Goal: Task Accomplishment & Management: Manage account settings

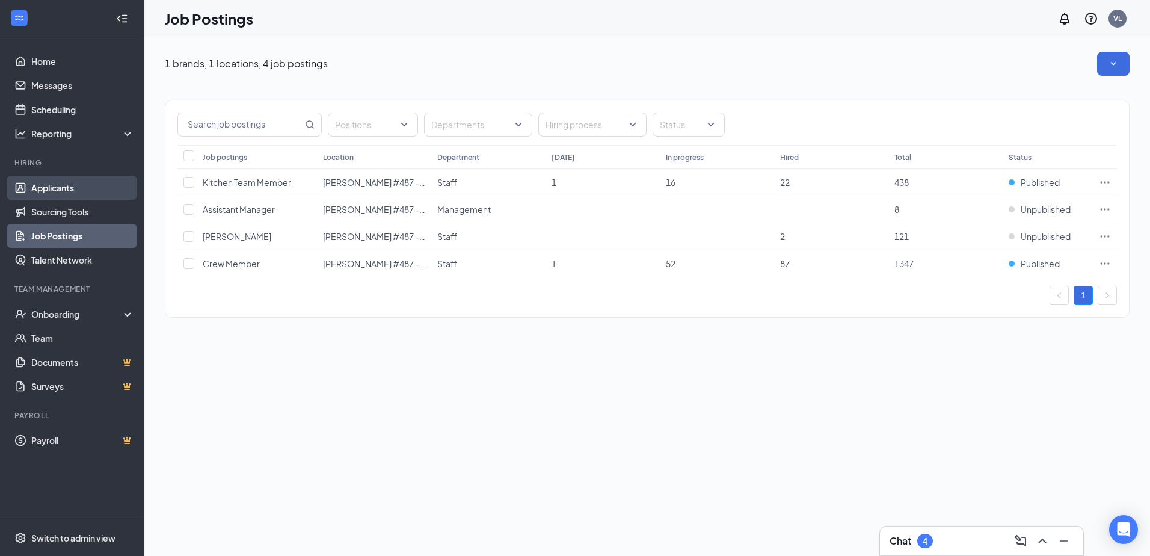
click at [96, 192] on link "Applicants" at bounding box center [82, 188] width 103 height 24
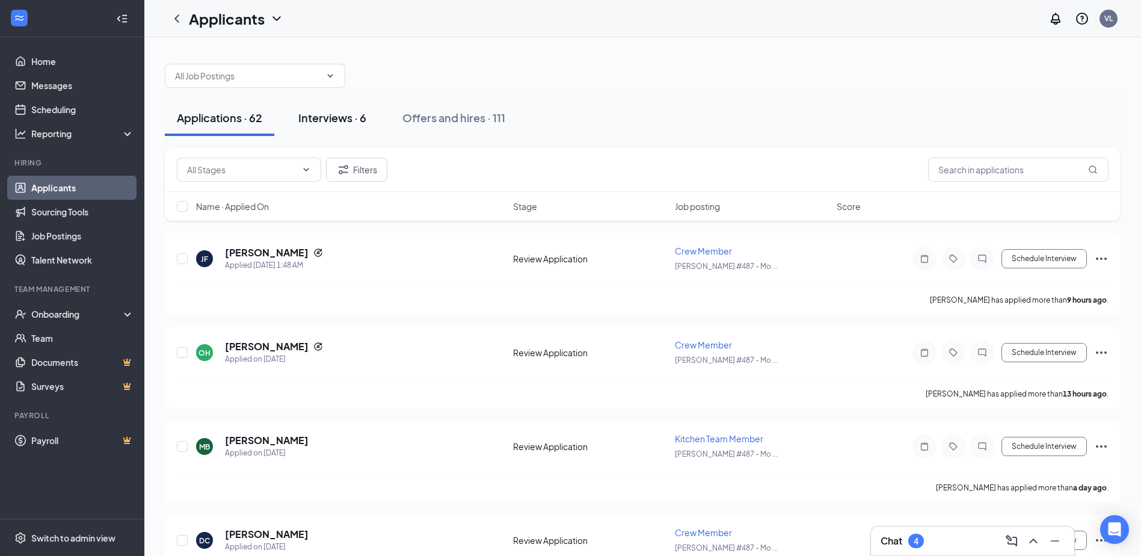
click at [319, 120] on div "Interviews · 6" at bounding box center [332, 117] width 68 height 15
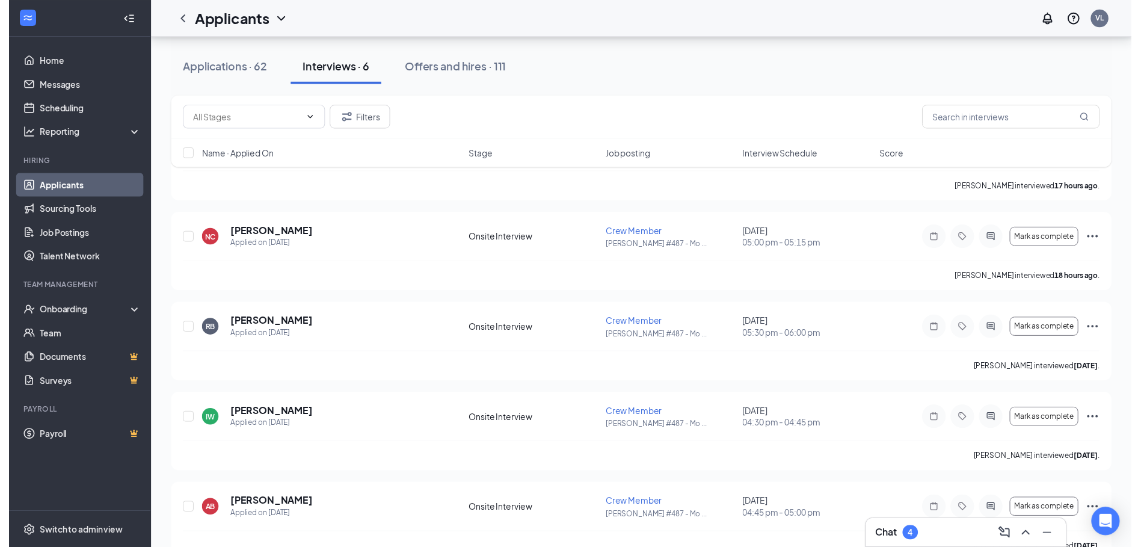
scroll to position [228, 0]
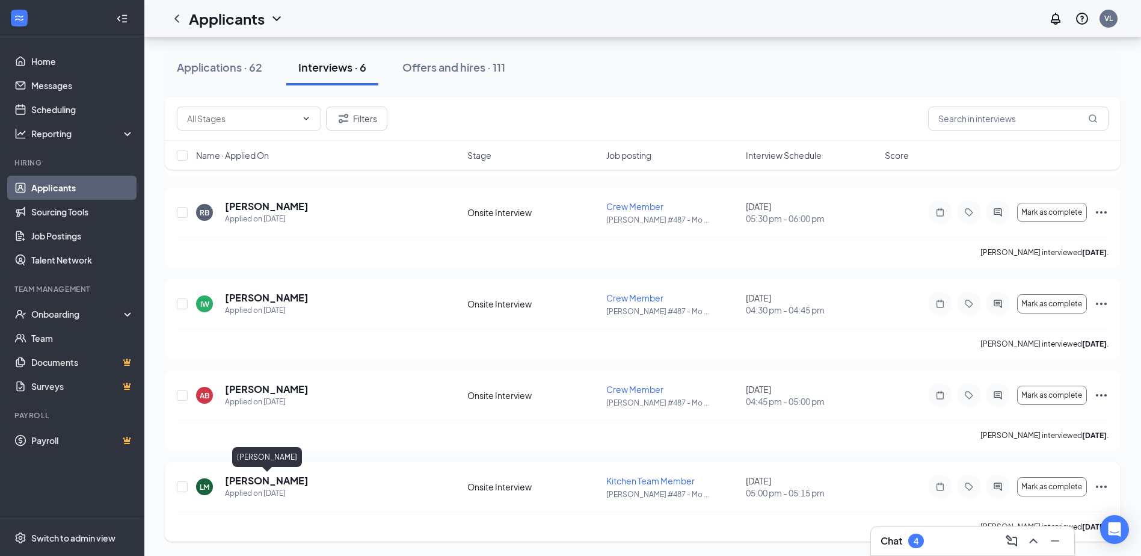
click at [298, 479] on h5 "[PERSON_NAME]" at bounding box center [267, 480] width 84 height 13
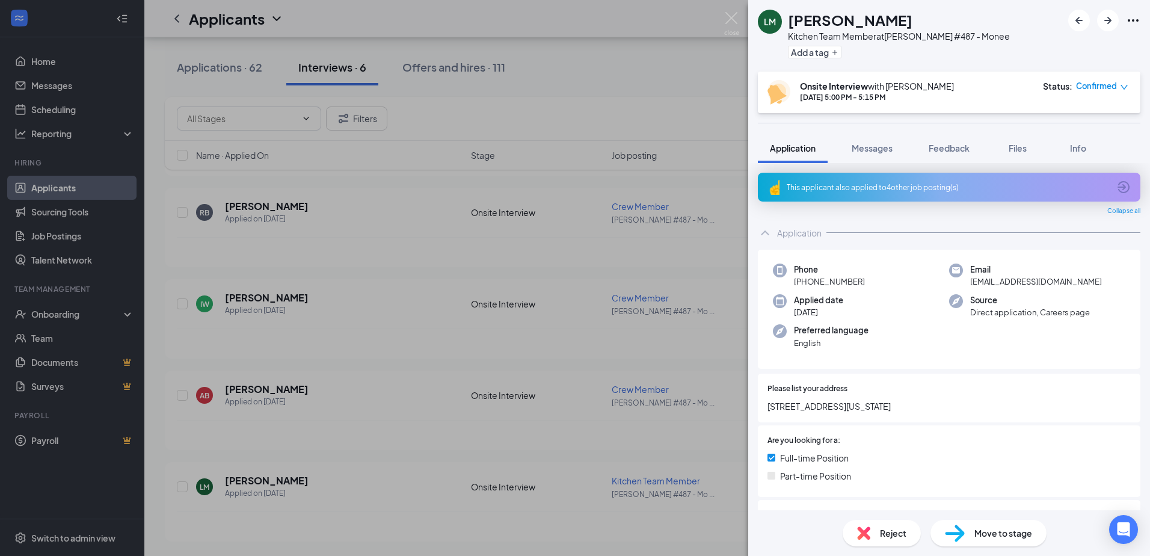
click at [898, 535] on span "Reject" at bounding box center [893, 532] width 26 height 13
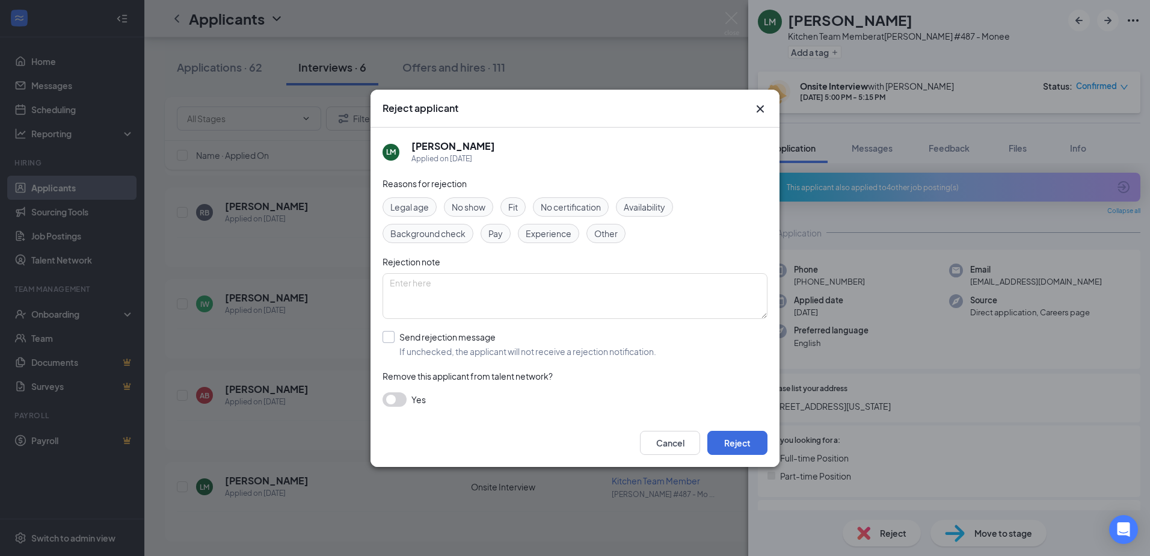
click at [409, 340] on input "Send rejection message If unchecked, the applicant will not receive a rejection…" at bounding box center [519, 344] width 274 height 26
checkbox input "true"
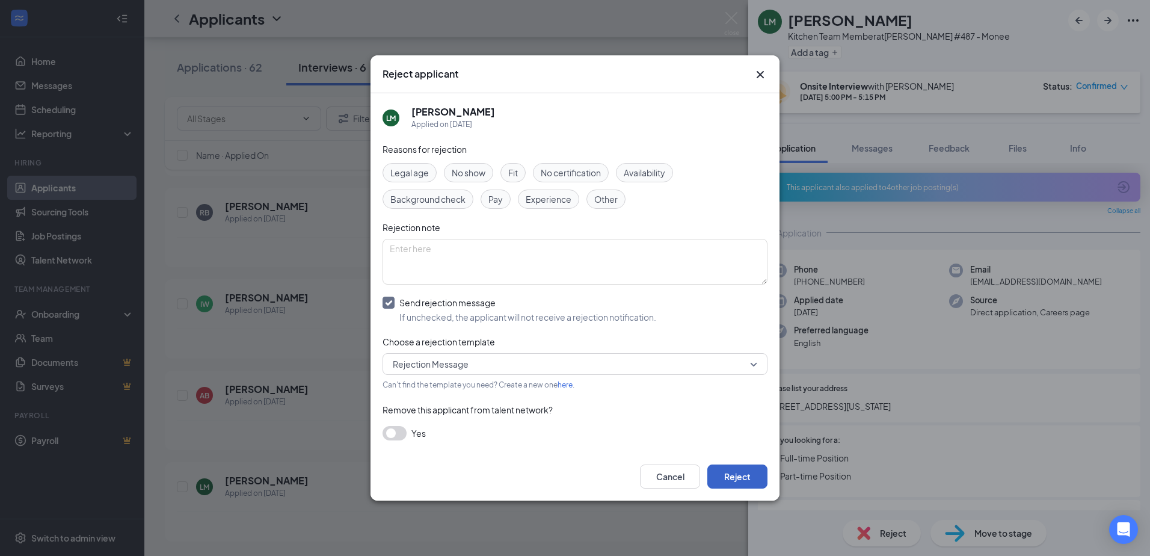
click at [724, 477] on button "Reject" at bounding box center [737, 476] width 60 height 24
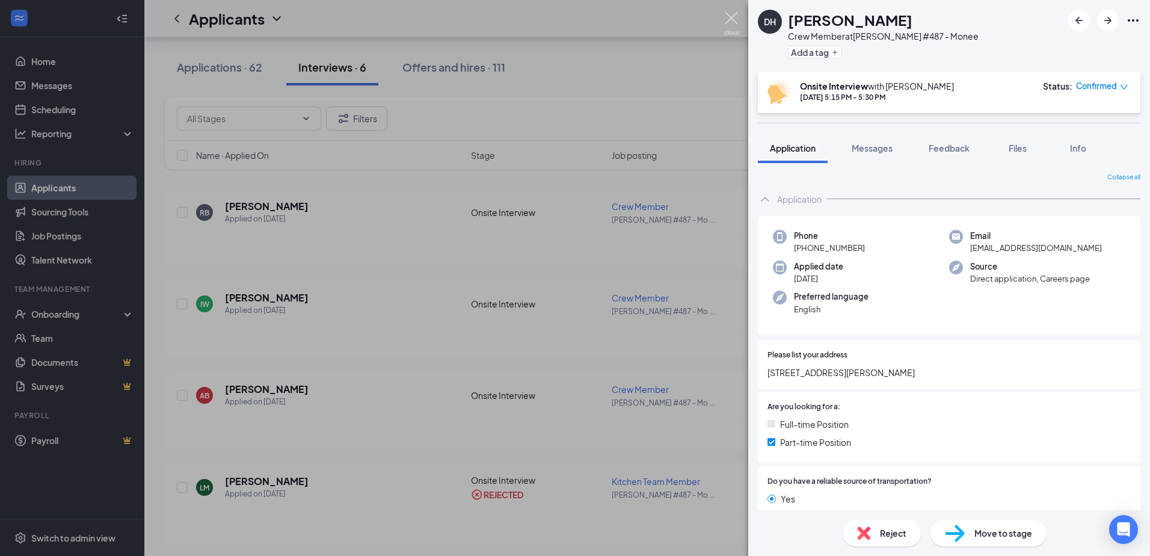
click at [733, 19] on img at bounding box center [731, 23] width 15 height 23
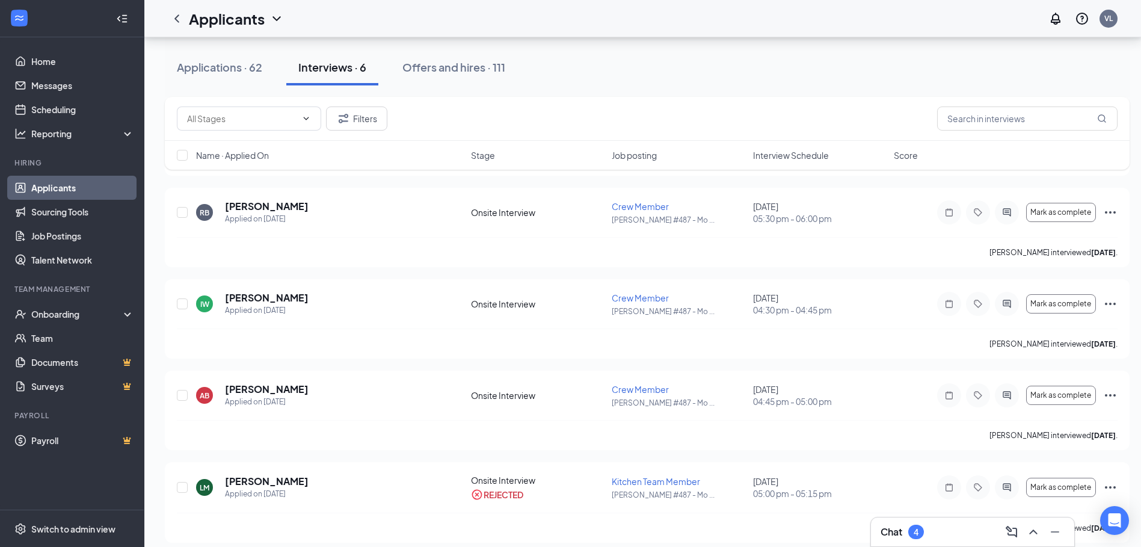
scroll to position [146, 0]
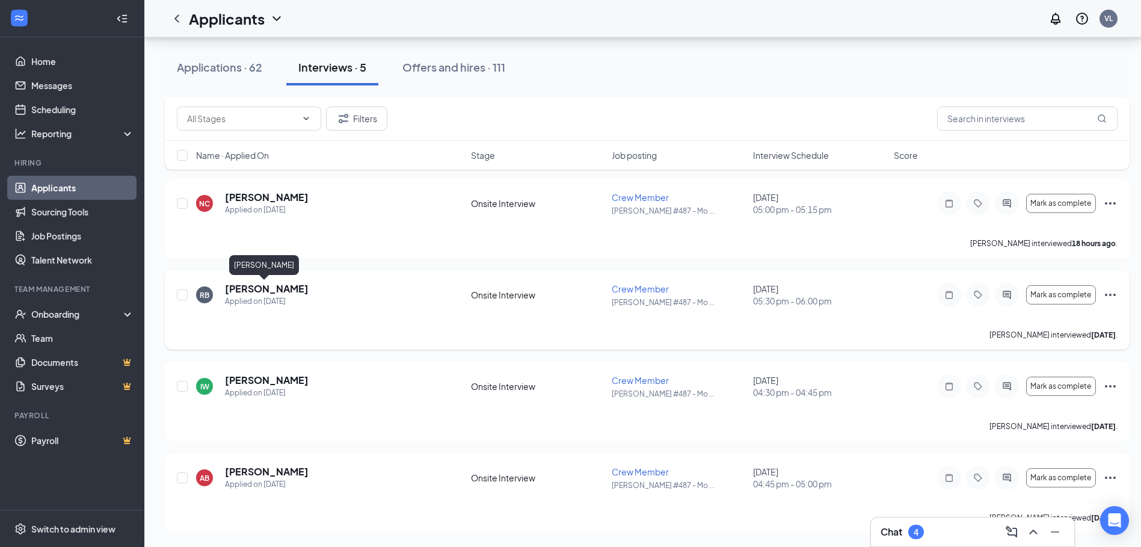
click at [281, 287] on h5 "[PERSON_NAME]" at bounding box center [267, 288] width 84 height 13
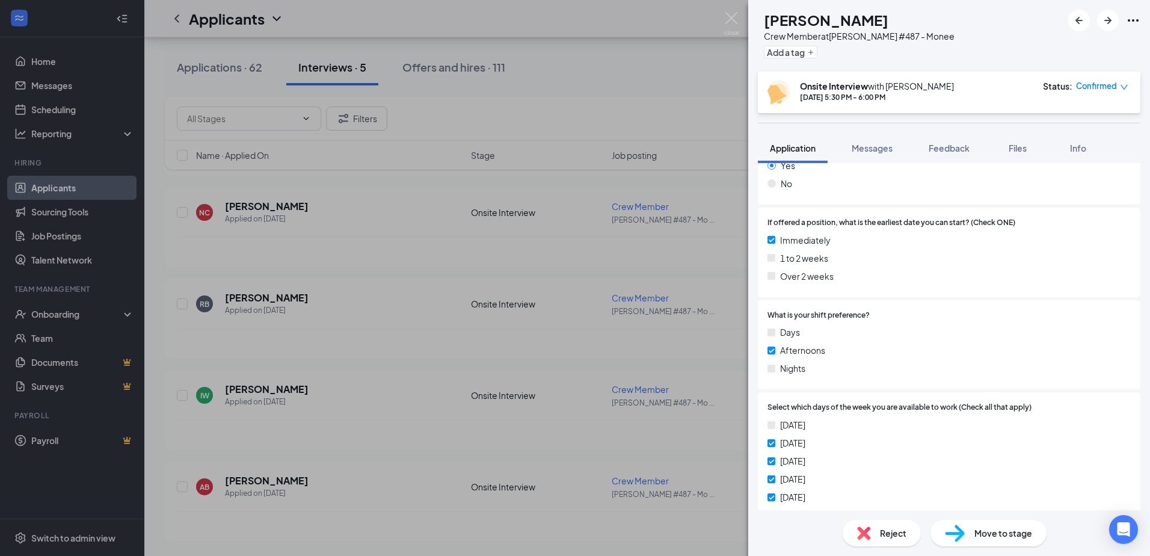
scroll to position [367, 0]
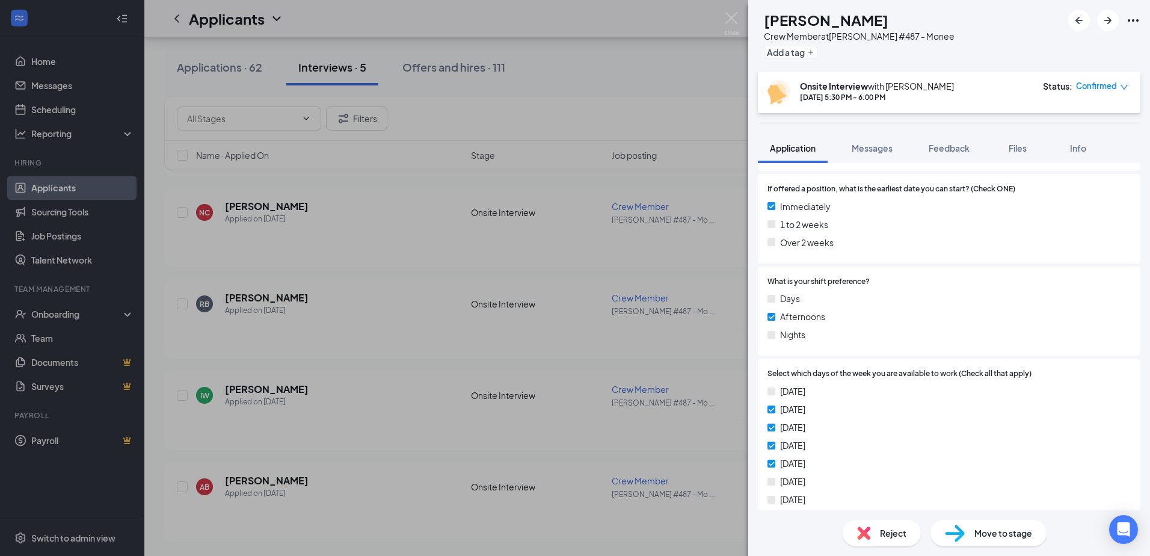
click at [907, 537] on div "Reject" at bounding box center [881, 533] width 78 height 26
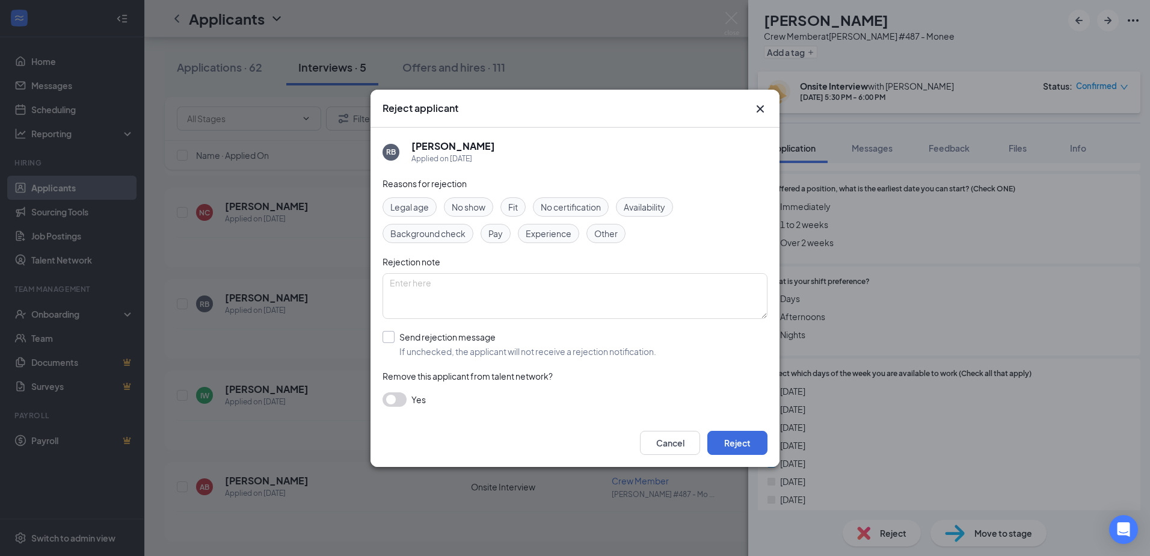
click at [427, 338] on input "Send rejection message If unchecked, the applicant will not receive a rejection…" at bounding box center [519, 344] width 274 height 26
checkbox input "true"
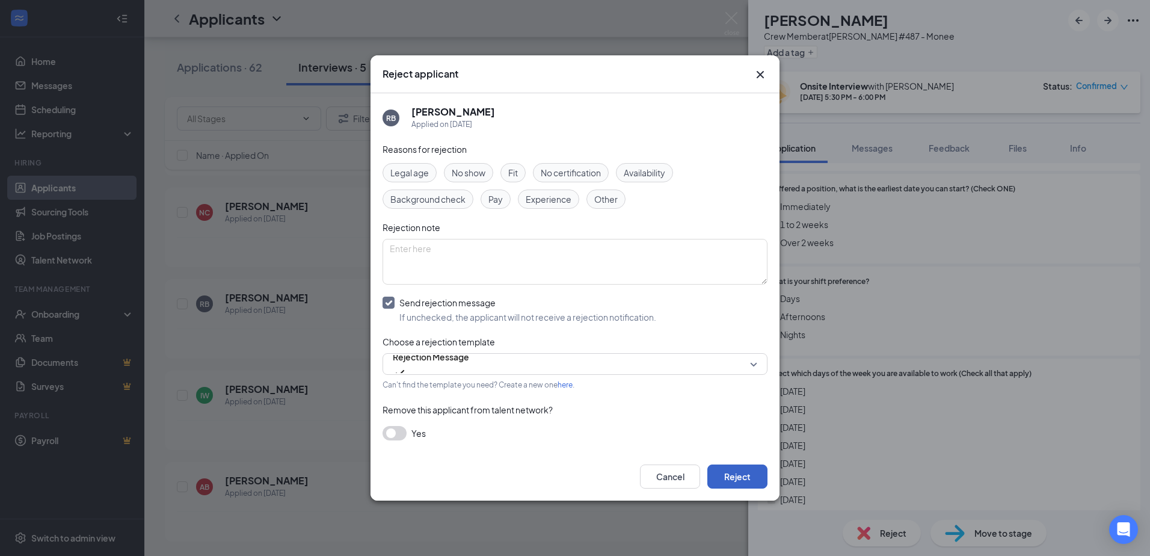
click at [734, 470] on button "Reject" at bounding box center [737, 476] width 60 height 24
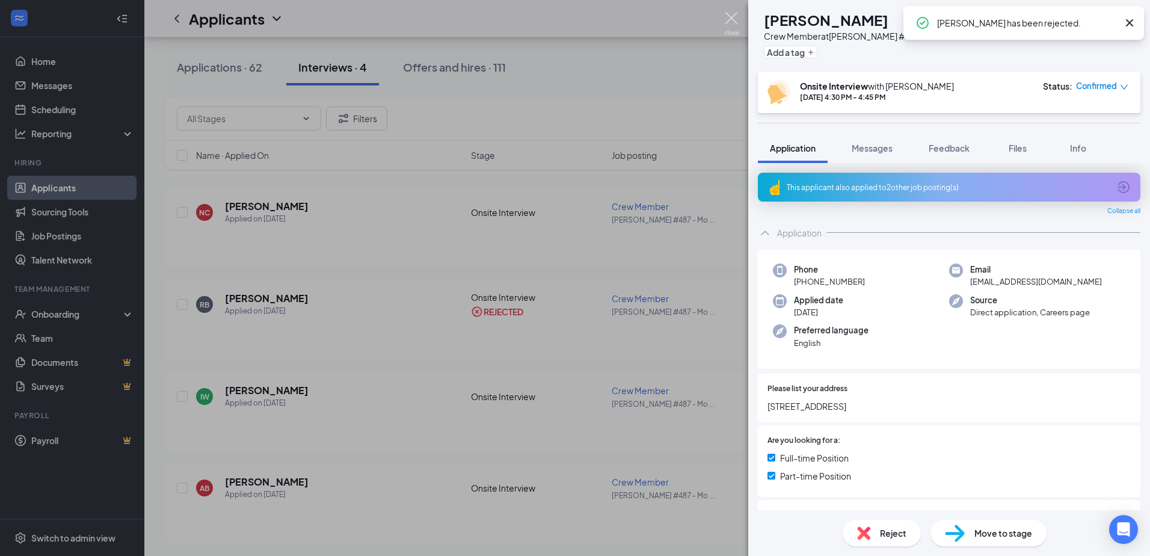
click at [732, 14] on img at bounding box center [731, 23] width 15 height 23
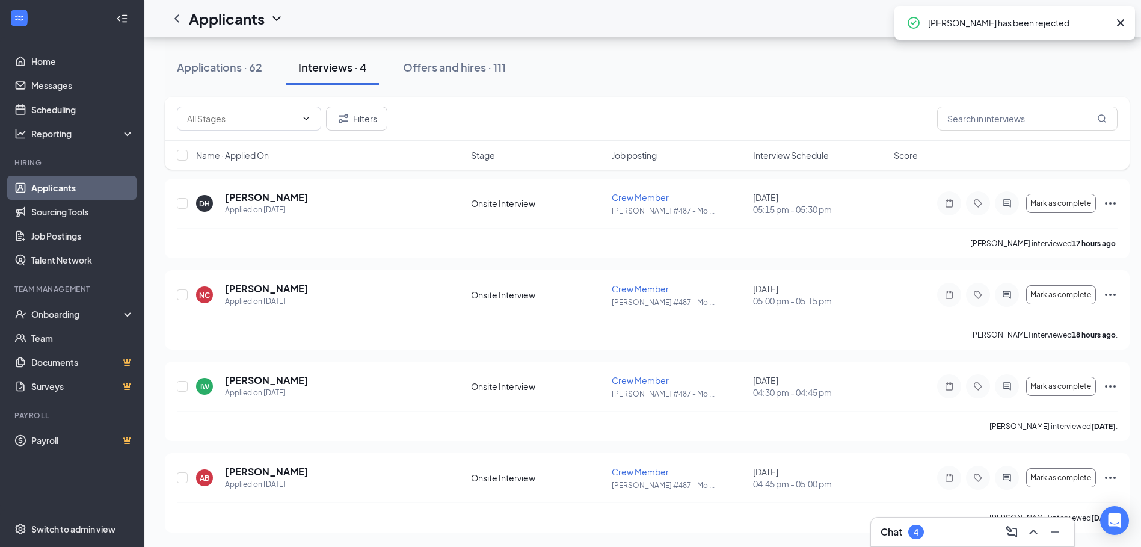
scroll to position [54, 0]
click at [255, 290] on h5 "[PERSON_NAME]" at bounding box center [267, 288] width 84 height 13
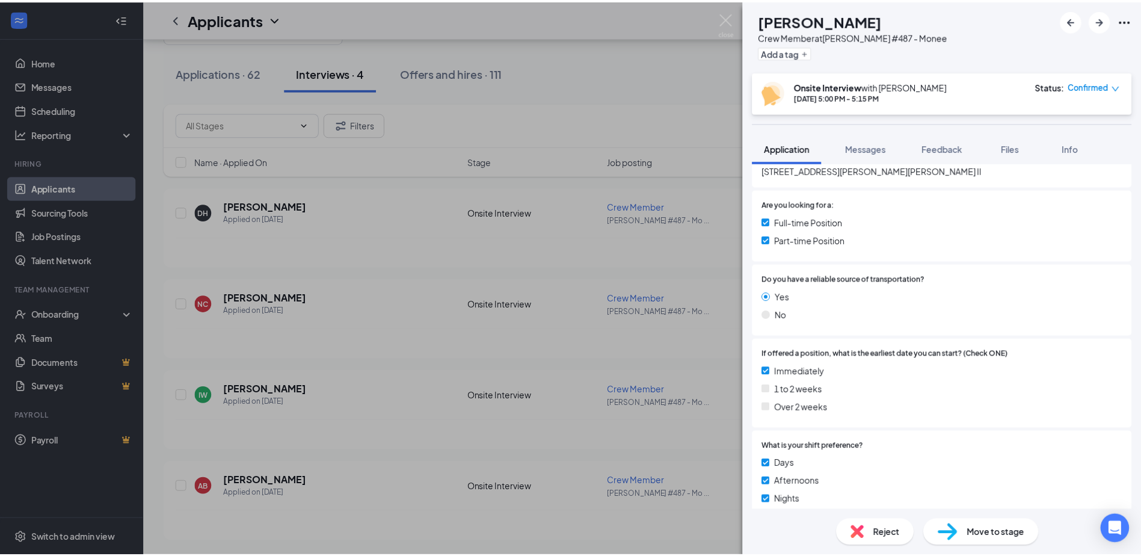
scroll to position [390, 0]
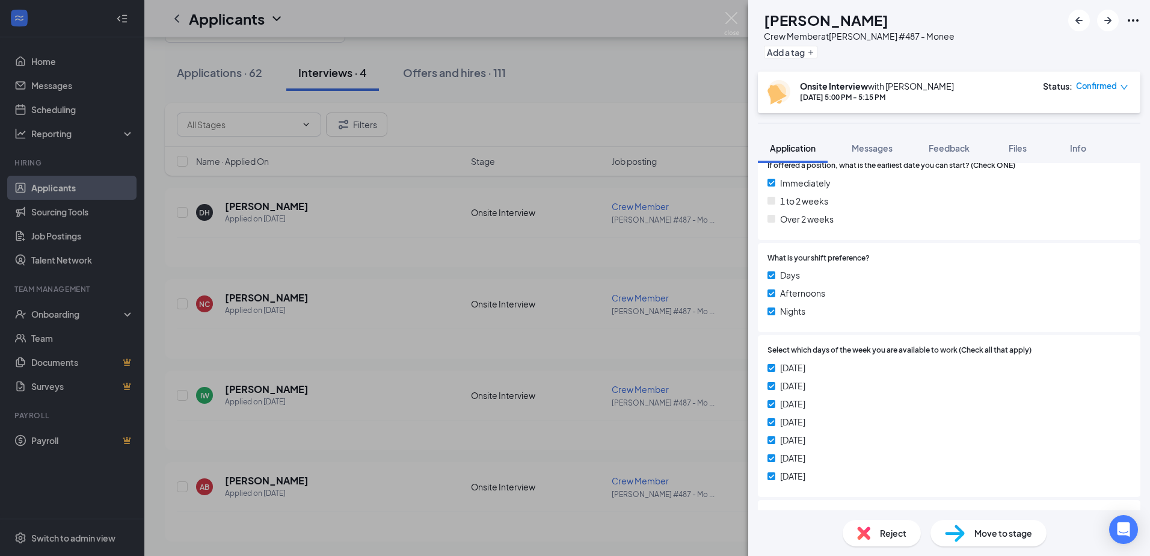
click at [1118, 404] on div "[DATE]" at bounding box center [948, 403] width 363 height 13
click at [878, 540] on div "Reject" at bounding box center [881, 533] width 78 height 26
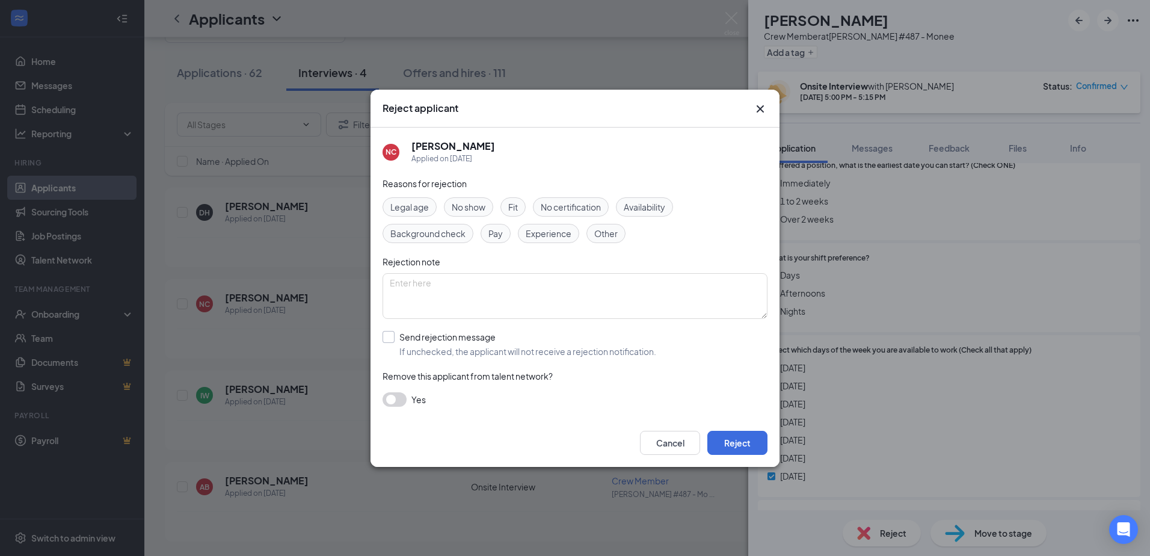
click at [464, 338] on input "Send rejection message If unchecked, the applicant will not receive a rejection…" at bounding box center [519, 344] width 274 height 26
checkbox input "true"
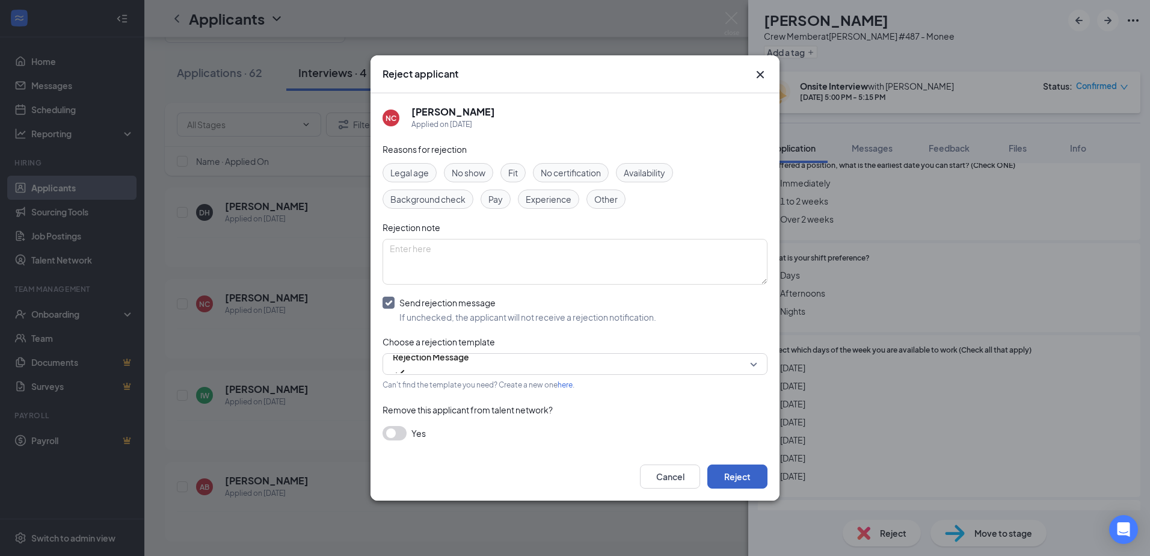
click at [717, 471] on button "Reject" at bounding box center [737, 476] width 60 height 24
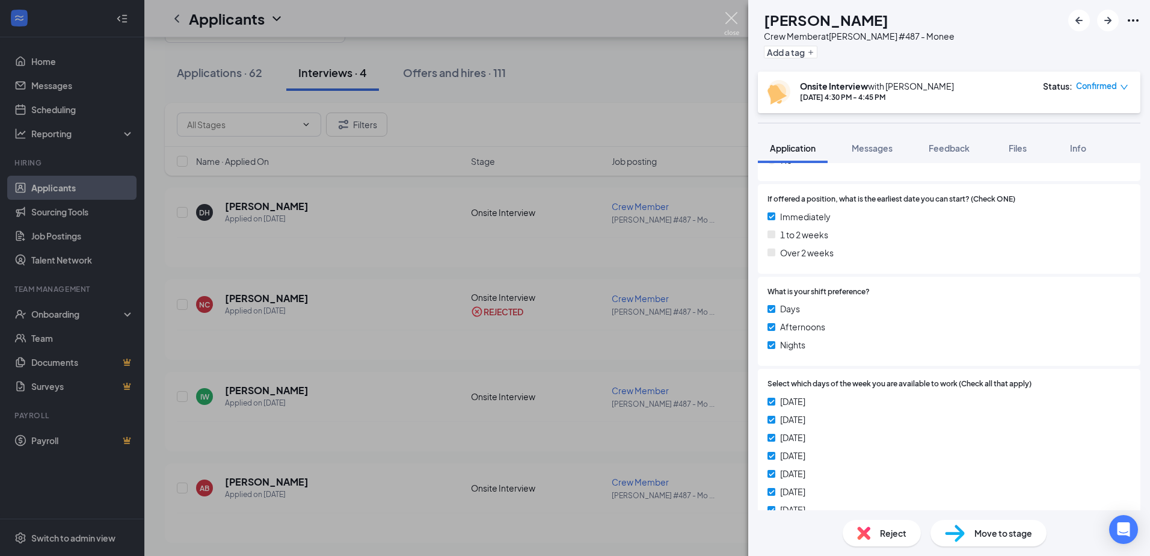
click at [728, 29] on img at bounding box center [731, 23] width 15 height 23
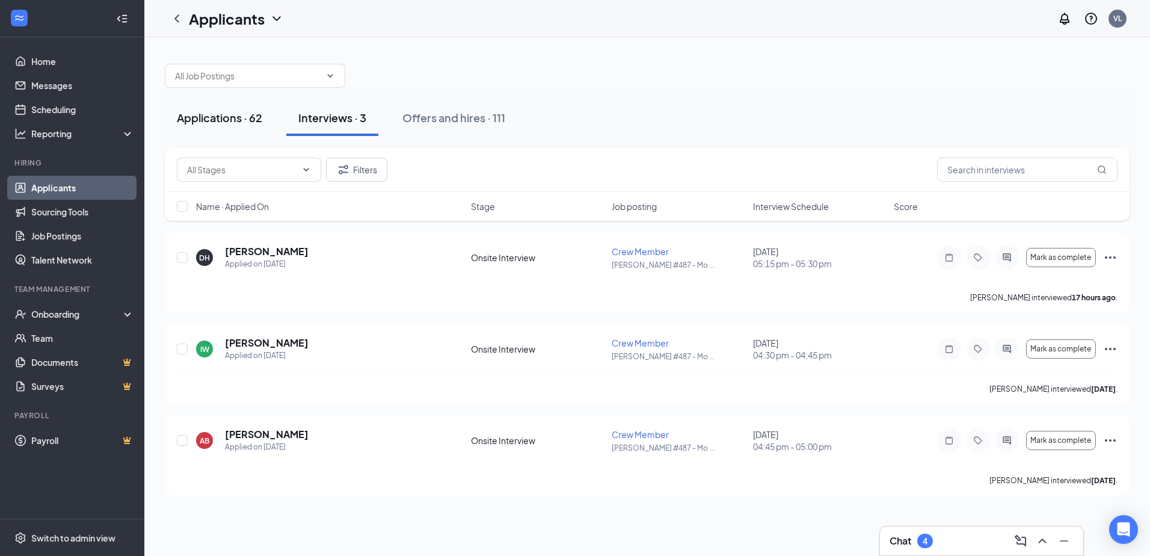
click at [235, 126] on button "Applications · 62" at bounding box center [219, 118] width 109 height 36
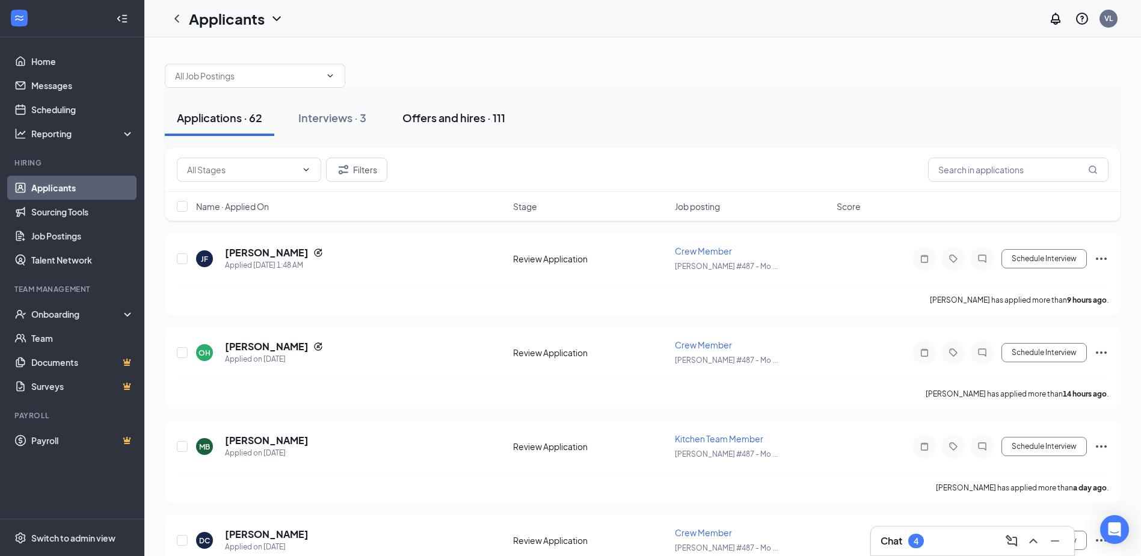
click at [429, 120] on div "Offers and hires · 111" at bounding box center [453, 117] width 103 height 15
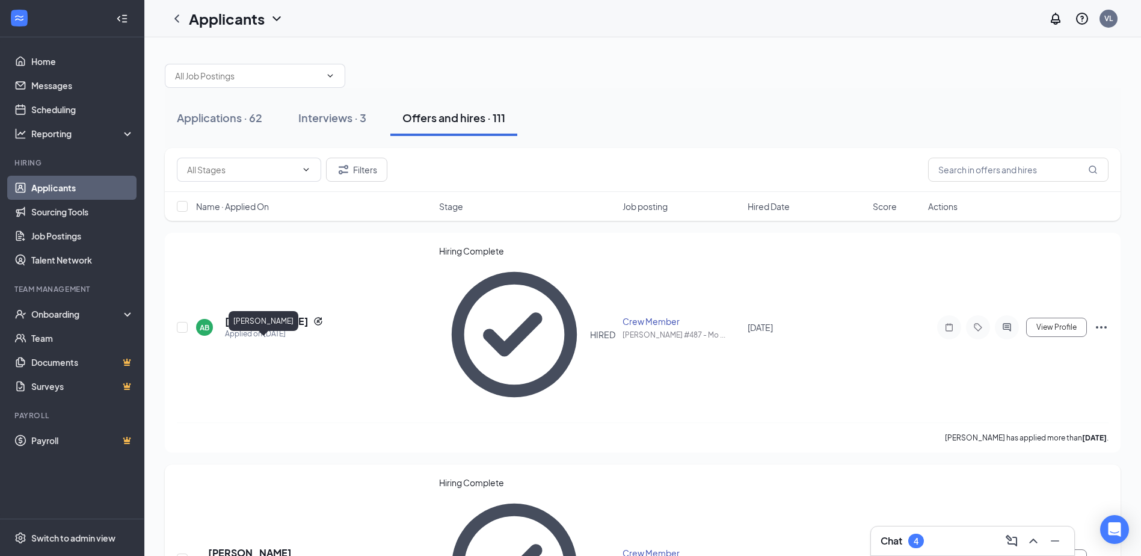
click at [273, 546] on h5 "[PERSON_NAME]" at bounding box center [250, 552] width 84 height 13
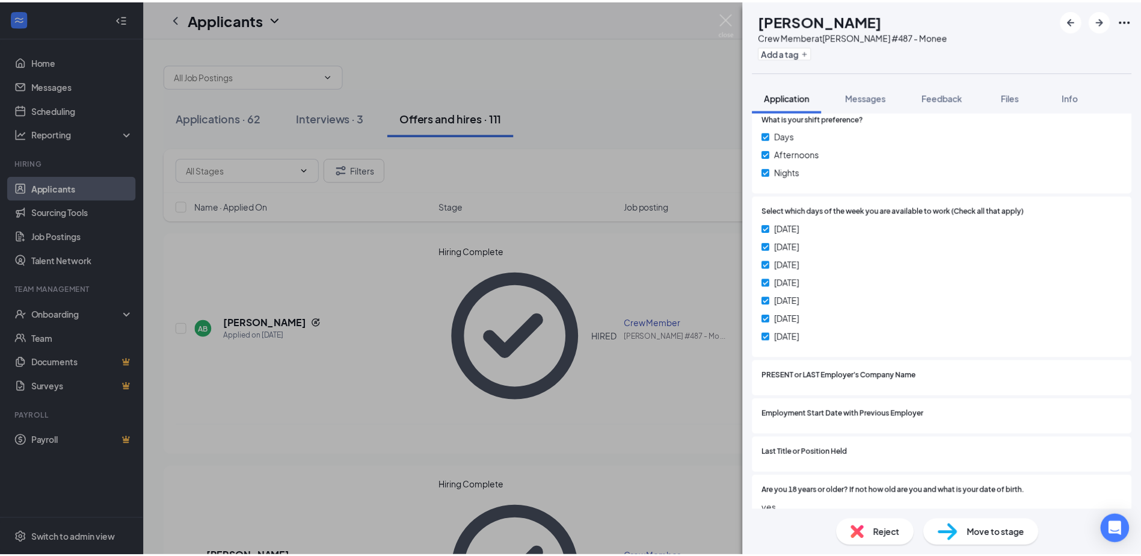
scroll to position [485, 0]
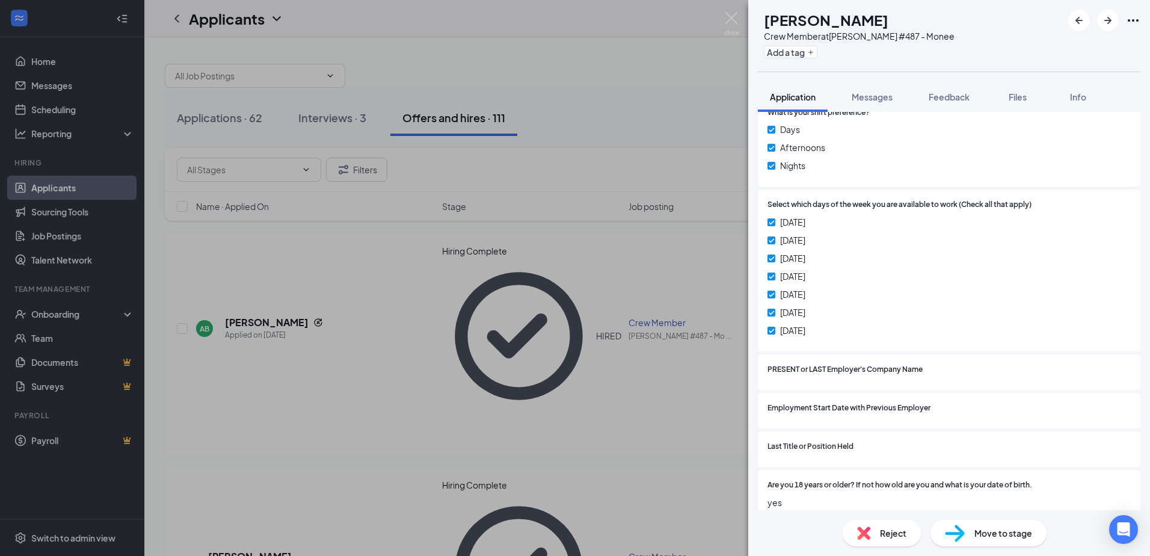
click at [739, 32] on div "BM [PERSON_NAME] Crew Member at [PERSON_NAME] #487 - Monee Add a tag Applicatio…" at bounding box center [575, 278] width 1150 height 556
click at [731, 24] on img at bounding box center [731, 23] width 15 height 23
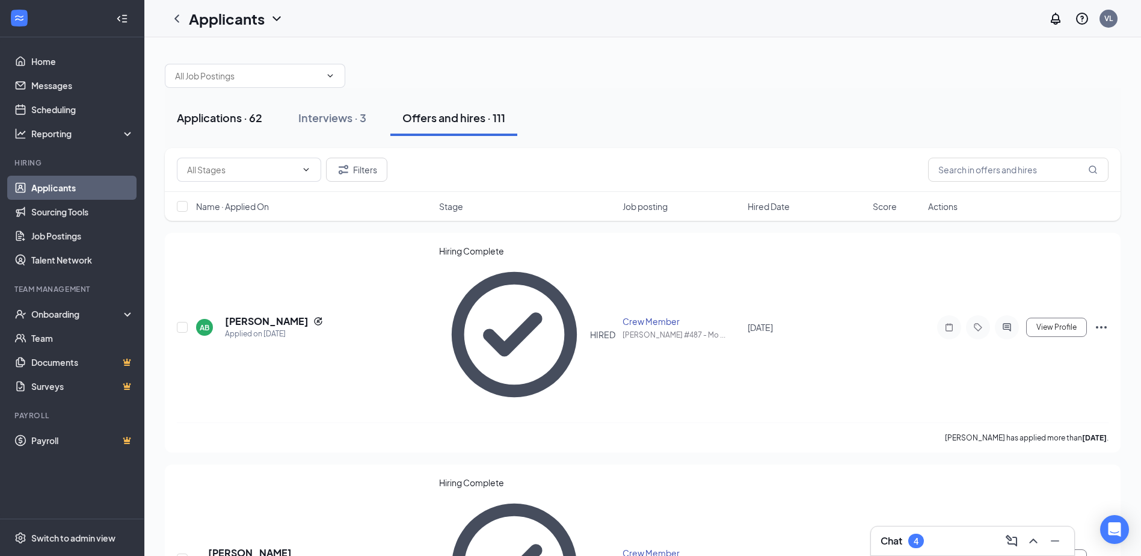
click at [177, 111] on div "Applications · 62" at bounding box center [219, 117] width 85 height 15
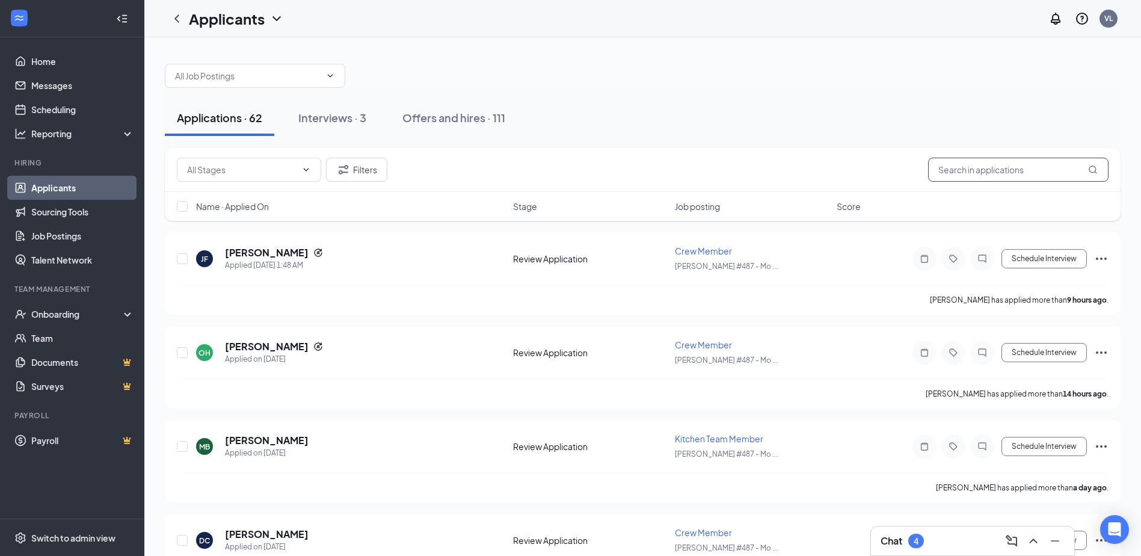
click at [994, 166] on input "text" at bounding box center [1018, 170] width 180 height 24
click at [1001, 168] on input "text" at bounding box center [1018, 170] width 180 height 24
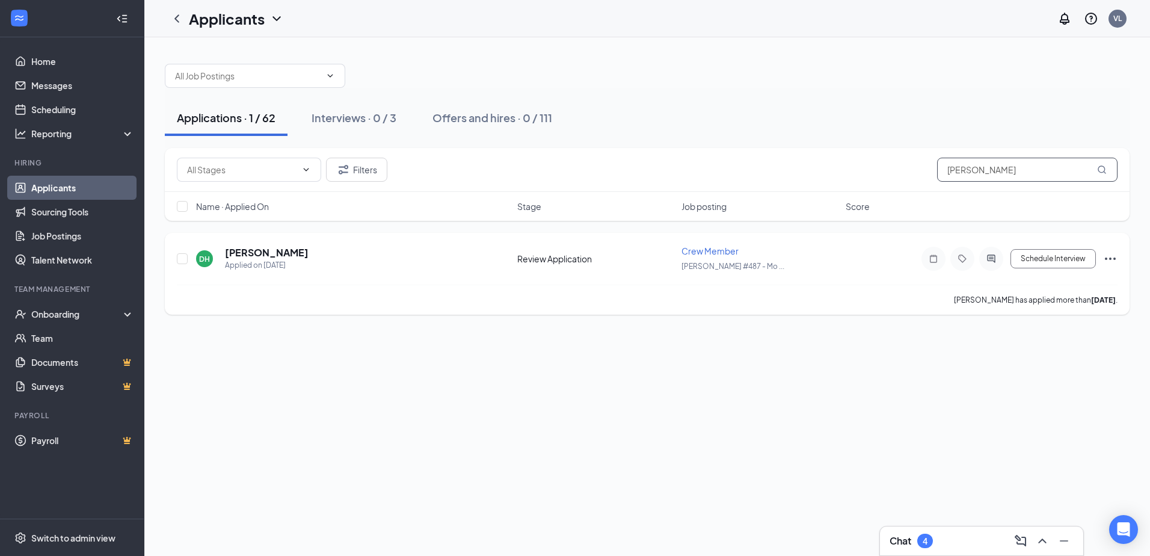
type input "[PERSON_NAME]"
click at [274, 256] on h5 "[PERSON_NAME]" at bounding box center [267, 252] width 84 height 13
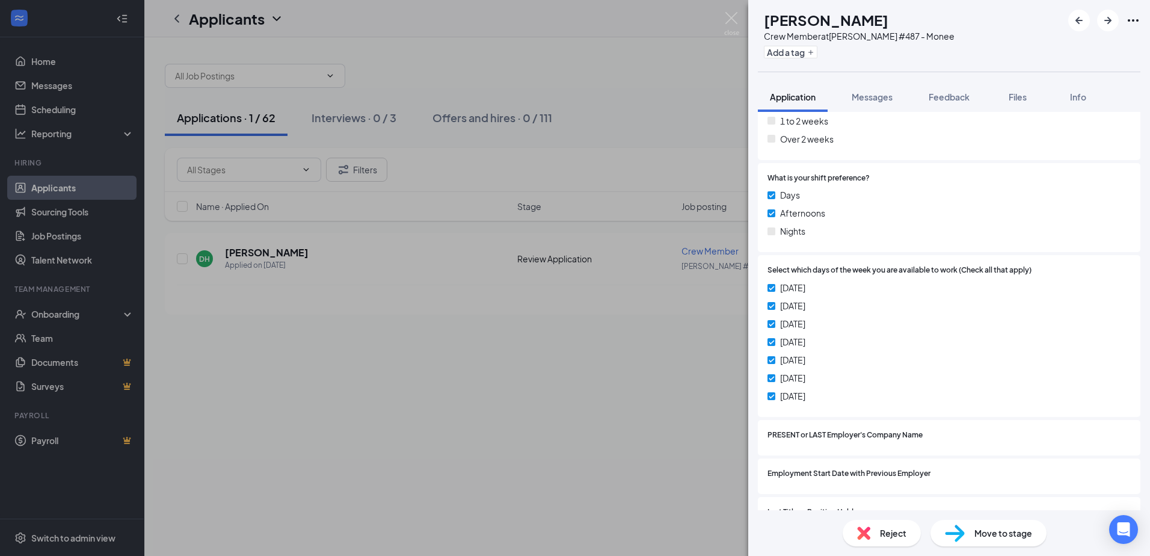
scroll to position [530, 0]
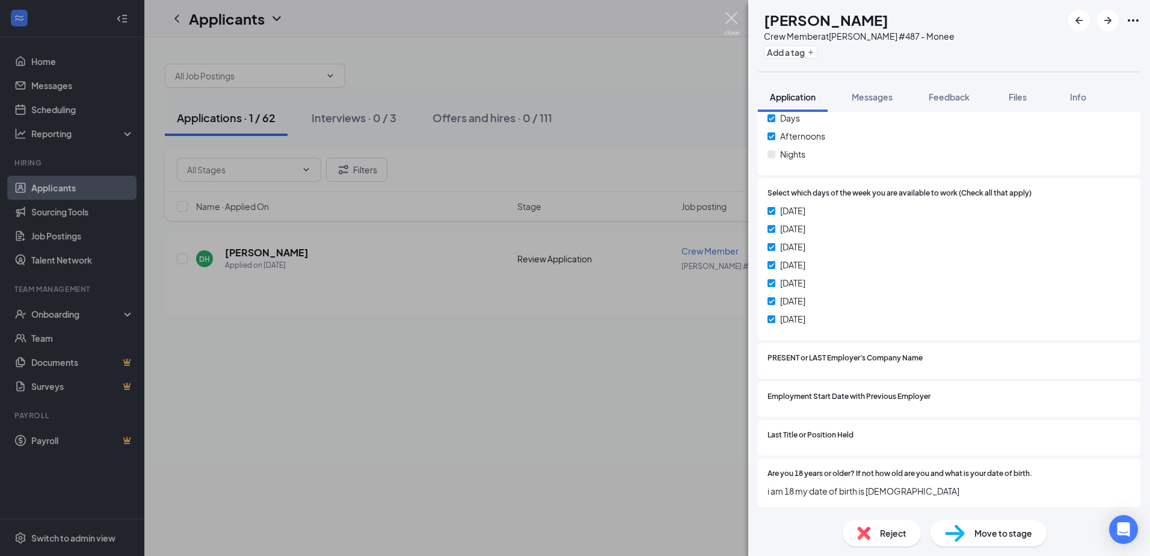
drag, startPoint x: 736, startPoint y: 28, endPoint x: 748, endPoint y: 18, distance: 15.8
click at [736, 28] on img at bounding box center [731, 23] width 15 height 23
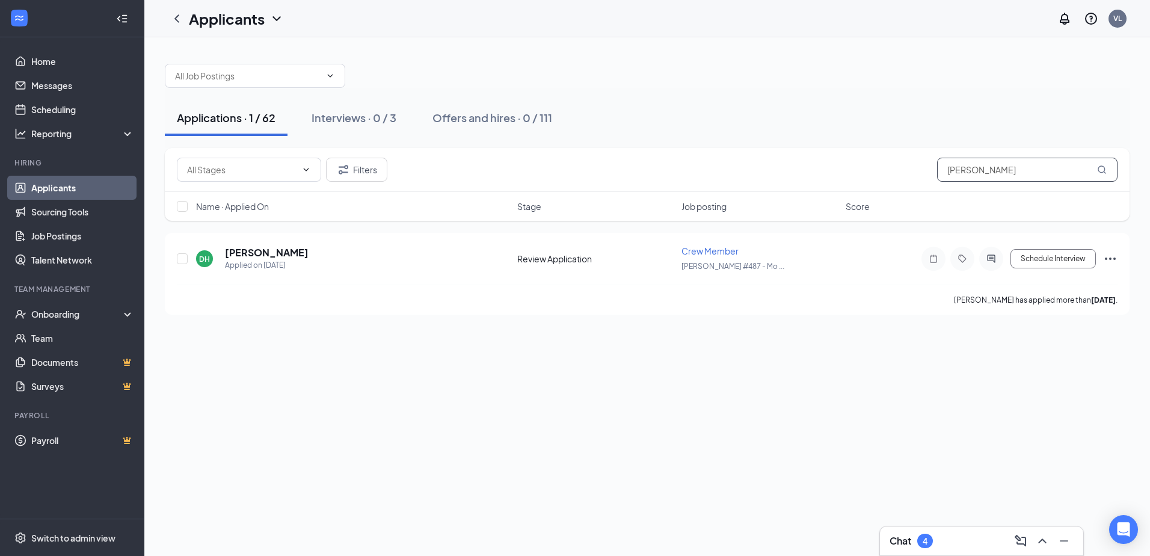
drag, startPoint x: 1034, startPoint y: 182, endPoint x: 893, endPoint y: 182, distance: 140.7
click at [893, 182] on div "Filters DOMARION [PERSON_NAME]" at bounding box center [647, 170] width 964 height 44
type input "[PERSON_NAME]"
click at [245, 256] on h5 "[PERSON_NAME]" at bounding box center [267, 252] width 84 height 13
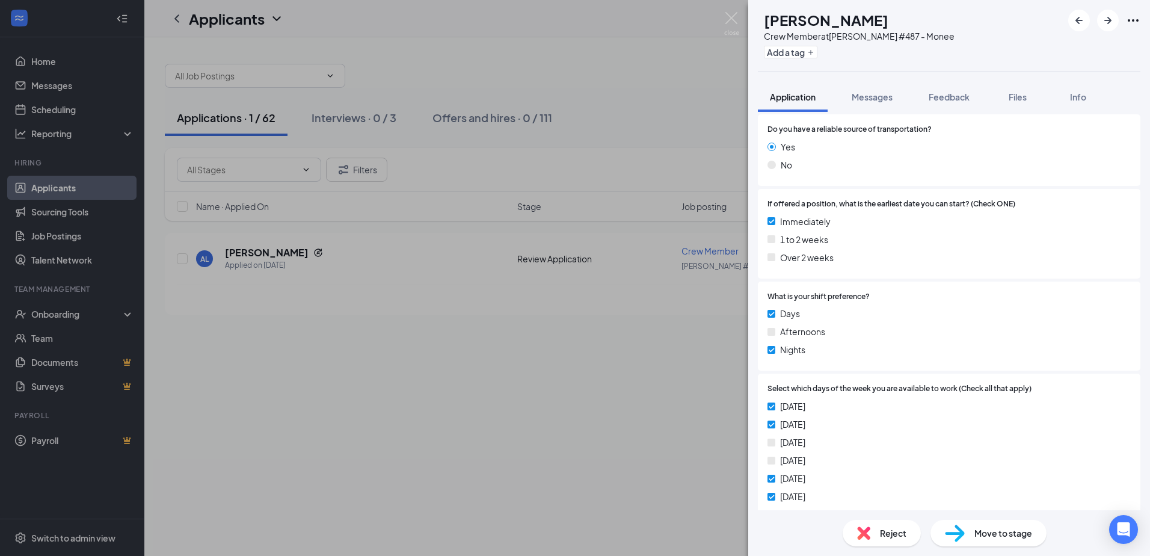
scroll to position [569, 0]
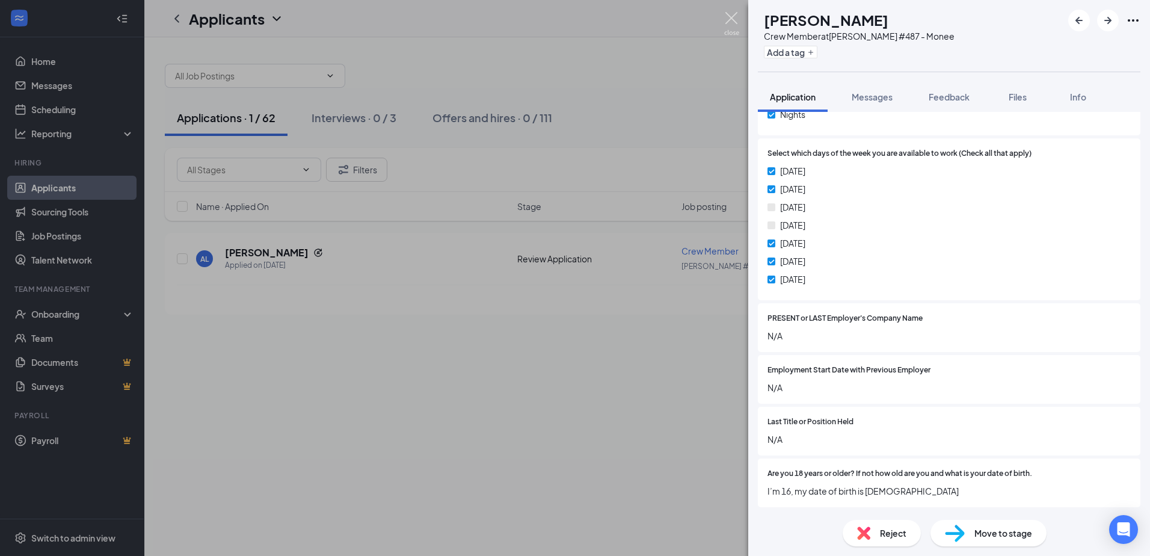
click at [732, 16] on img at bounding box center [731, 23] width 15 height 23
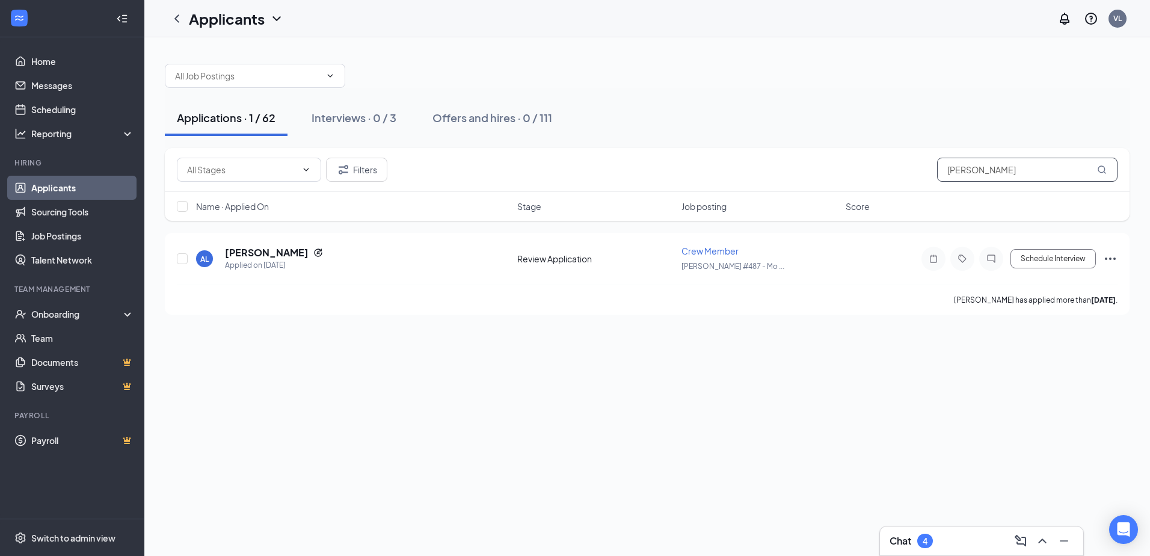
drag, startPoint x: 1062, startPoint y: 179, endPoint x: 862, endPoint y: 162, distance: 201.6
click at [862, 162] on div "Filters [PERSON_NAME]" at bounding box center [647, 170] width 940 height 24
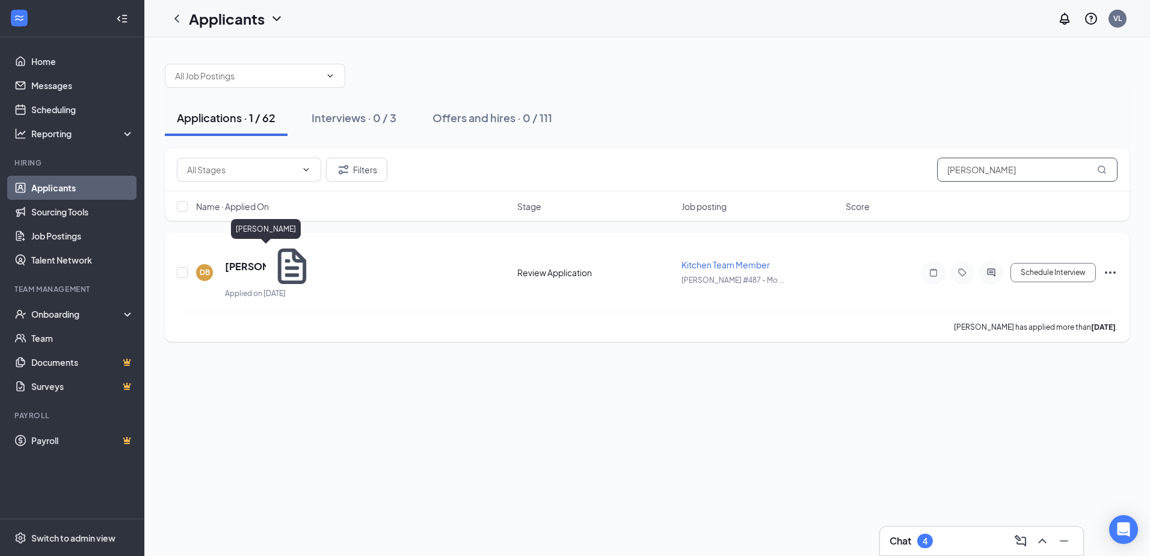
type input "[PERSON_NAME]"
click at [266, 260] on h5 "[PERSON_NAME]" at bounding box center [245, 266] width 41 height 13
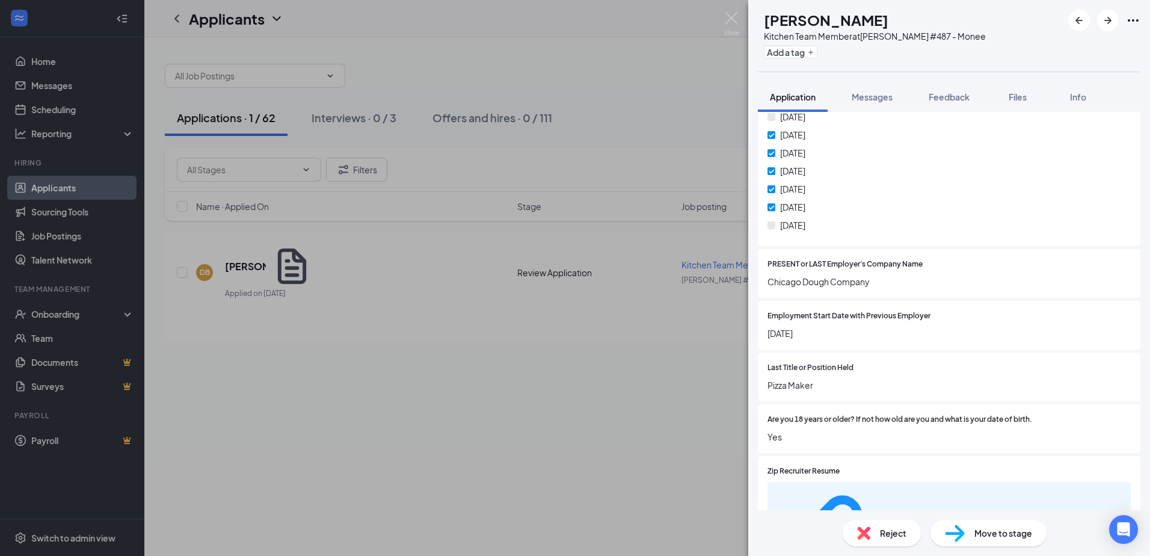
scroll to position [601, 0]
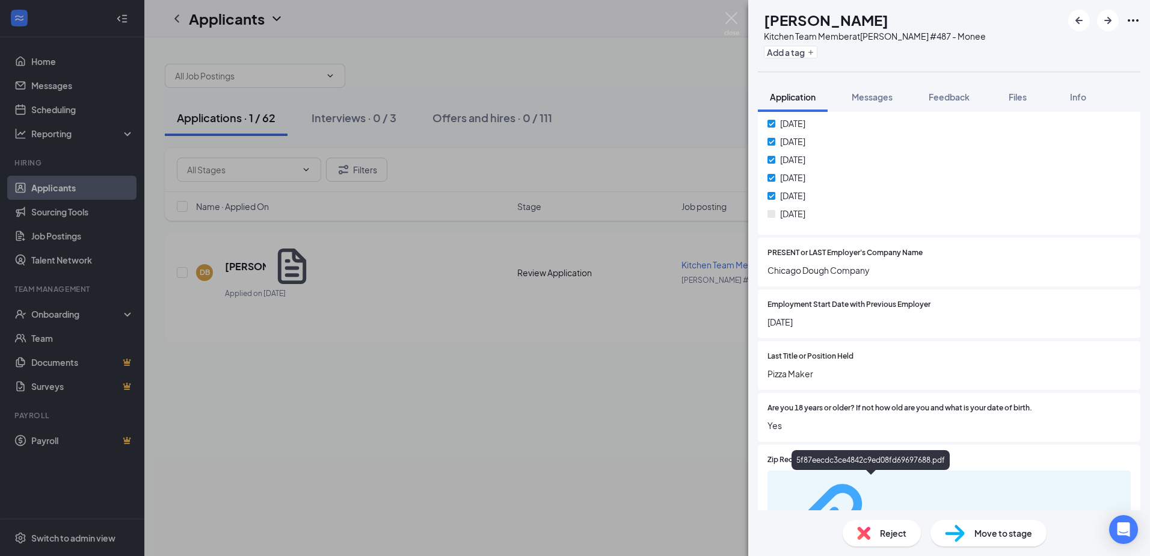
click at [921, 523] on div "5f87eecdc3ce4842c9ed08fd69697688.pdf" at bounding box center [924, 528] width 90 height 10
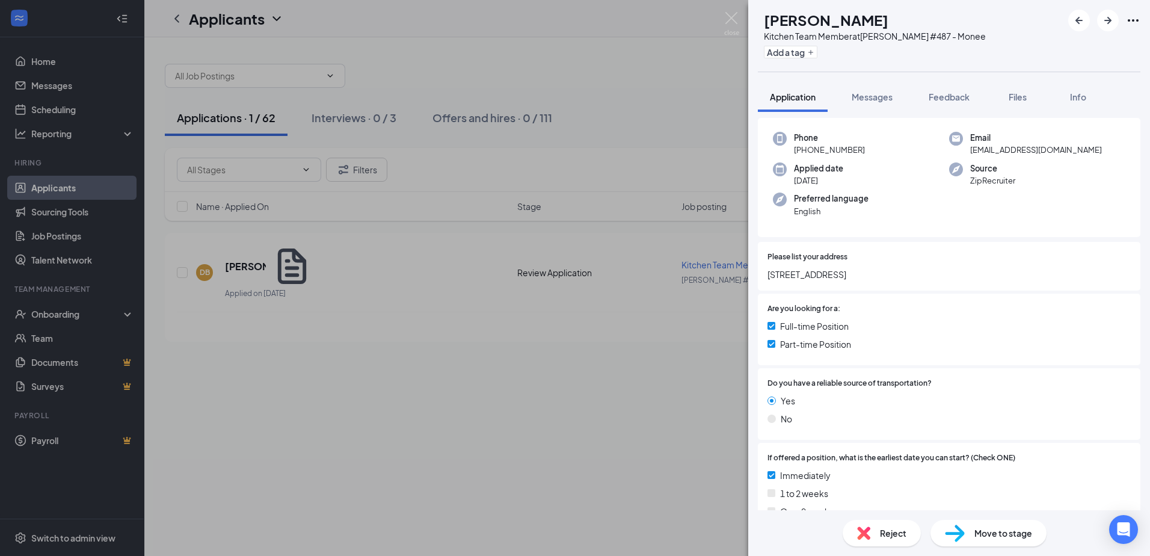
scroll to position [0, 0]
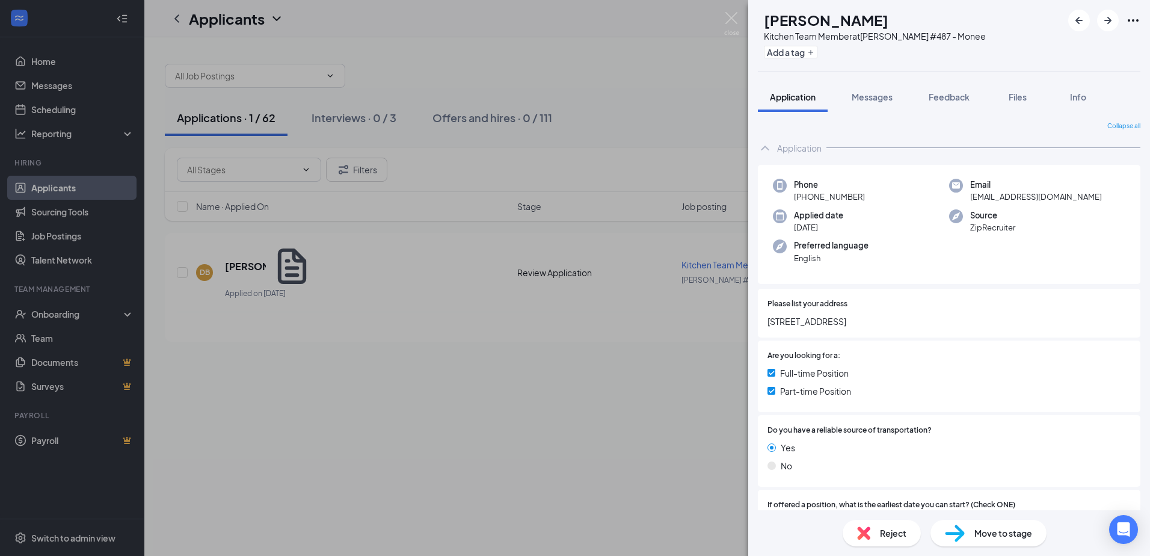
click at [740, 25] on div "DB [PERSON_NAME] Kitchen Team Member at [PERSON_NAME] #487 - Monee Add a tag Ap…" at bounding box center [575, 278] width 1150 height 556
click at [722, 31] on div "DB [PERSON_NAME] Kitchen Team Member at [PERSON_NAME] #487 - Monee Add a tag Ap…" at bounding box center [575, 278] width 1150 height 556
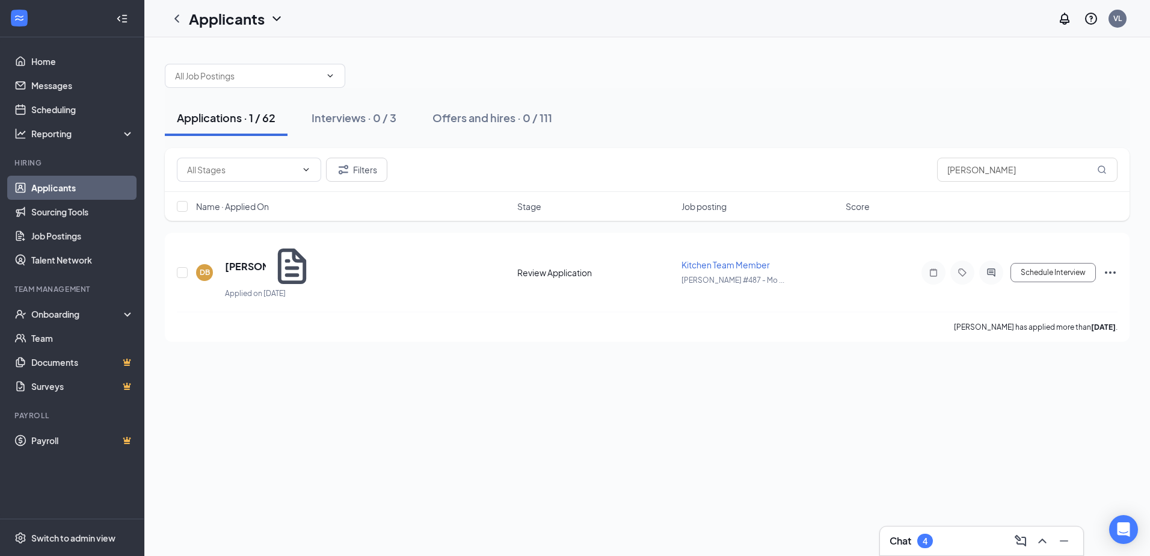
click at [732, 27] on div "Applicants VL" at bounding box center [646, 18] width 1005 height 37
drag, startPoint x: 1010, startPoint y: 168, endPoint x: 888, endPoint y: 182, distance: 122.2
click at [888, 182] on div "Filters [PERSON_NAME]" at bounding box center [647, 170] width 964 height 44
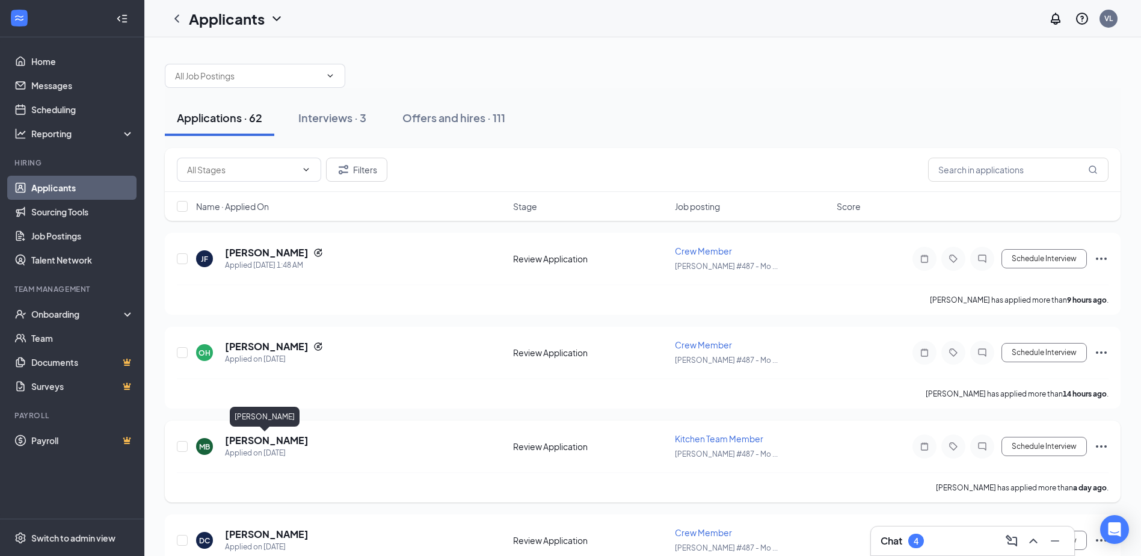
click at [225, 441] on h5 "[PERSON_NAME]" at bounding box center [267, 440] width 84 height 13
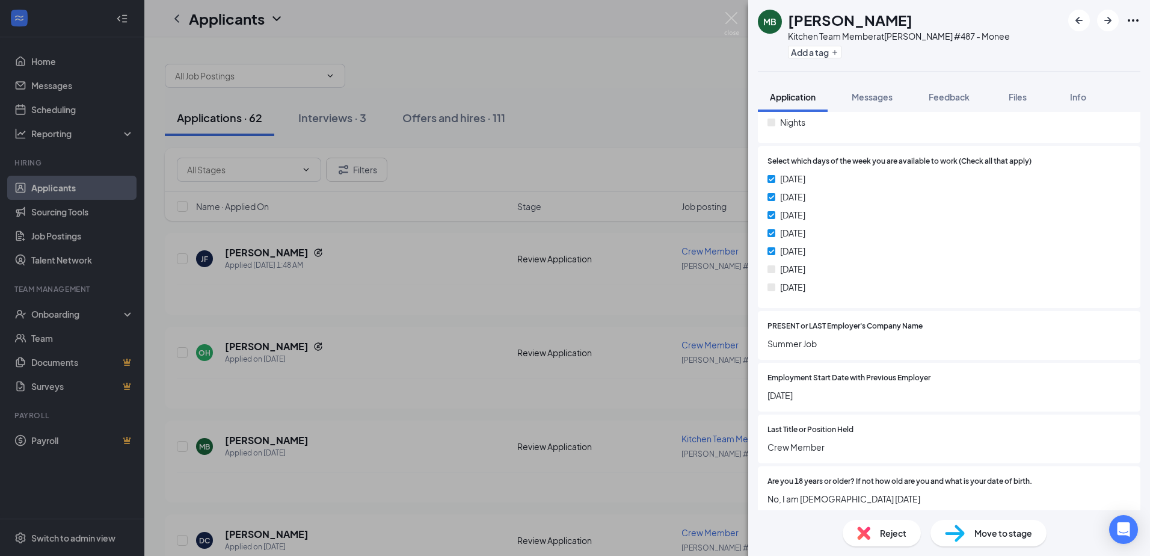
scroll to position [569, 0]
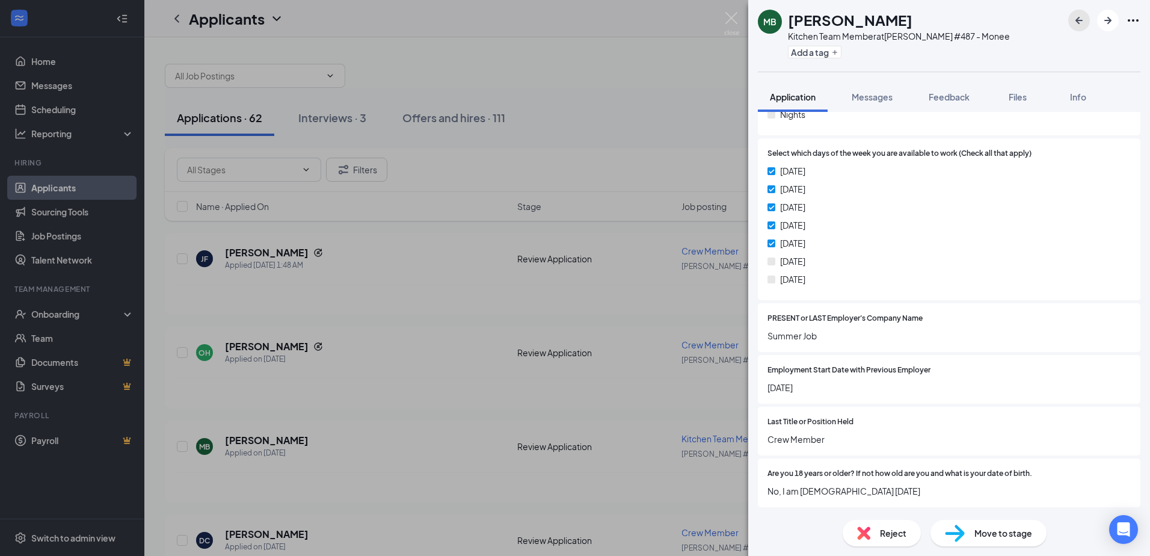
click at [1084, 16] on icon "ArrowLeftNew" at bounding box center [1078, 20] width 14 height 14
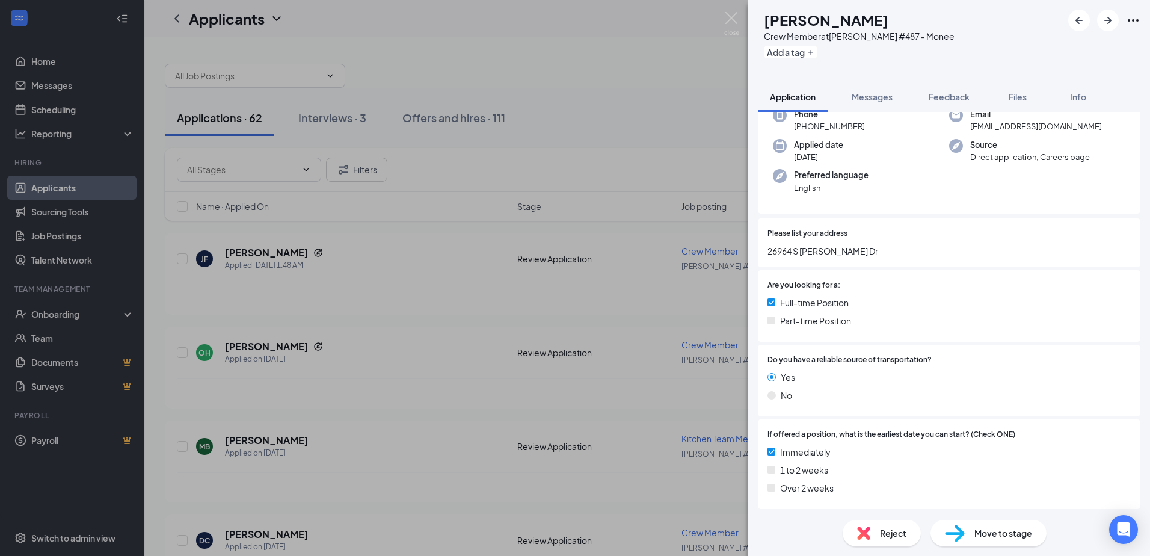
scroll to position [66, 0]
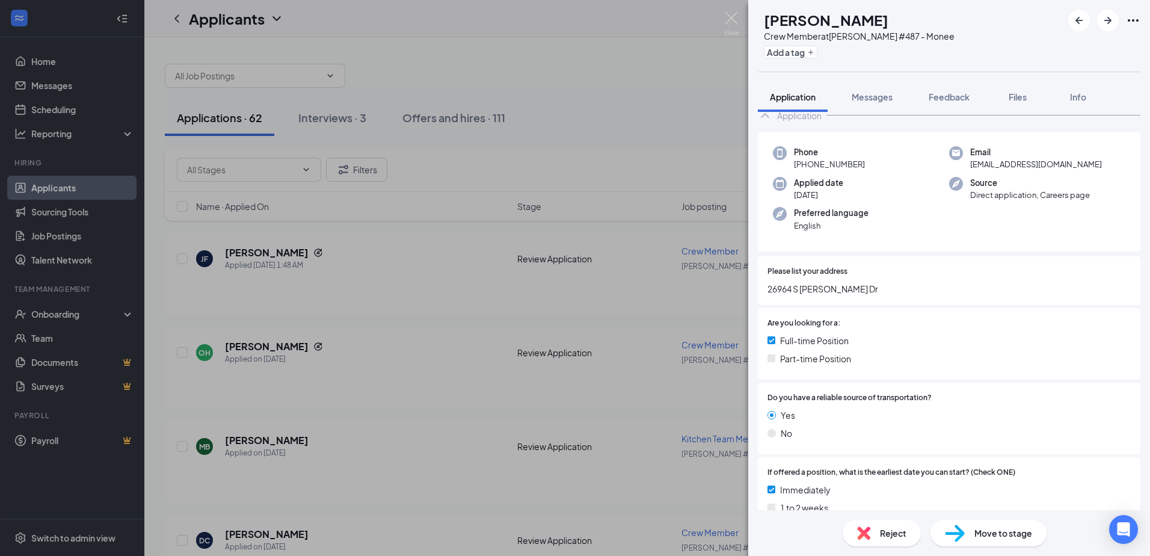
drag, startPoint x: 540, startPoint y: 199, endPoint x: 401, endPoint y: 248, distance: 147.2
click at [531, 204] on div "OH [PERSON_NAME] Crew Member at [PERSON_NAME] #487 - Monee Add a tag Applicatio…" at bounding box center [575, 278] width 1150 height 556
click at [400, 248] on div "OH [PERSON_NAME] Crew Member at [PERSON_NAME] #487 - Monee Add a tag Applicatio…" at bounding box center [575, 278] width 1150 height 556
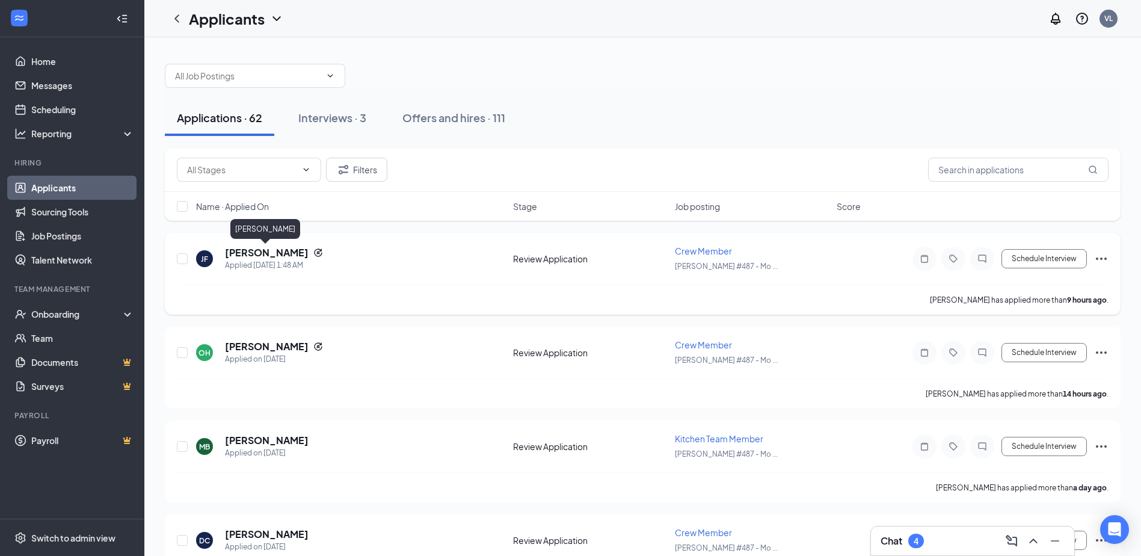
click at [238, 254] on h5 "[PERSON_NAME]" at bounding box center [267, 252] width 84 height 13
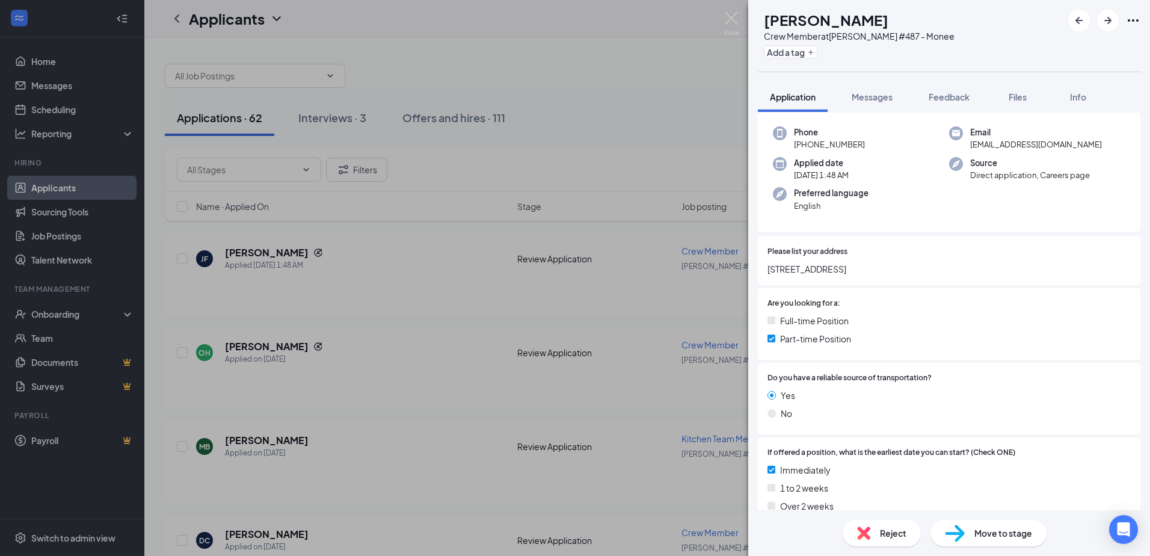
scroll to position [75, 0]
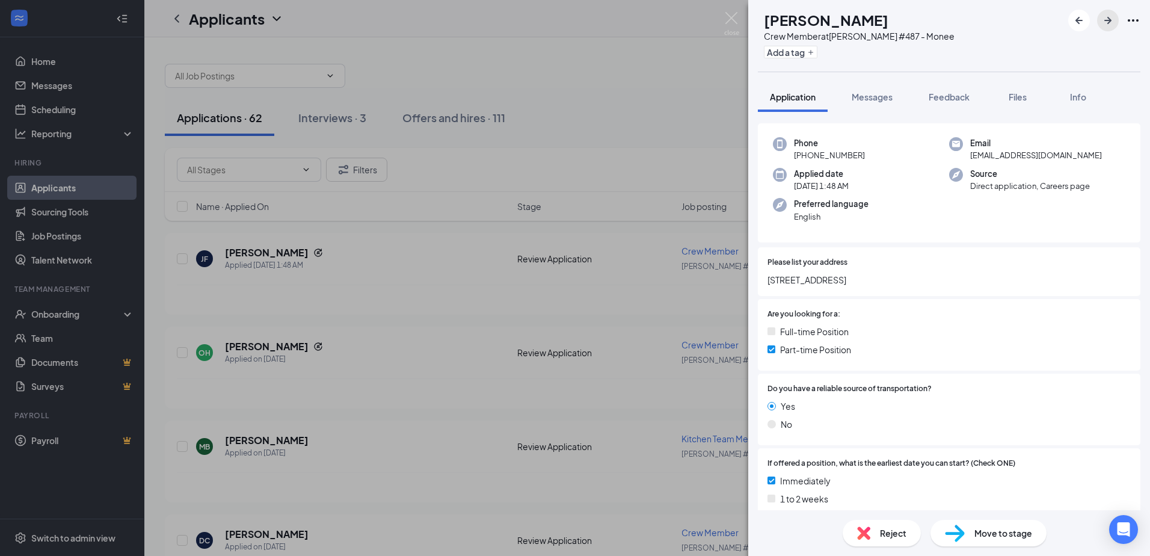
click at [1100, 17] on button "button" at bounding box center [1108, 21] width 22 height 22
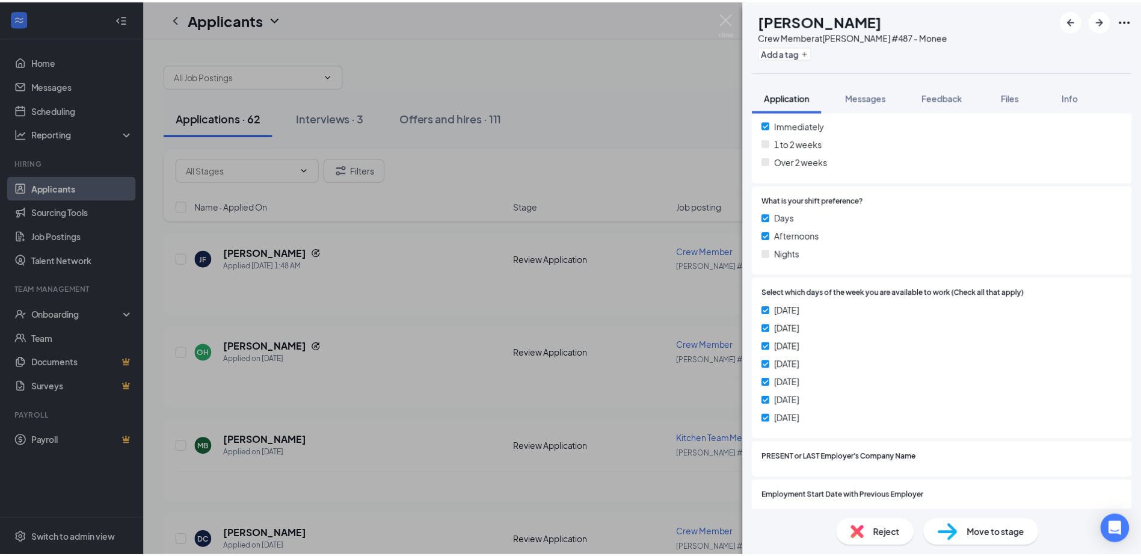
scroll to position [530, 0]
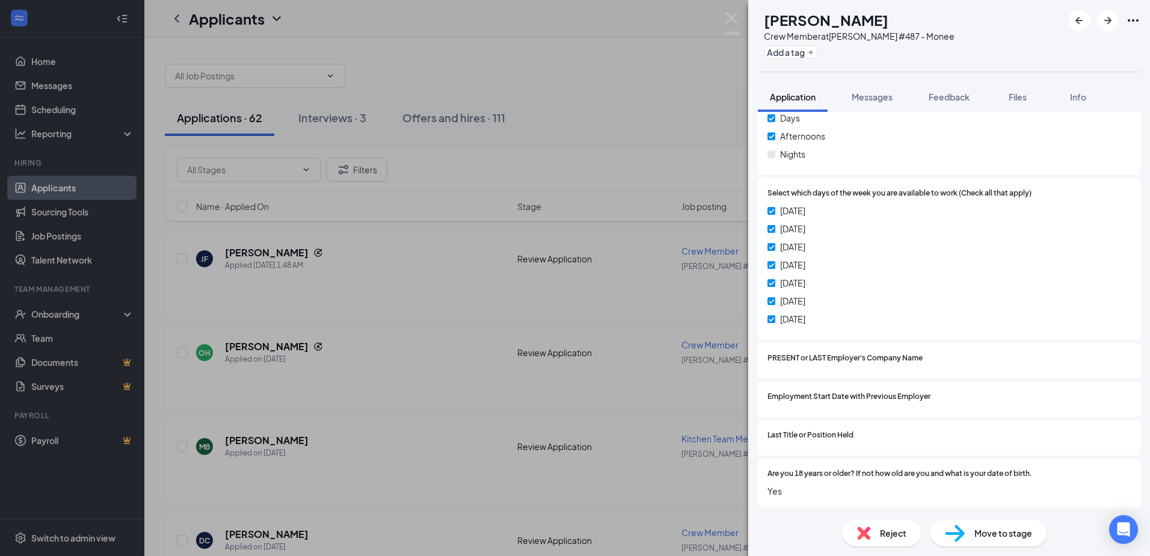
click at [728, 9] on div "OH [PERSON_NAME] Crew Member at [PERSON_NAME] #487 - Monee Add a tag Applicatio…" at bounding box center [575, 278] width 1150 height 556
click at [732, 28] on img at bounding box center [731, 23] width 15 height 23
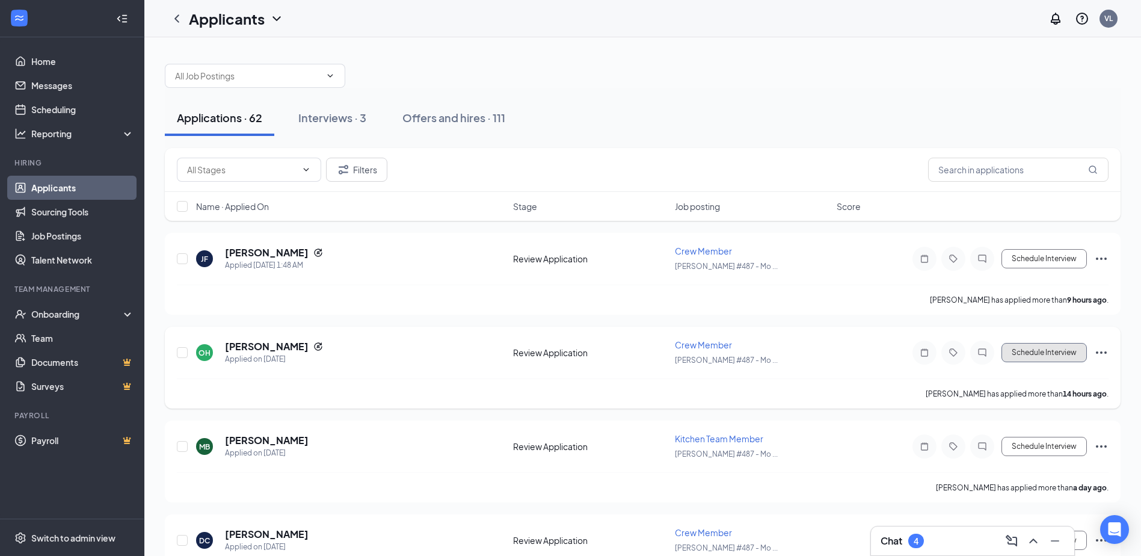
click at [1056, 354] on button "Schedule Interview" at bounding box center [1043, 352] width 85 height 19
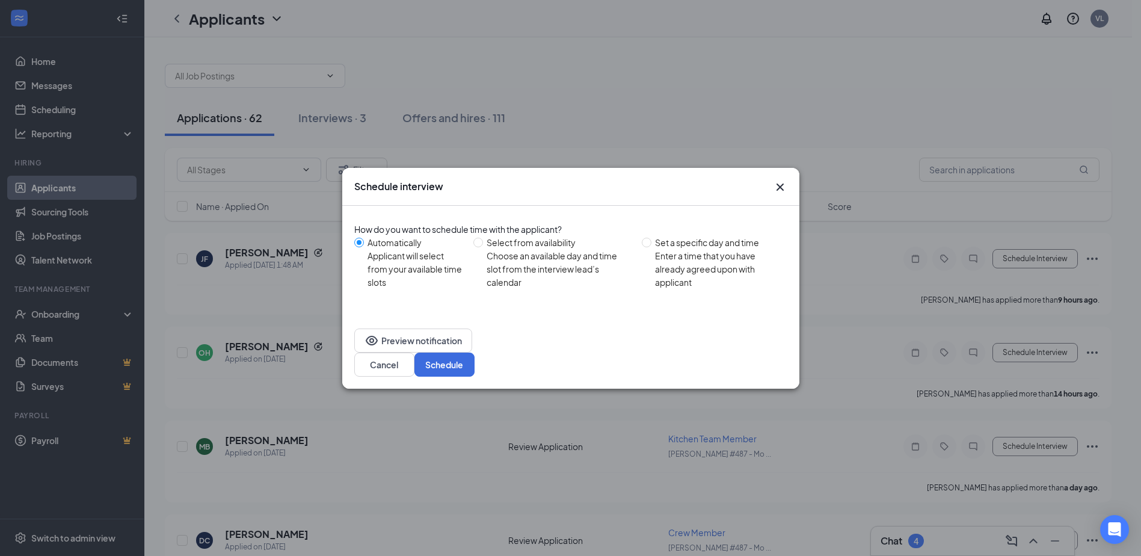
click at [705, 286] on div "Enter a time that you have already agreed upon with applicant" at bounding box center [716, 269] width 123 height 40
click at [651, 247] on input "Set a specific day and time Enter a time that you have already agreed upon with…" at bounding box center [647, 243] width 10 height 10
radio input "true"
radio input "false"
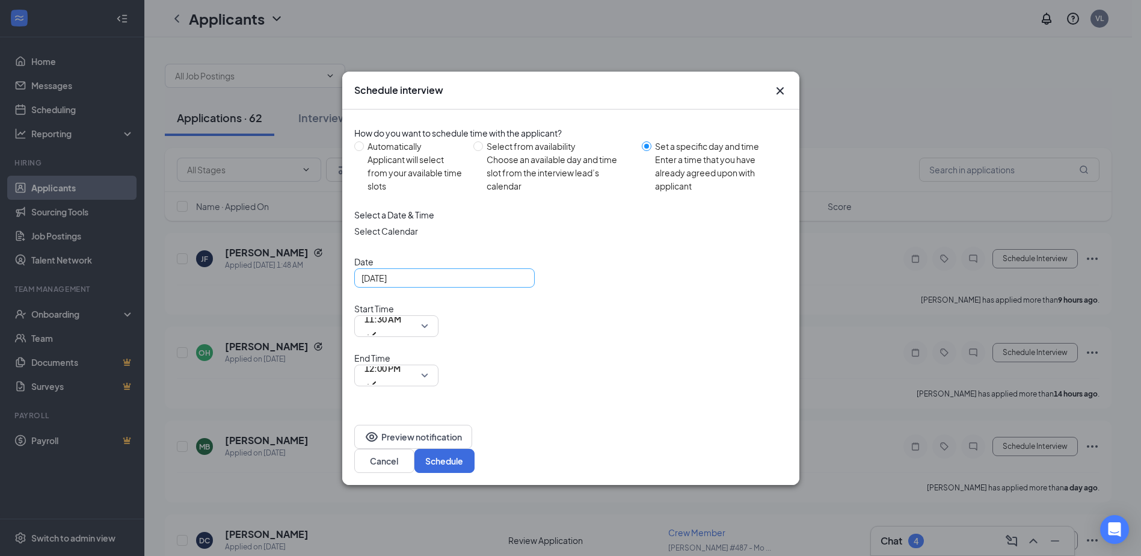
click at [506, 284] on input "[DATE]" at bounding box center [443, 277] width 164 height 13
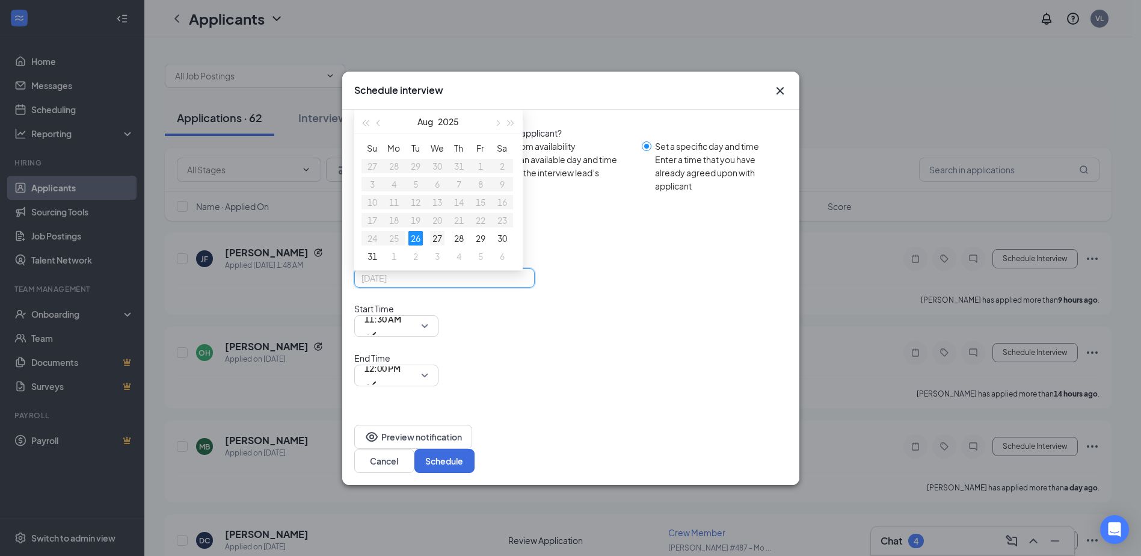
type input "[DATE]"
click at [437, 245] on div "27" at bounding box center [437, 238] width 14 height 14
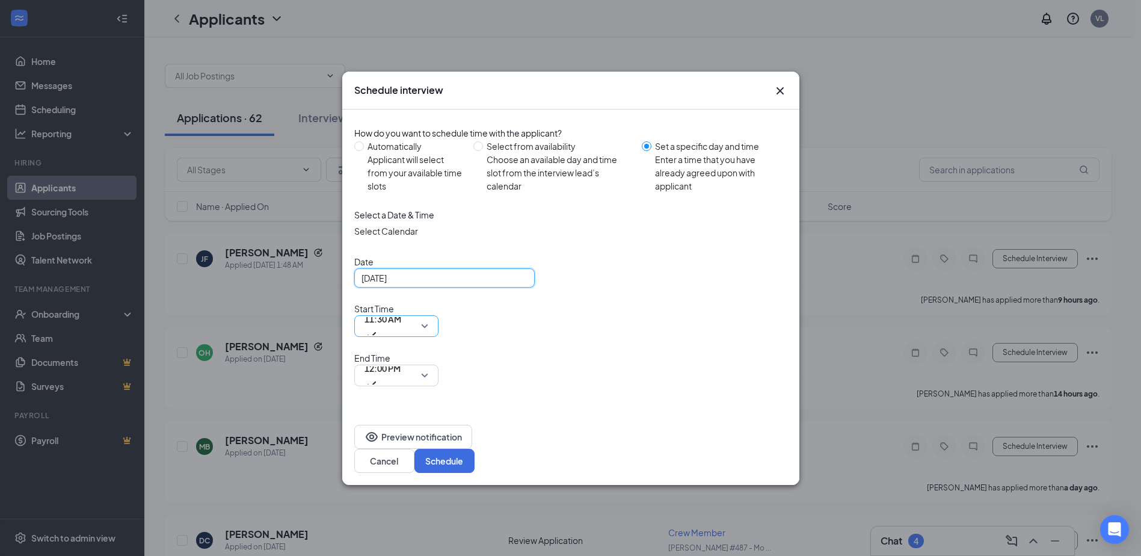
click at [401, 328] on span "11:30 AM" at bounding box center [382, 319] width 37 height 18
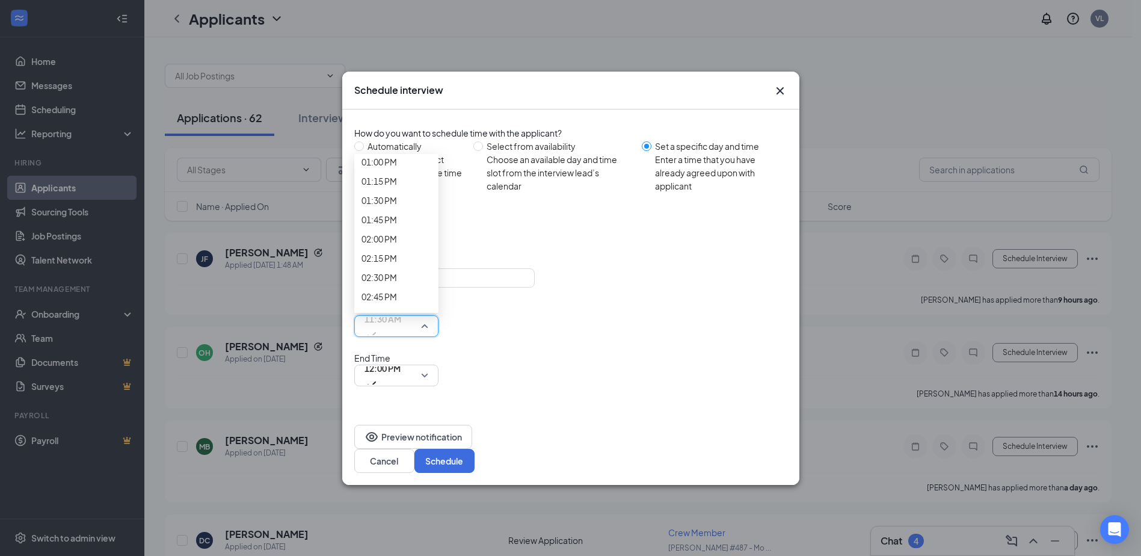
click at [400, 359] on span "12:00 PM" at bounding box center [382, 375] width 36 height 32
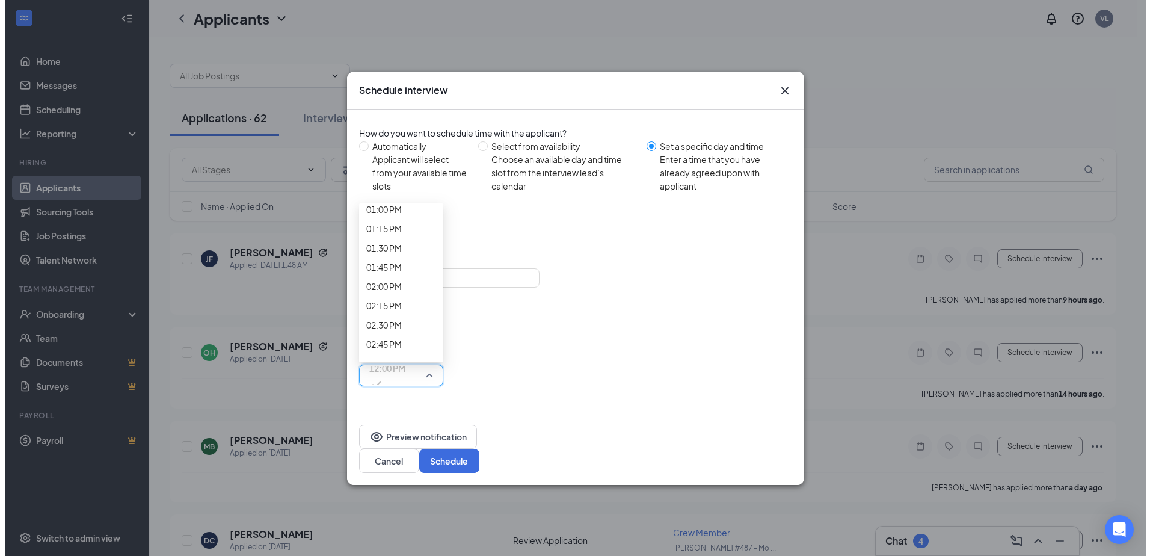
scroll to position [1010, 0]
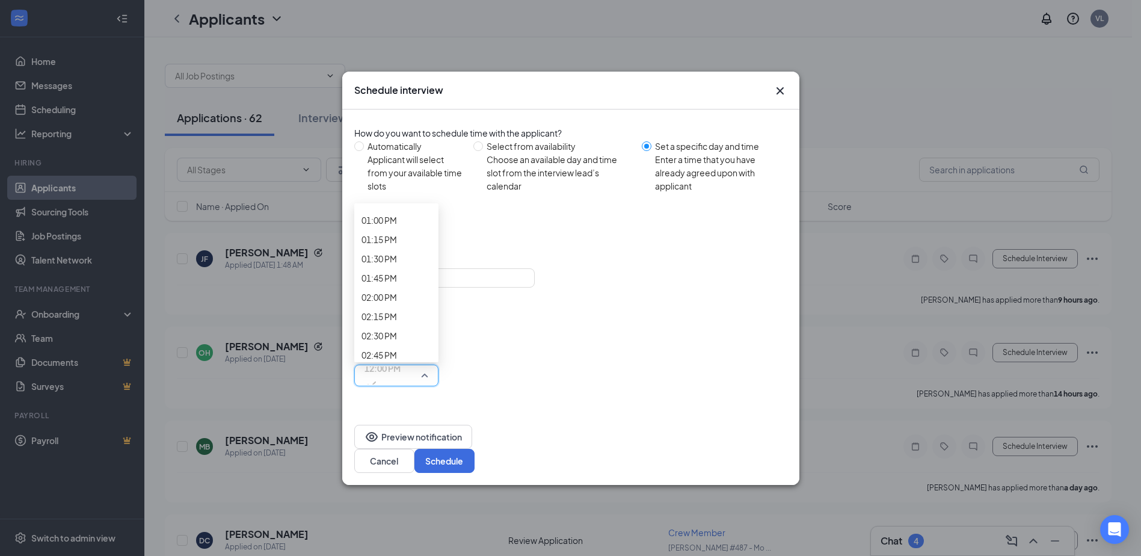
click at [474, 449] on button "Schedule" at bounding box center [444, 461] width 60 height 24
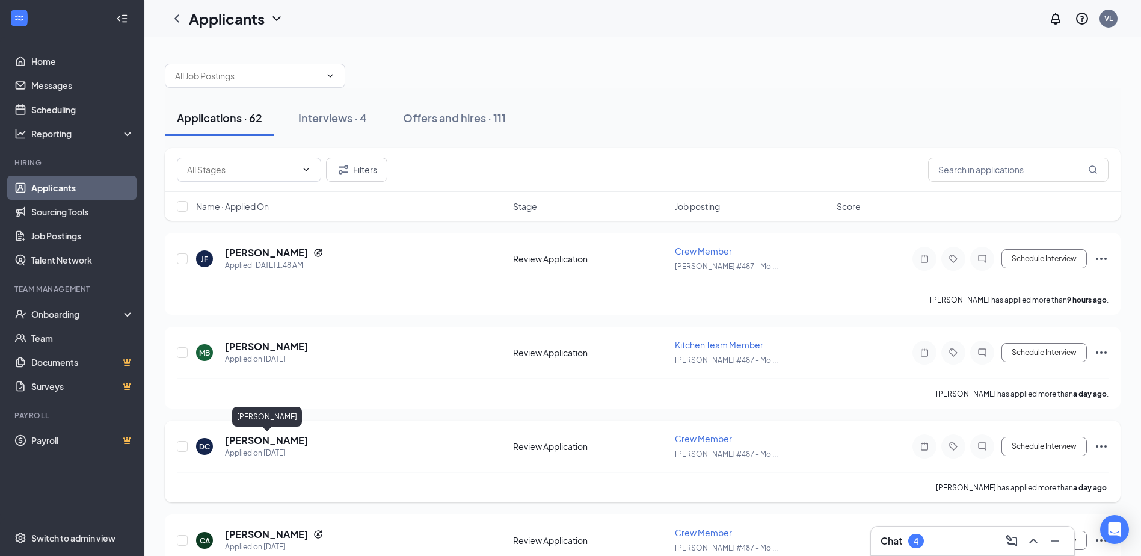
click at [301, 440] on h5 "[PERSON_NAME]" at bounding box center [267, 440] width 84 height 13
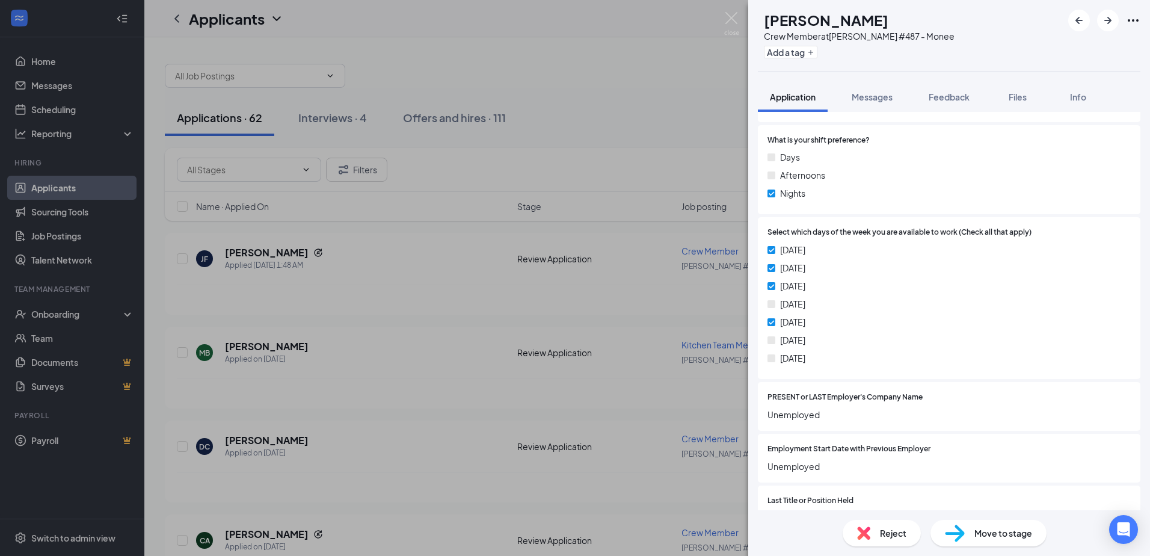
scroll to position [463, 0]
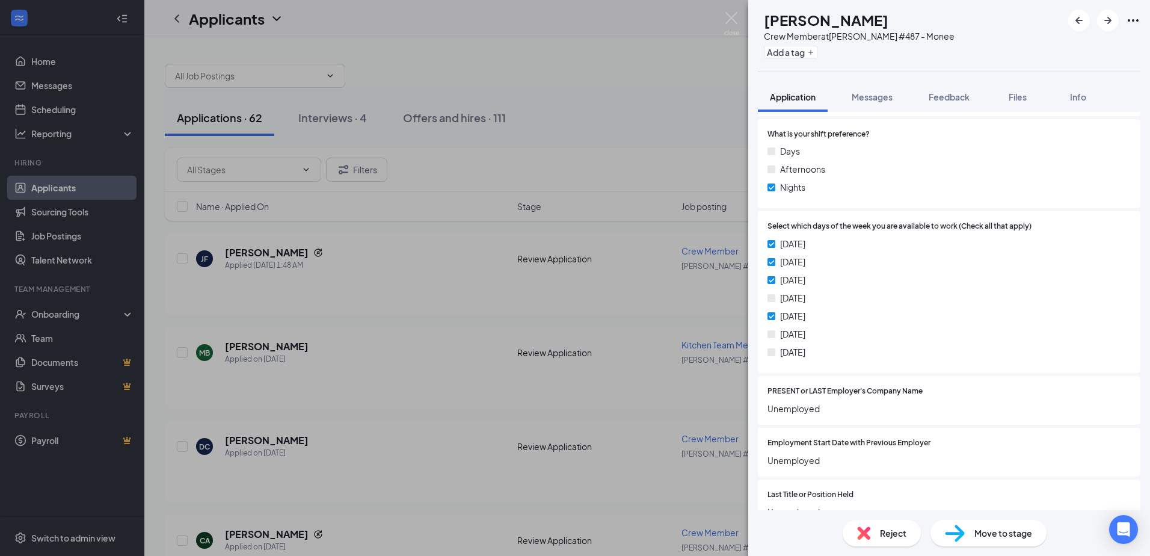
click at [886, 533] on span "Reject" at bounding box center [893, 532] width 26 height 13
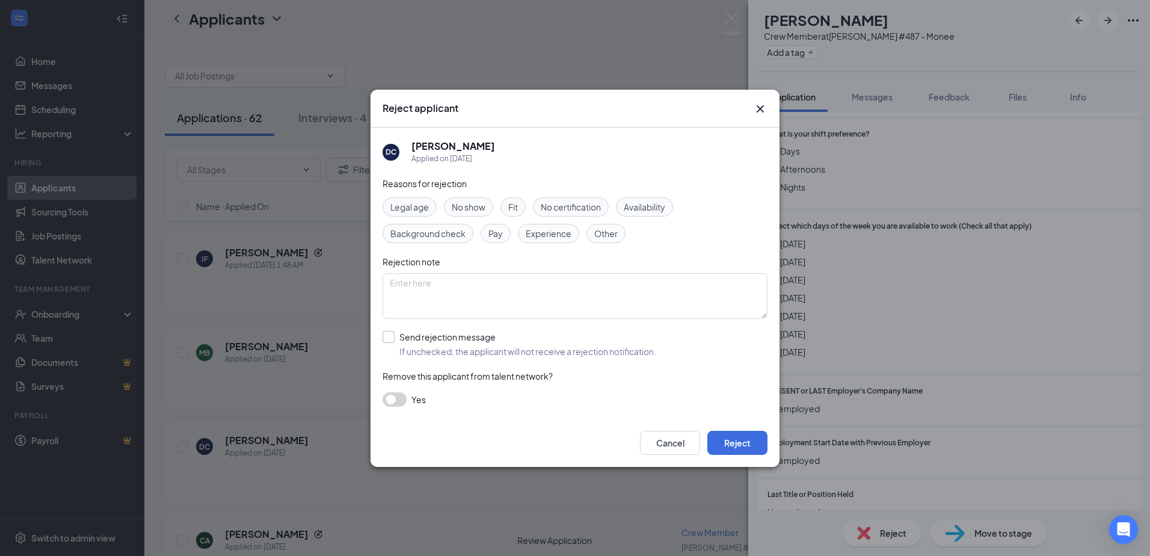
click at [467, 340] on input "Send rejection message If unchecked, the applicant will not receive a rejection…" at bounding box center [519, 344] width 274 height 26
checkbox input "true"
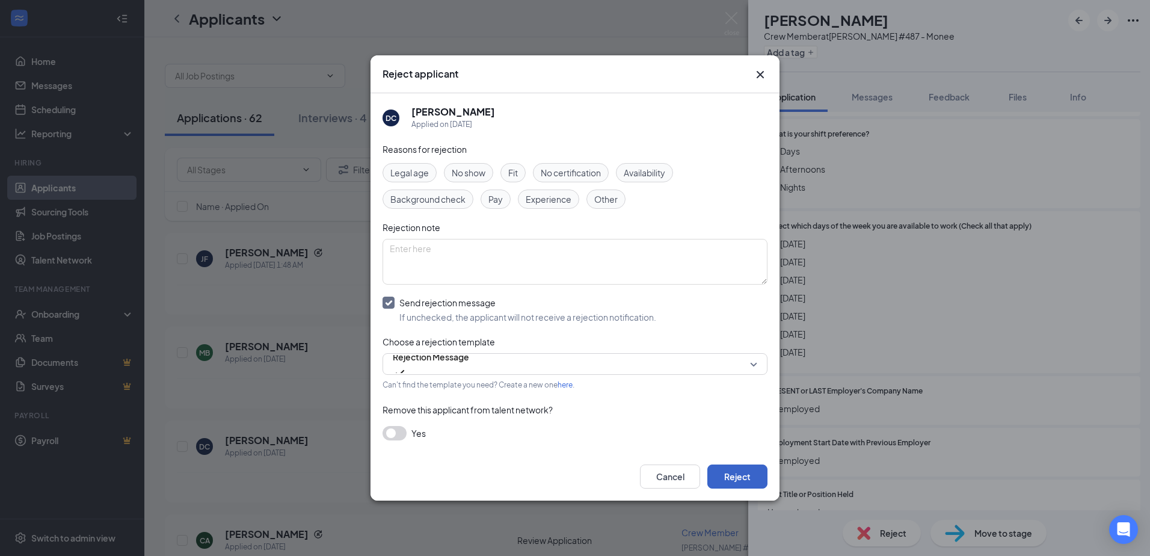
click at [713, 472] on button "Reject" at bounding box center [737, 476] width 60 height 24
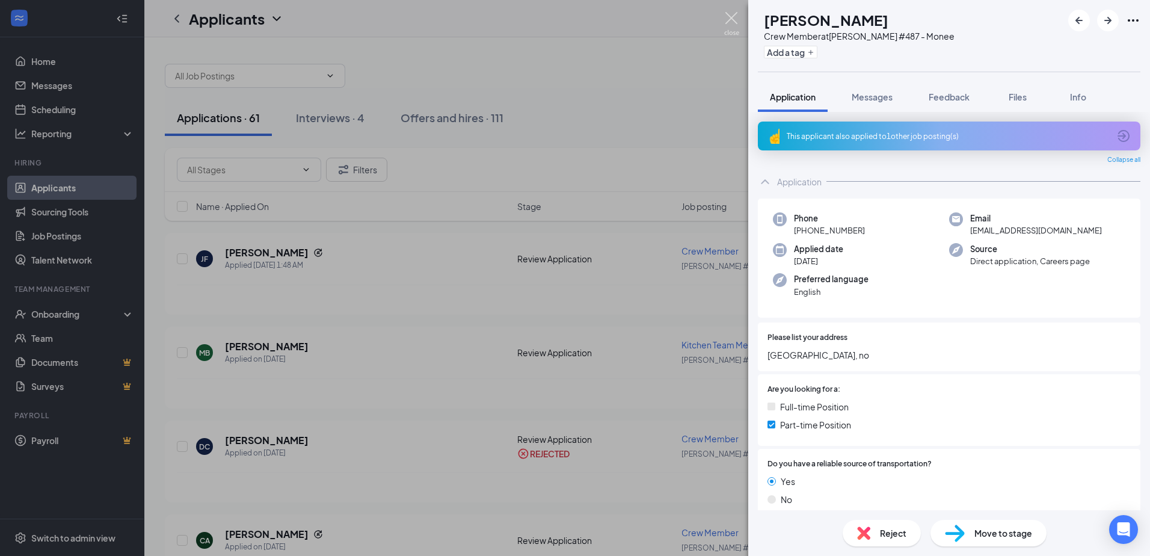
click at [738, 19] on img at bounding box center [731, 23] width 15 height 23
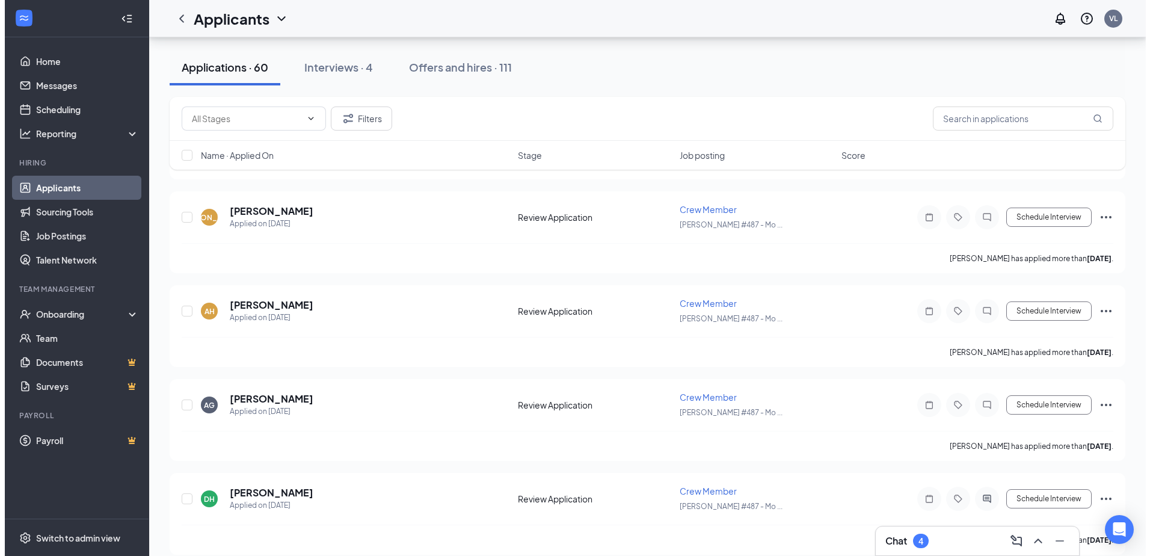
scroll to position [966, 0]
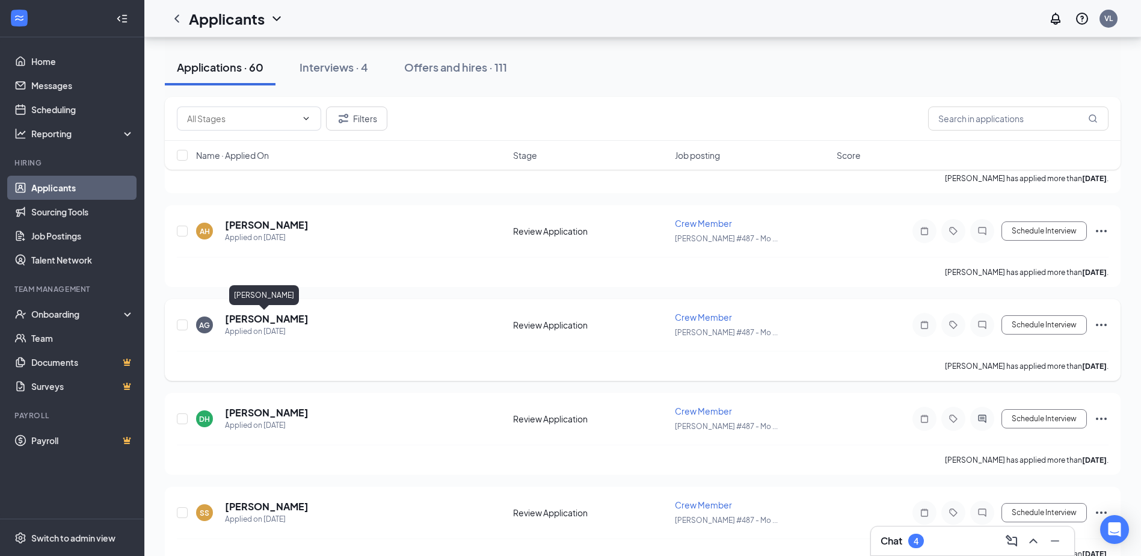
click at [243, 317] on h5 "[PERSON_NAME]" at bounding box center [267, 318] width 84 height 13
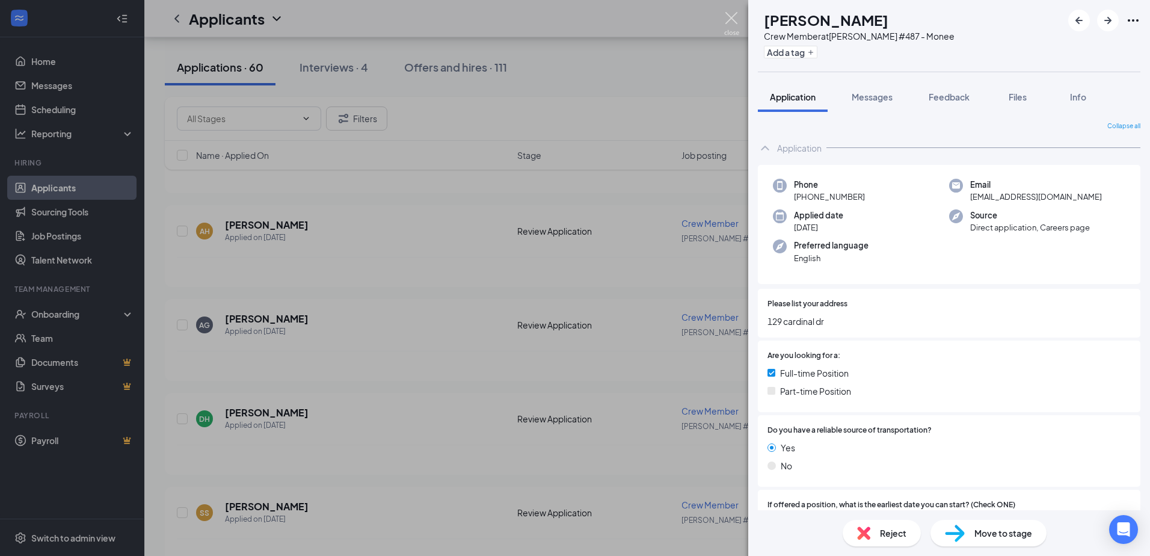
click at [724, 16] on img at bounding box center [731, 23] width 15 height 23
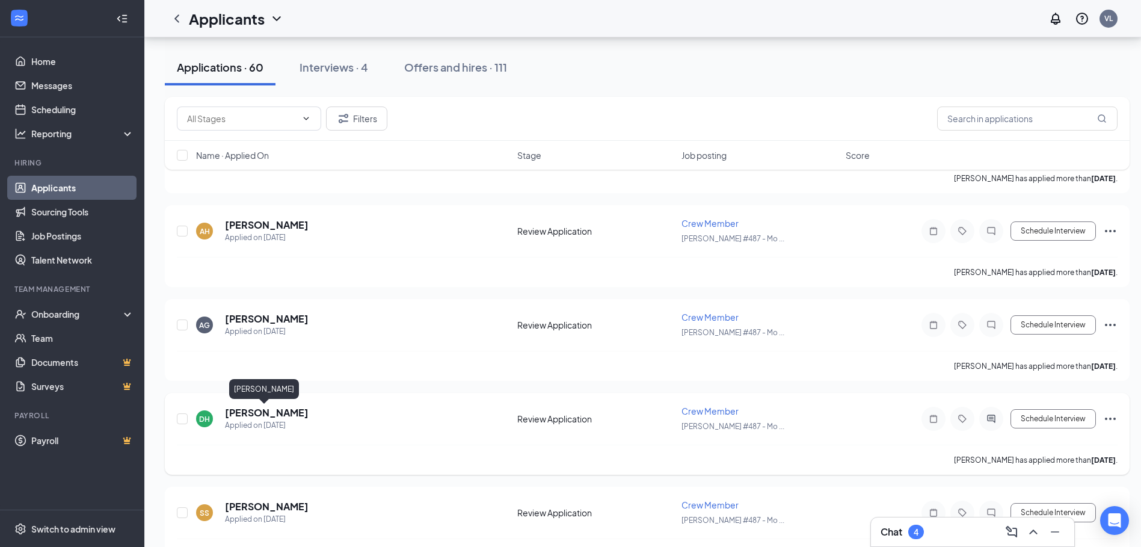
click at [275, 416] on h5 "[PERSON_NAME]" at bounding box center [267, 412] width 84 height 13
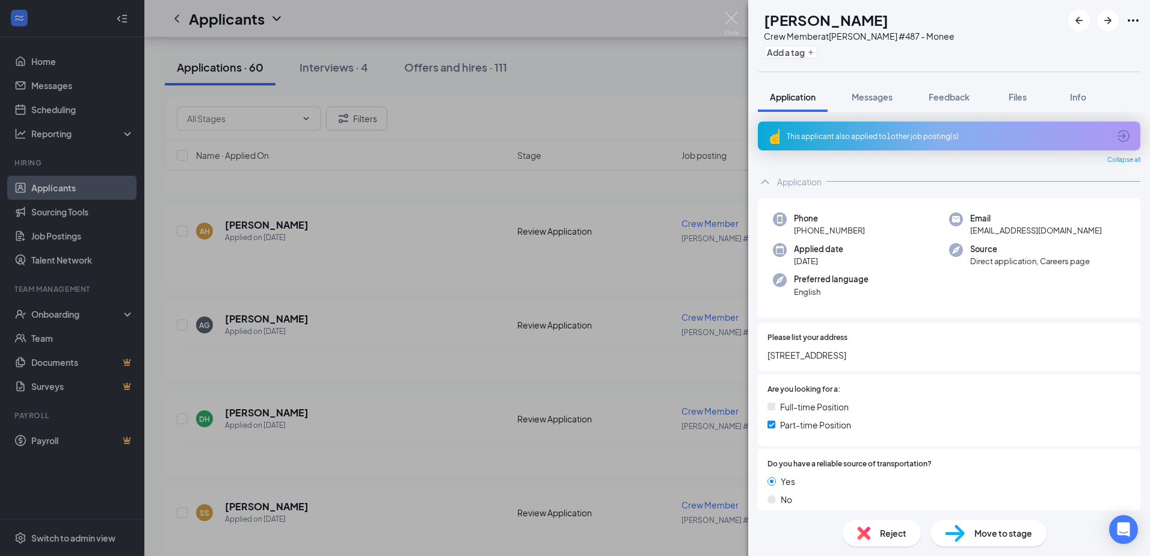
click at [737, 10] on div "DH [PERSON_NAME] Crew Member at [PERSON_NAME] #487 - Monee Add a tag Applicatio…" at bounding box center [575, 278] width 1150 height 556
click at [735, 17] on img at bounding box center [731, 23] width 15 height 23
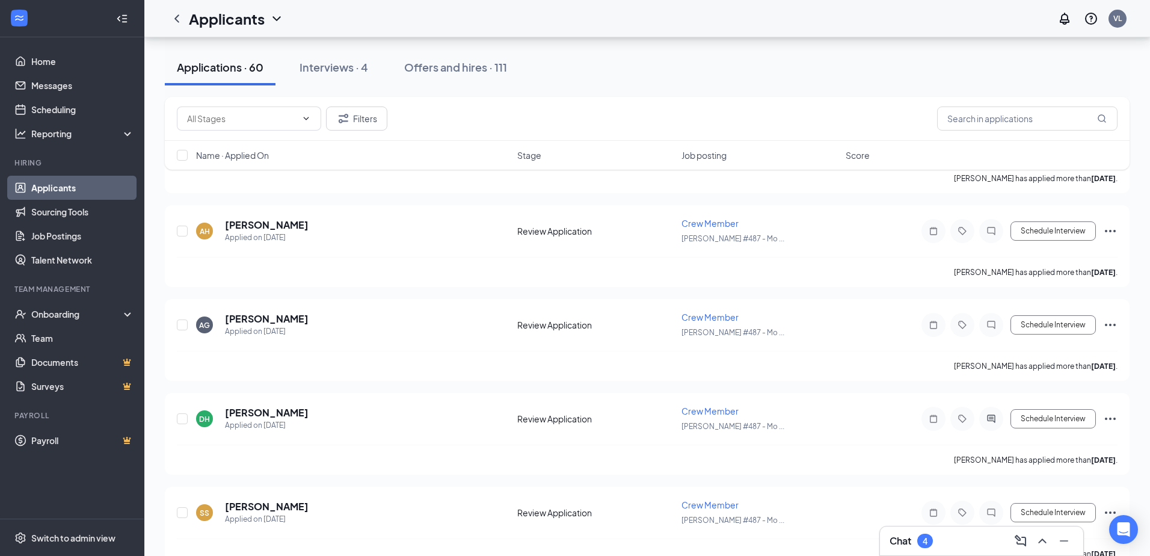
click at [735, 17] on div "Applicants VL" at bounding box center [646, 18] width 1005 height 37
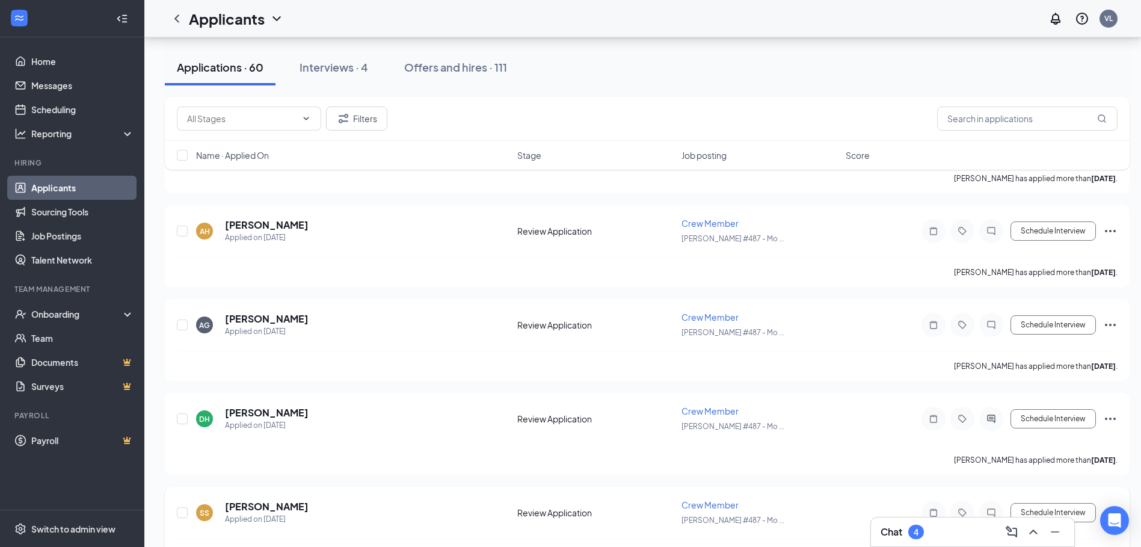
click at [265, 504] on h5 "[PERSON_NAME]" at bounding box center [267, 506] width 84 height 13
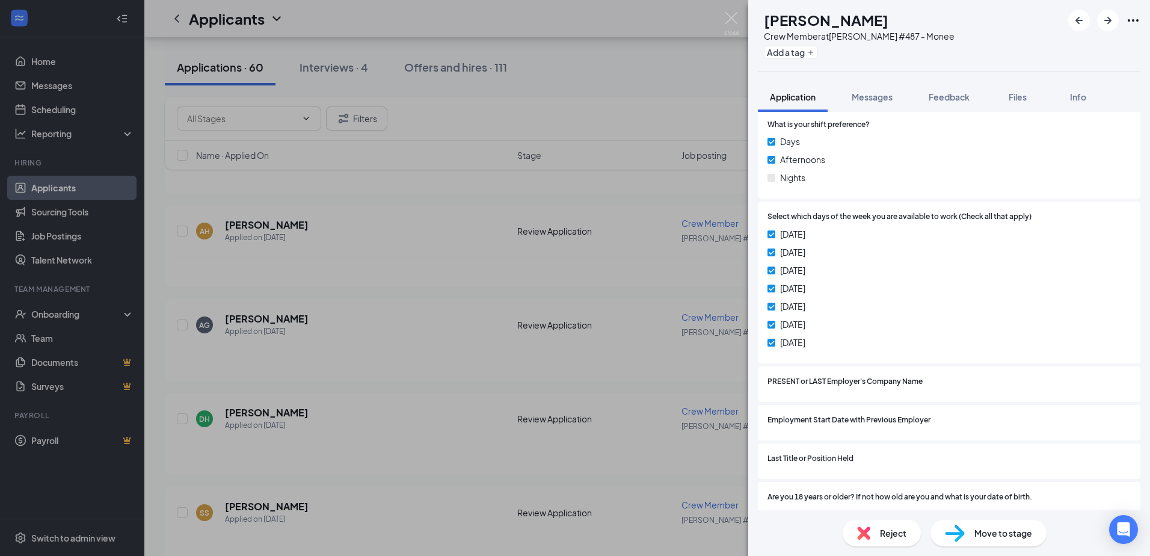
scroll to position [496, 0]
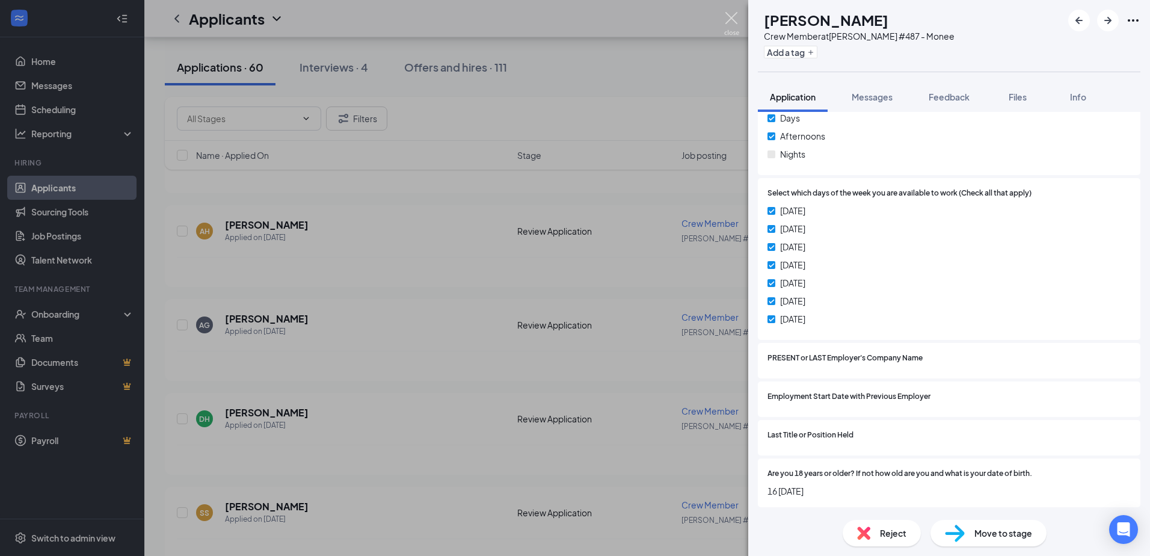
click at [729, 26] on img at bounding box center [731, 23] width 15 height 23
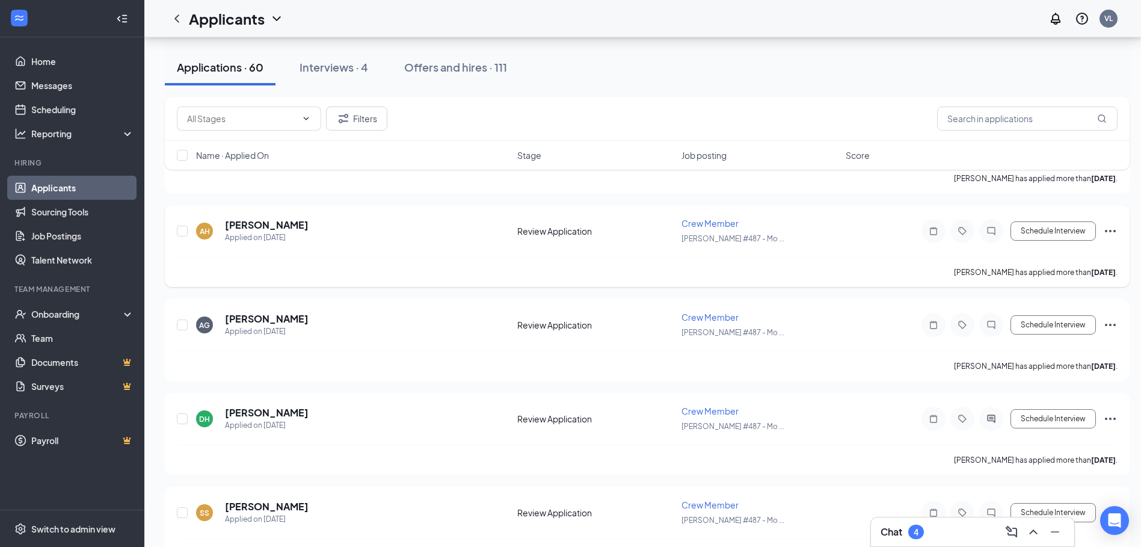
click at [247, 234] on div "Applied on [DATE]" at bounding box center [267, 237] width 84 height 12
click at [253, 223] on h5 "[PERSON_NAME]" at bounding box center [267, 224] width 84 height 13
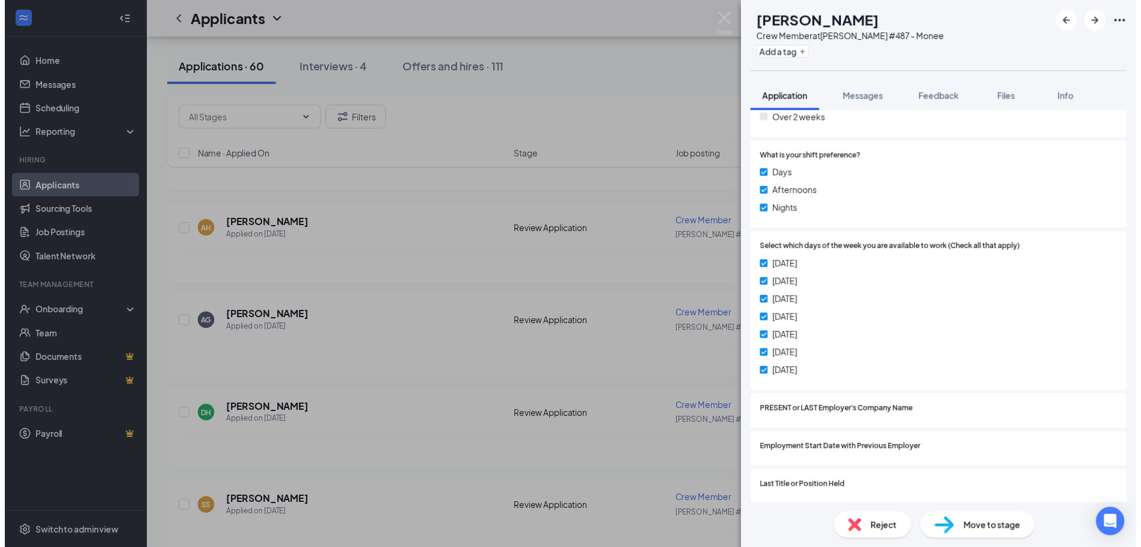
scroll to position [496, 0]
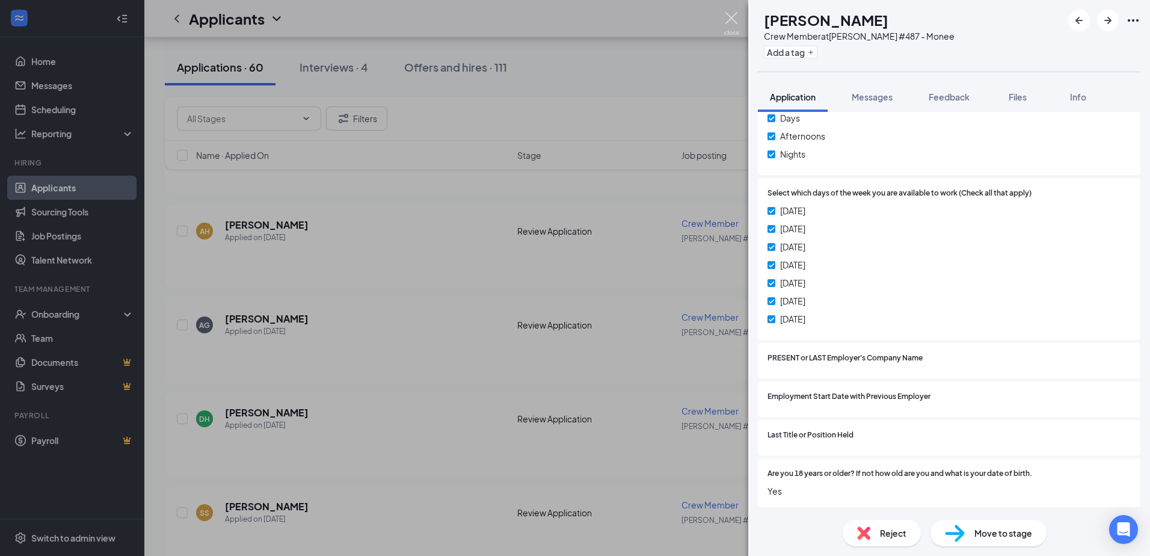
click at [727, 17] on img at bounding box center [731, 23] width 15 height 23
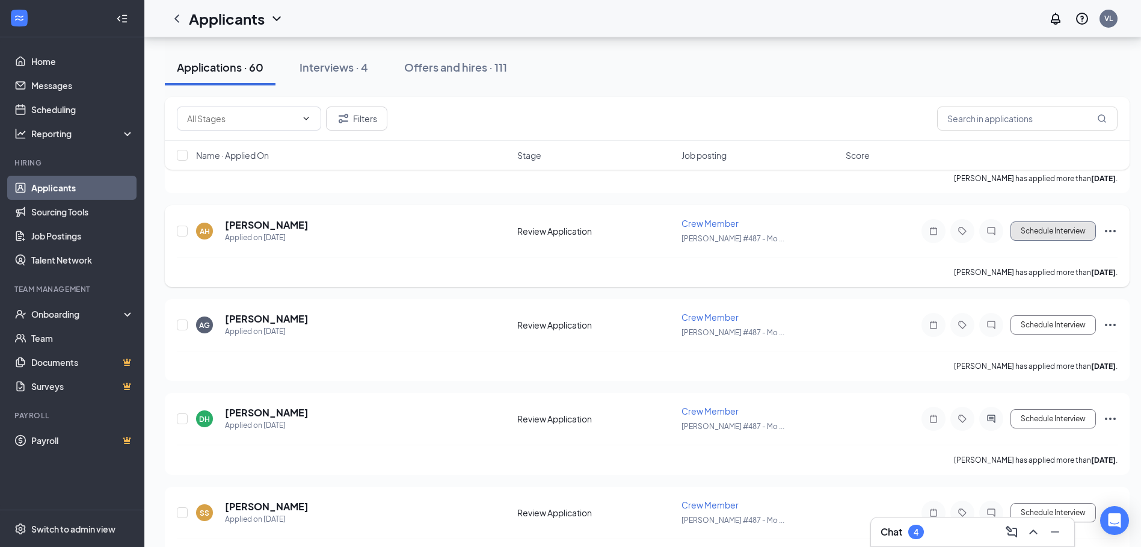
click at [1029, 230] on button "Schedule Interview" at bounding box center [1052, 230] width 85 height 19
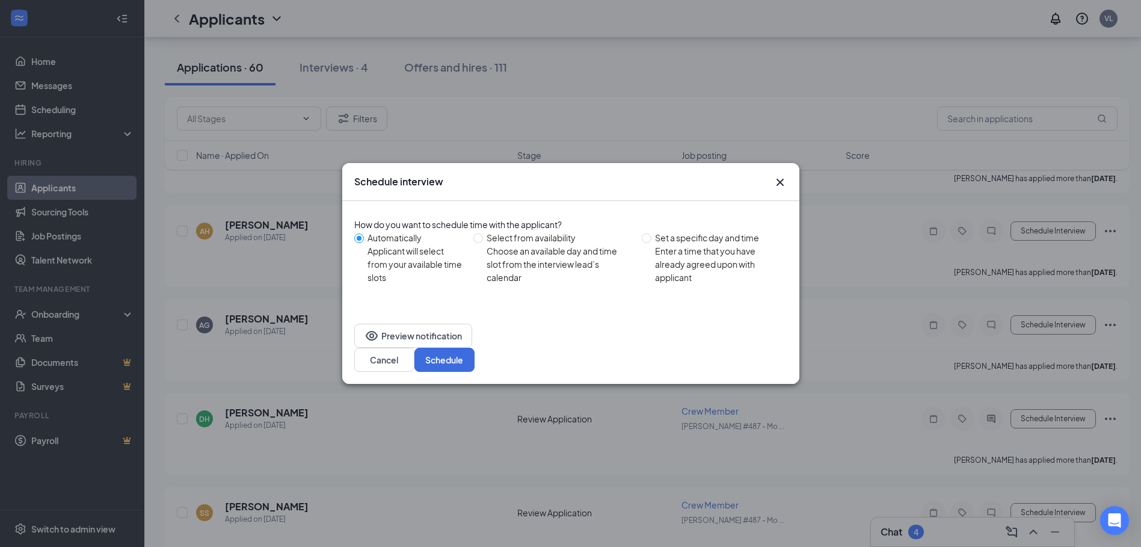
click at [719, 277] on div "Enter a time that you have already agreed upon with applicant" at bounding box center [716, 264] width 123 height 40
click at [651, 243] on input "Set a specific day and time Enter a time that you have already agreed upon with…" at bounding box center [647, 238] width 10 height 10
radio input "true"
radio input "false"
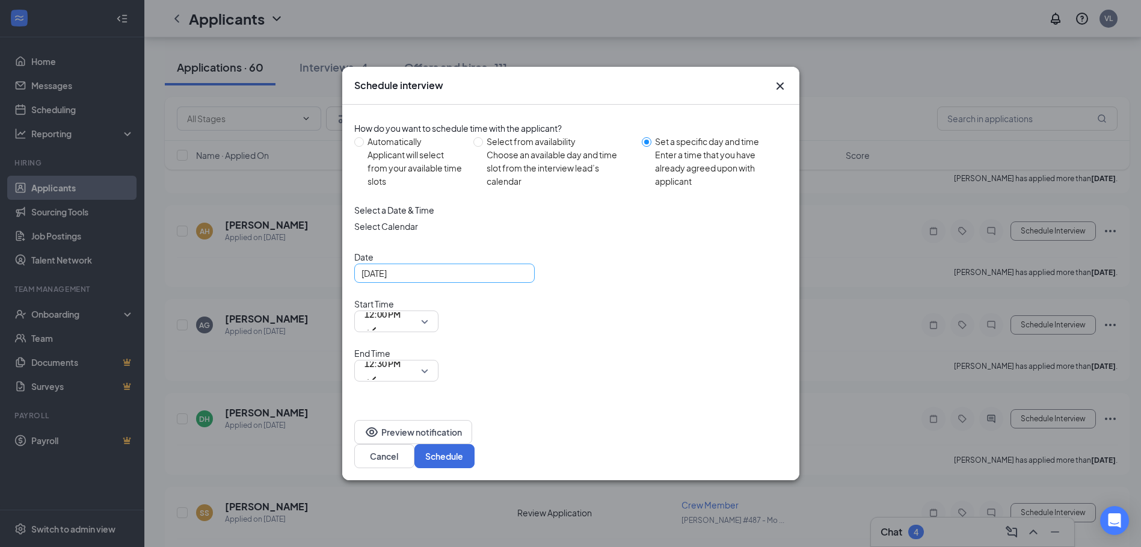
click at [513, 280] on div "[DATE]" at bounding box center [444, 272] width 166 height 13
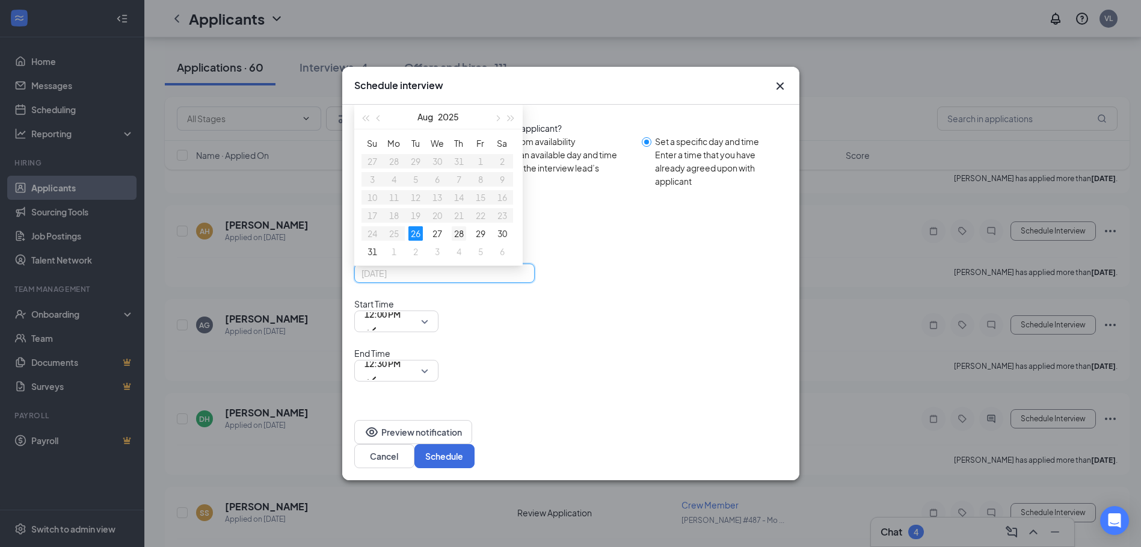
type input "[DATE]"
click at [453, 241] on div "28" at bounding box center [459, 233] width 14 height 14
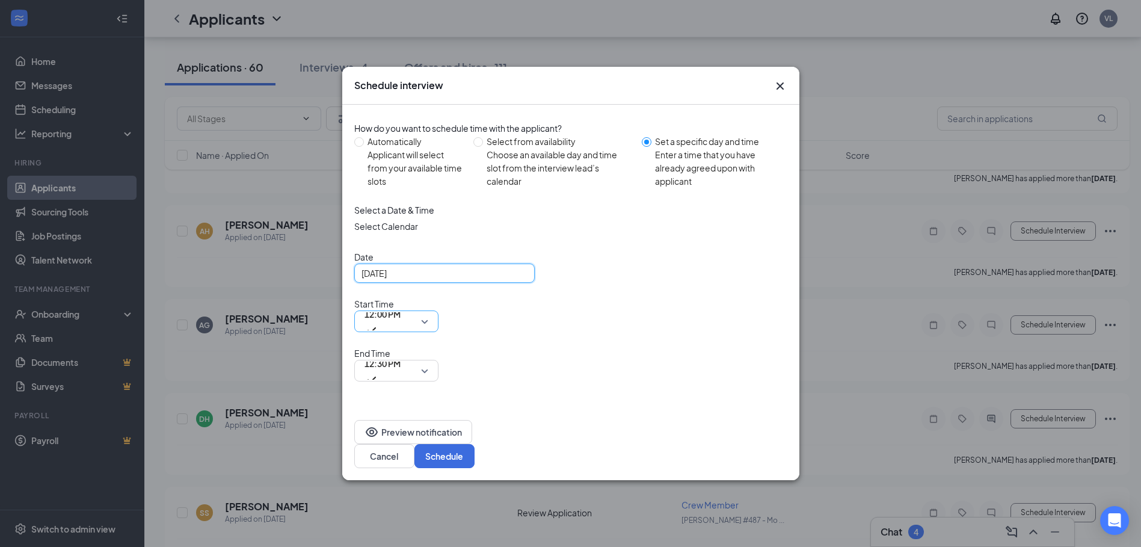
click at [428, 330] on span "12:00 PM" at bounding box center [396, 321] width 64 height 18
click at [400, 354] on span "12:30 PM" at bounding box center [382, 363] width 36 height 18
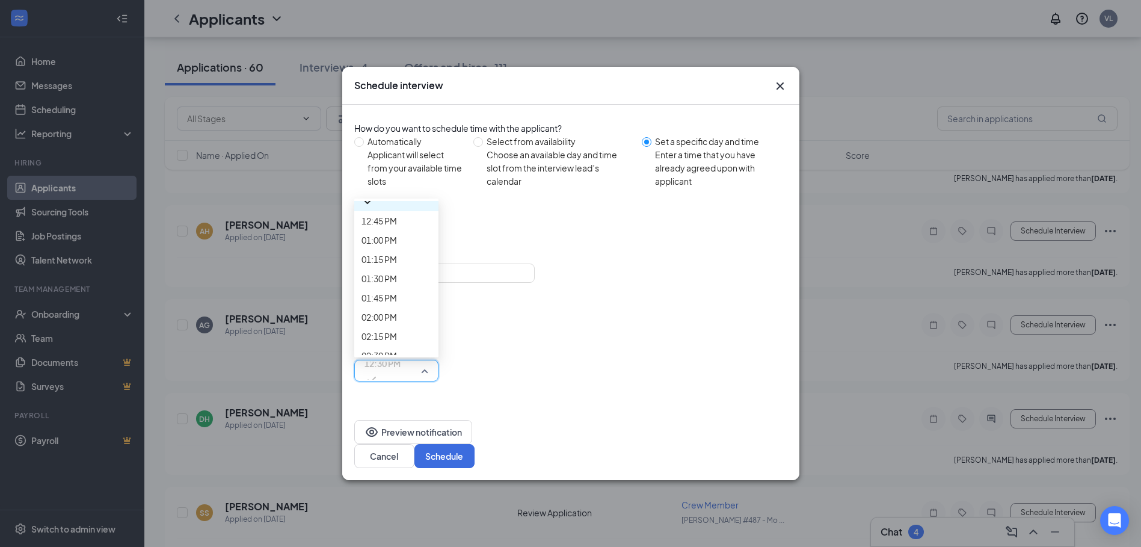
click at [474, 444] on button "Schedule" at bounding box center [444, 456] width 60 height 24
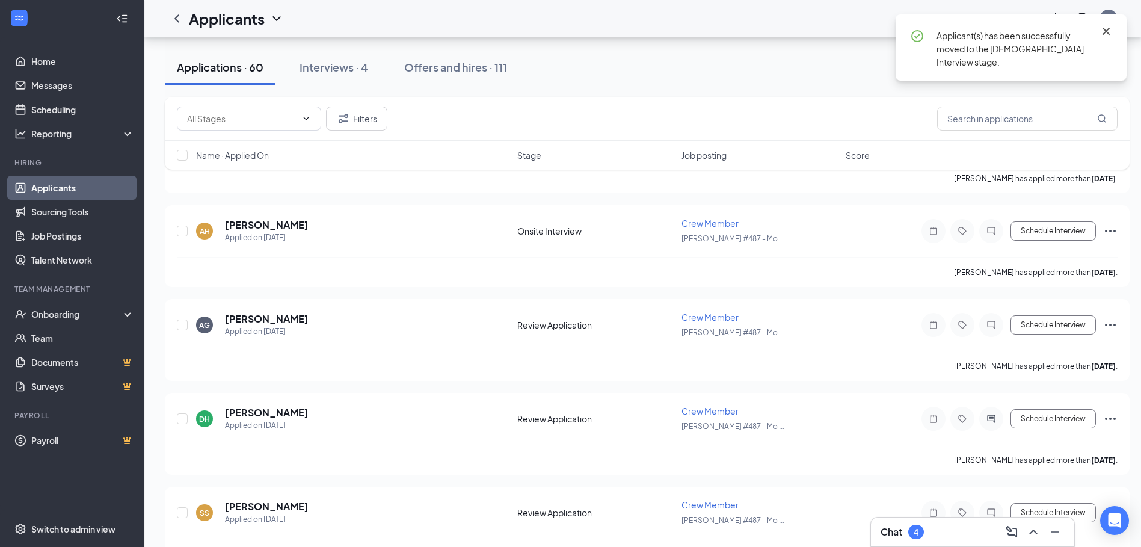
click at [1102, 27] on icon "Cross" at bounding box center [1106, 31] width 14 height 14
click at [361, 66] on div "Interviews · 4" at bounding box center [333, 67] width 69 height 15
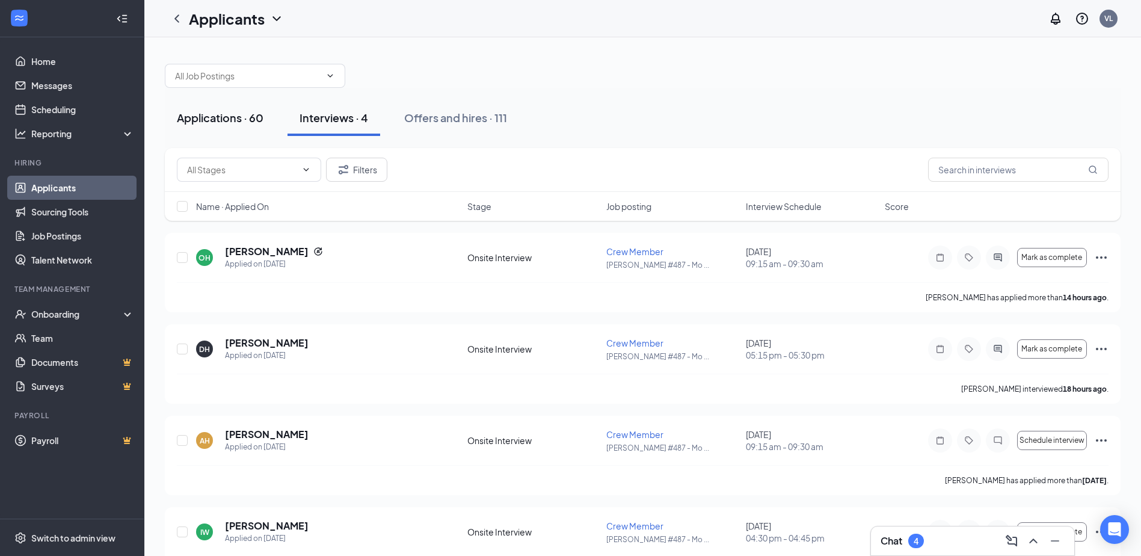
click at [270, 130] on button "Applications · 60" at bounding box center [220, 118] width 111 height 36
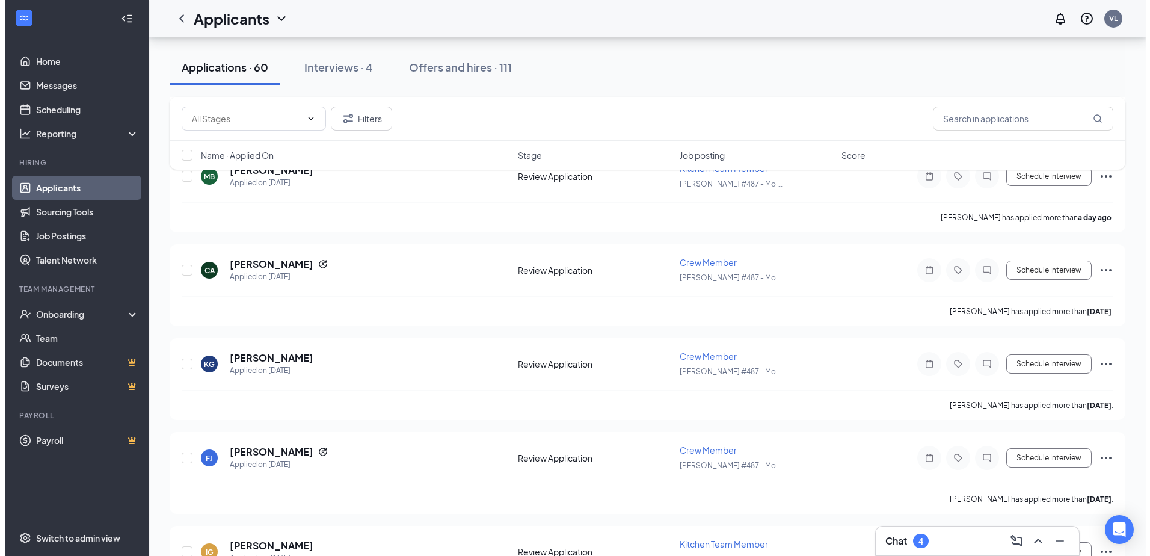
scroll to position [179, 0]
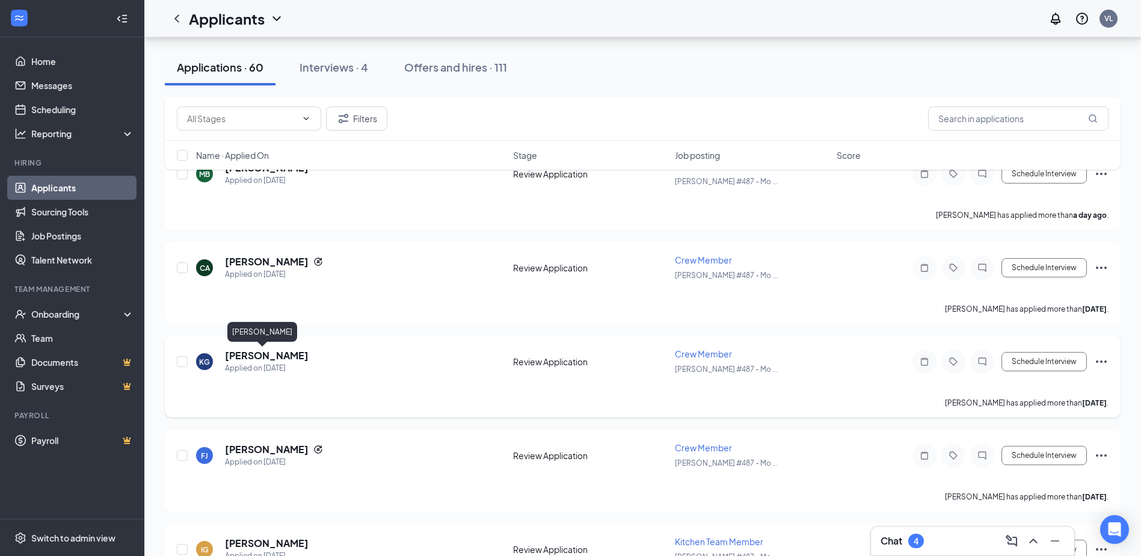
click at [245, 353] on h5 "[PERSON_NAME]" at bounding box center [267, 355] width 84 height 13
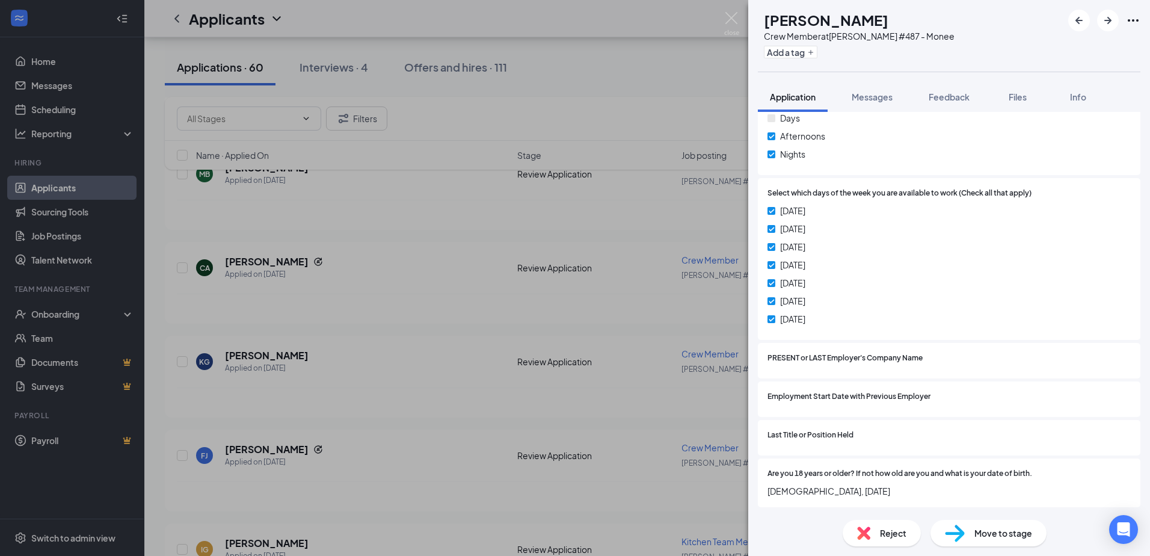
scroll to position [78, 0]
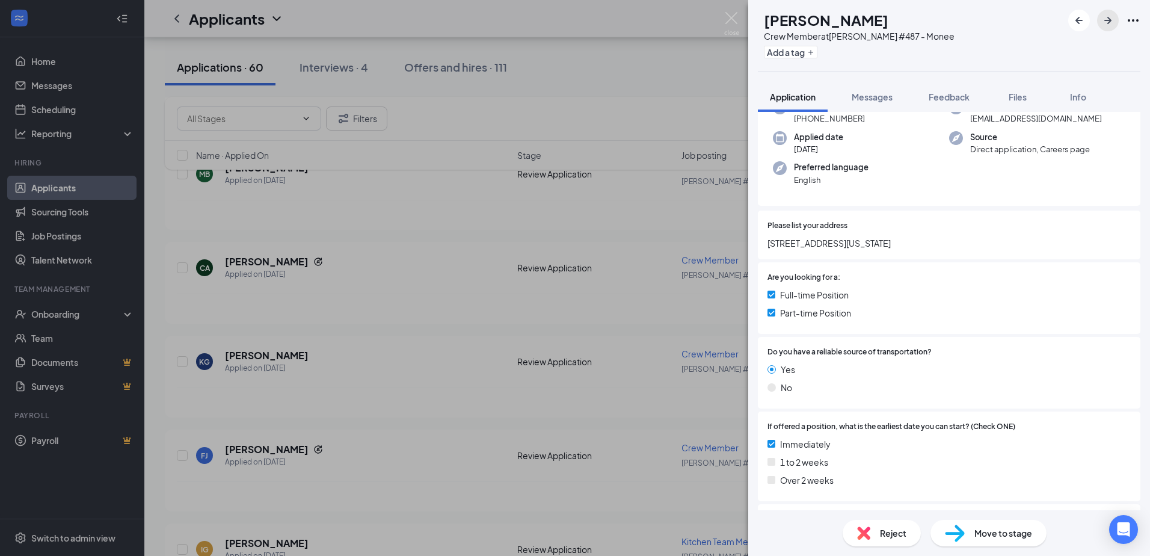
click at [1116, 19] on button "button" at bounding box center [1108, 21] width 22 height 22
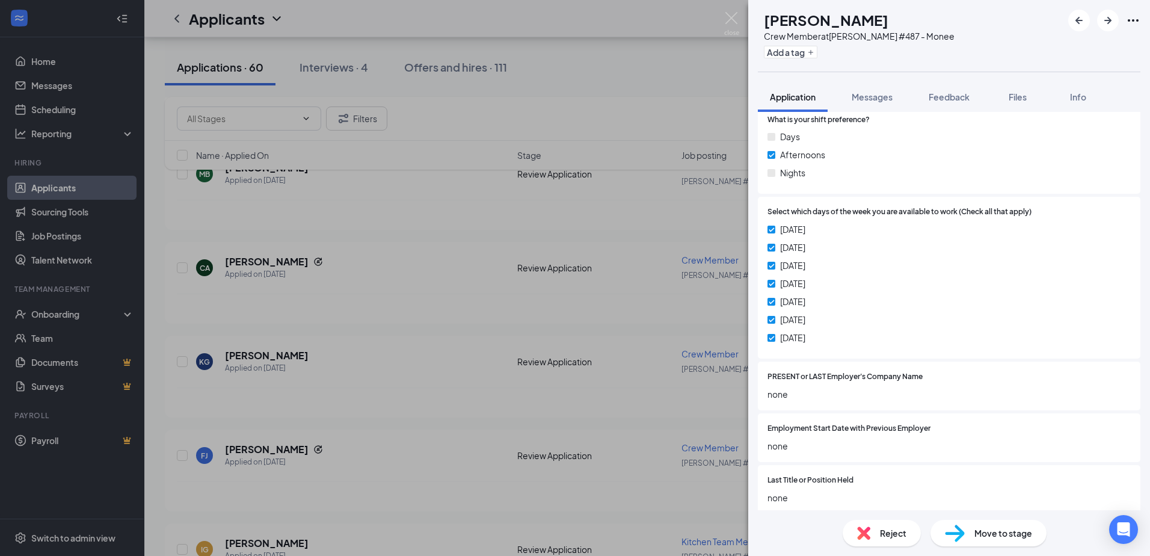
scroll to position [569, 0]
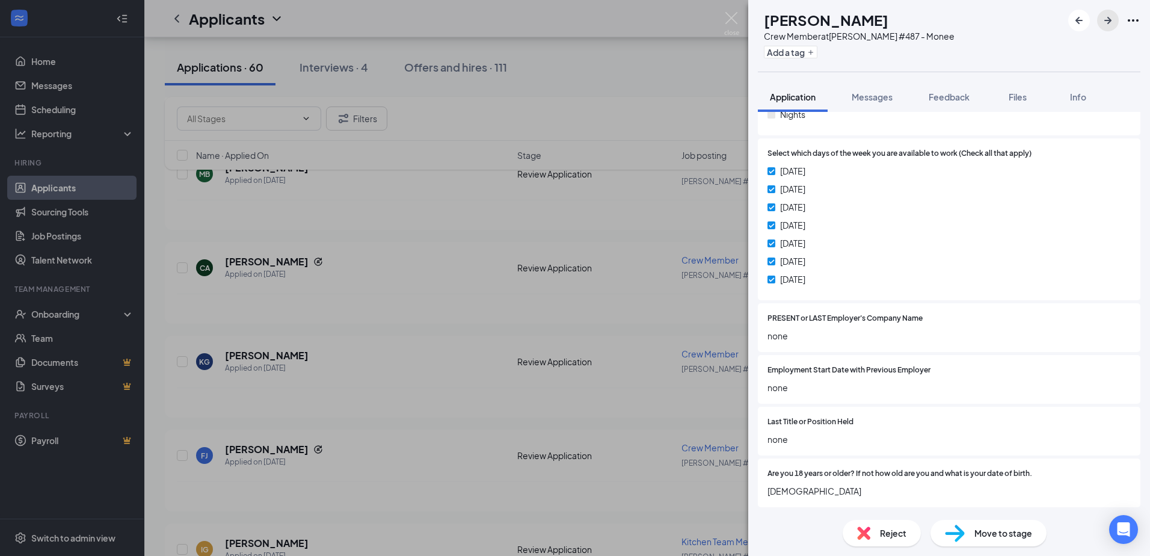
click at [1109, 22] on icon "ArrowRight" at bounding box center [1107, 20] width 7 height 7
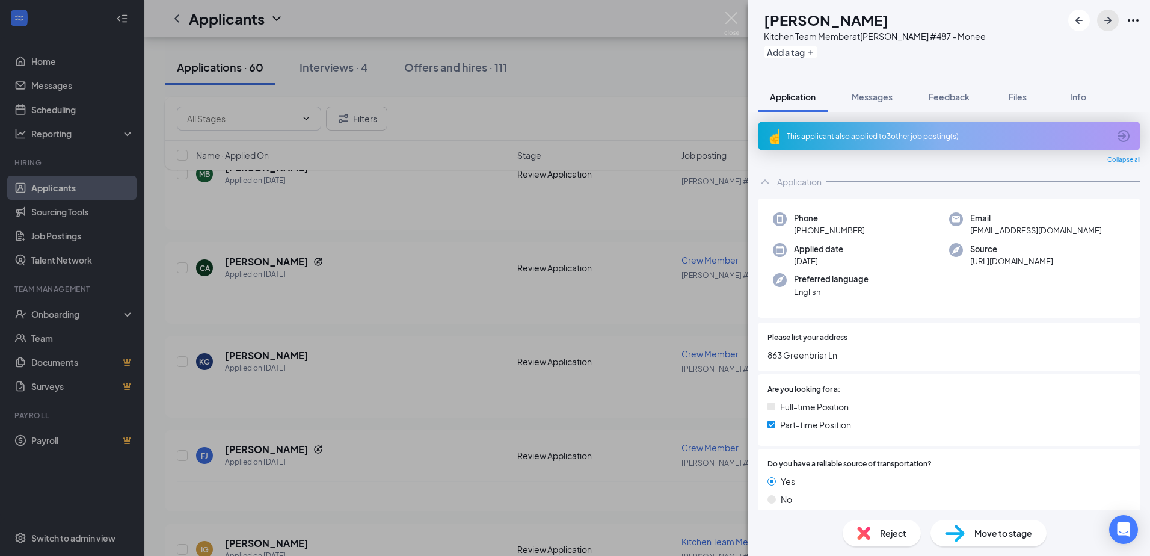
click at [1114, 26] on icon "ArrowRight" at bounding box center [1107, 20] width 14 height 14
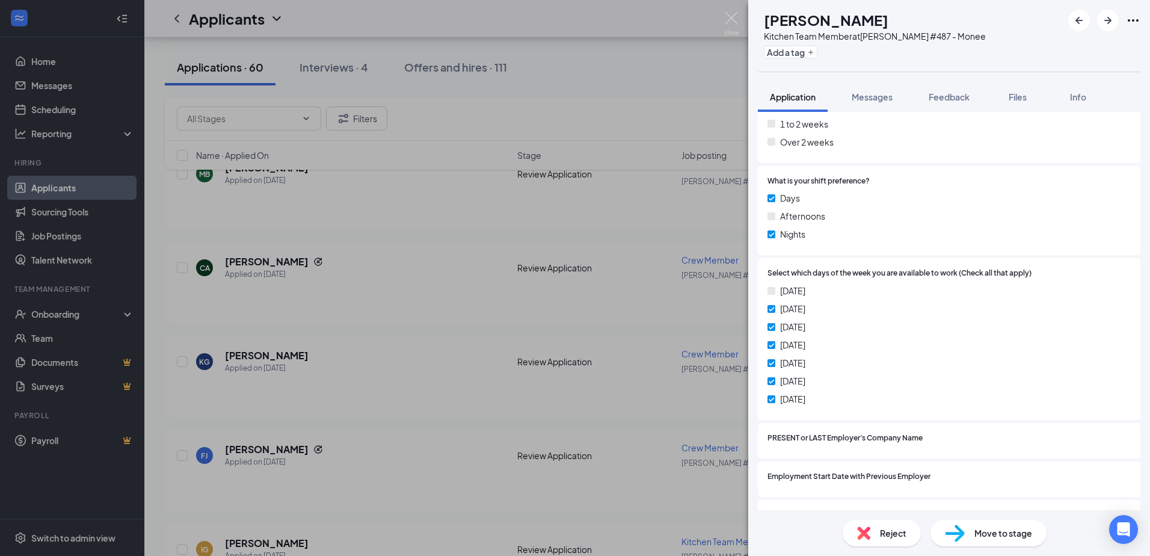
scroll to position [496, 0]
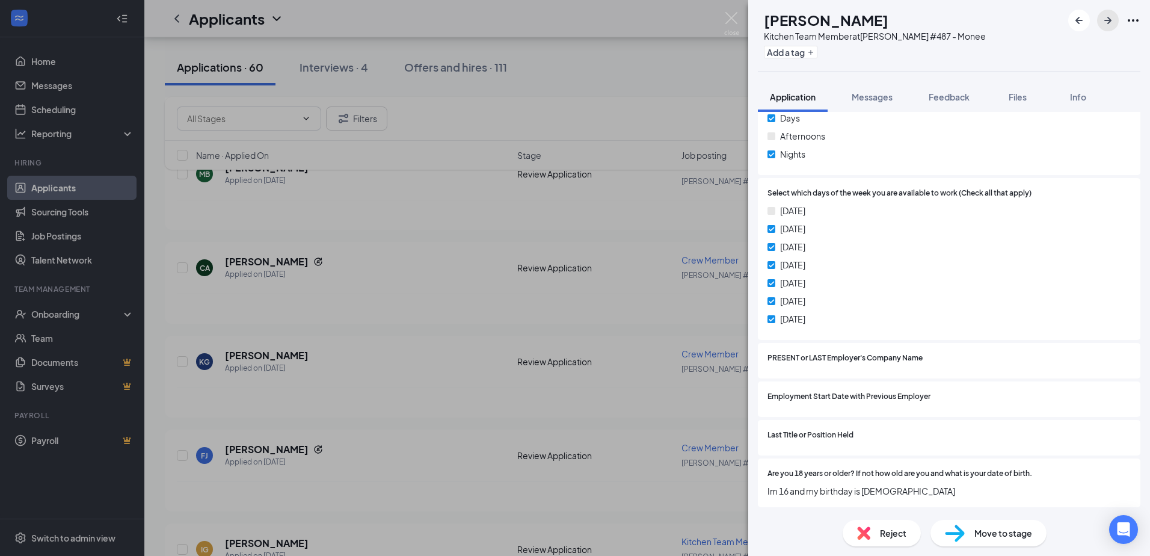
click at [1104, 16] on icon "ArrowRight" at bounding box center [1107, 20] width 14 height 14
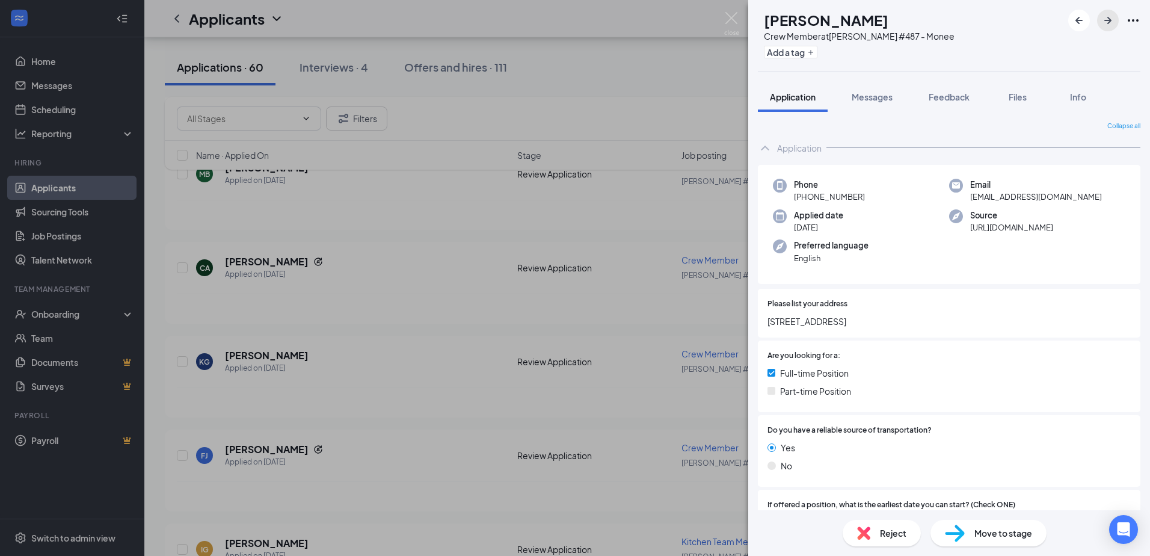
click at [1106, 12] on button "button" at bounding box center [1108, 21] width 22 height 22
click at [1014, 527] on span "Move to stage" at bounding box center [1003, 532] width 58 height 13
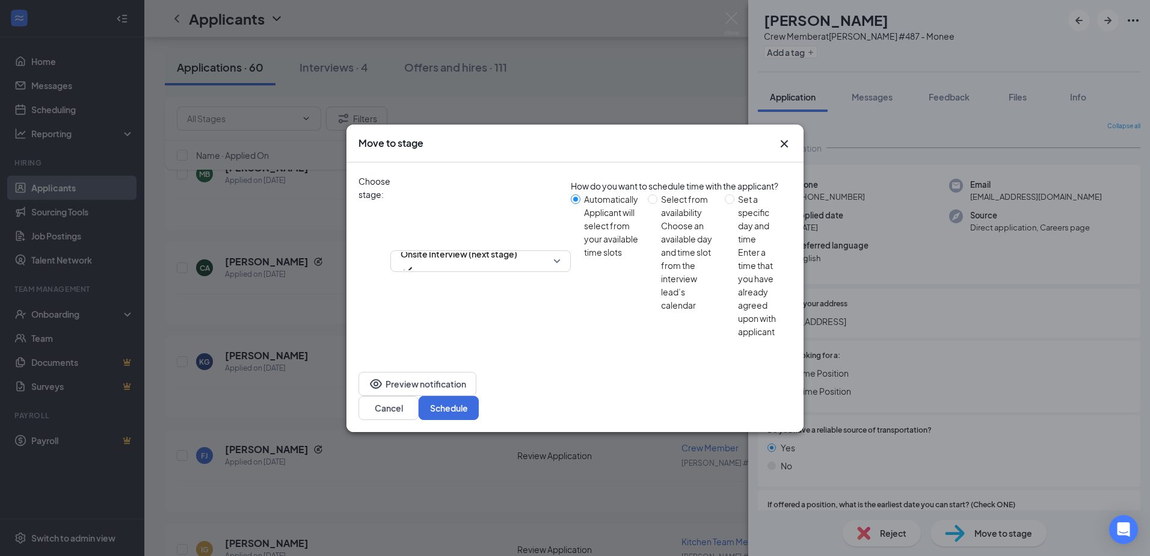
click at [738, 294] on div "Enter a time that you have already agreed upon with applicant" at bounding box center [760, 291] width 44 height 93
click at [725, 204] on input "Set a specific day and time Enter a time that you have already agreed upon with…" at bounding box center [730, 199] width 10 height 10
radio input "true"
radio input "false"
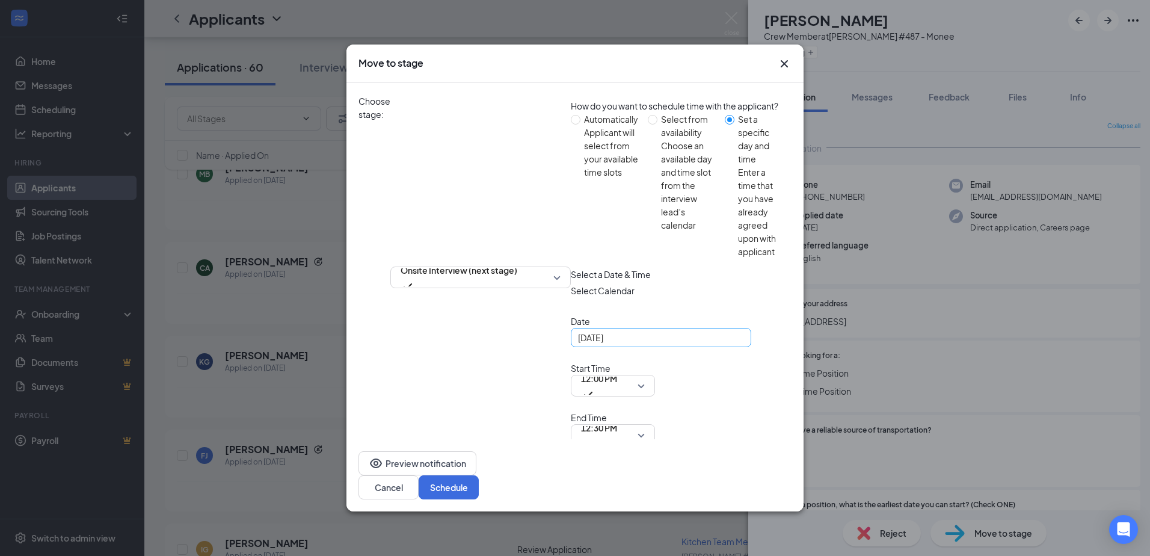
click at [571, 347] on div "[DATE]" at bounding box center [661, 337] width 180 height 19
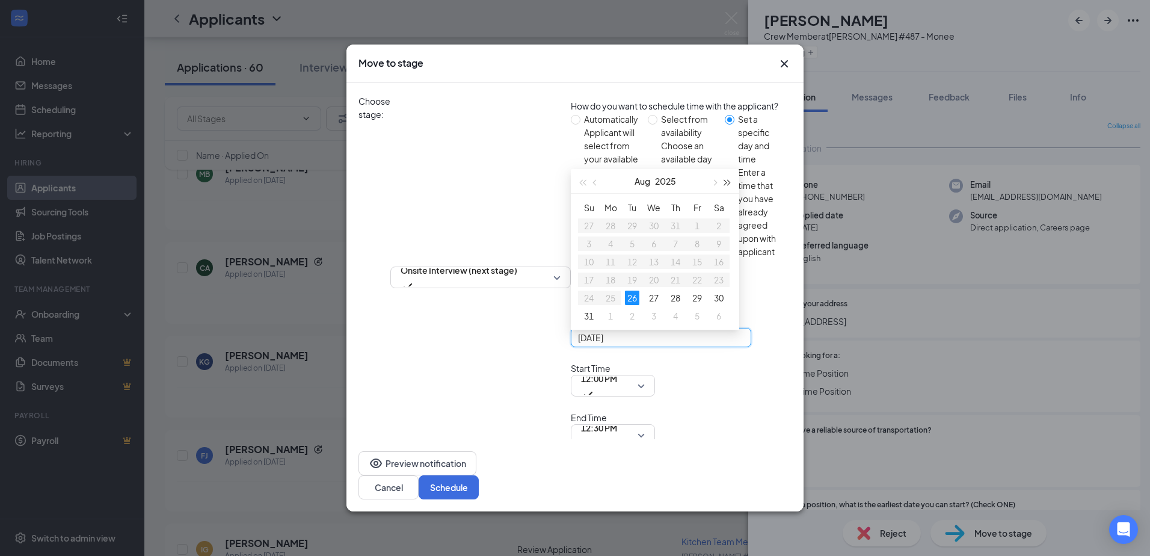
click at [721, 193] on button "button" at bounding box center [727, 181] width 13 height 24
click at [575, 193] on button "button" at bounding box center [581, 181] width 13 height 24
click at [707, 193] on button "button" at bounding box center [713, 181] width 13 height 24
type input "[DATE]"
click at [603, 233] on div "1" at bounding box center [610, 225] width 14 height 14
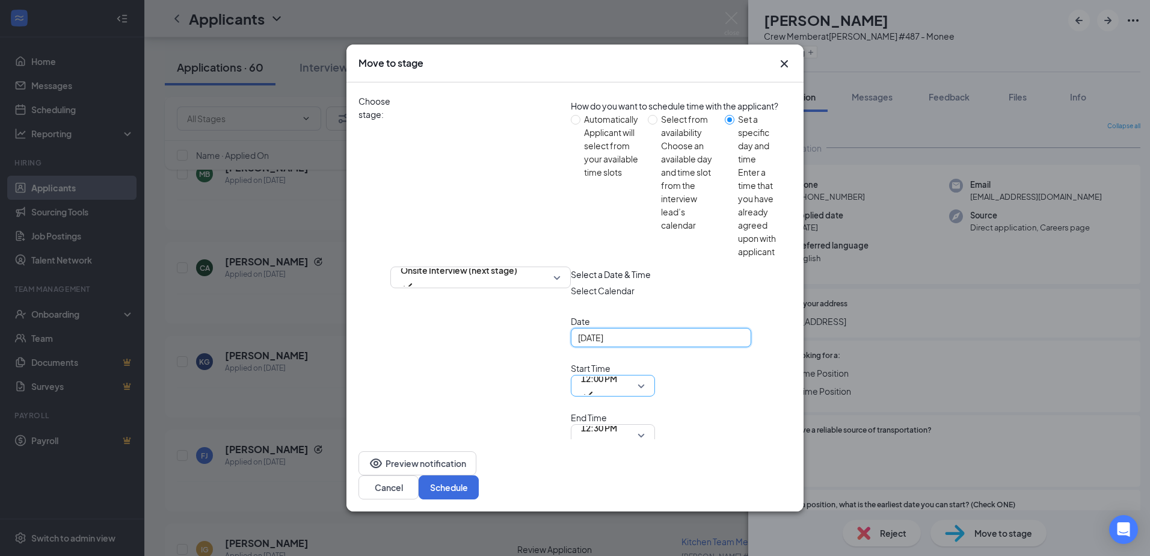
click at [587, 369] on span "12:00 PM" at bounding box center [599, 378] width 36 height 18
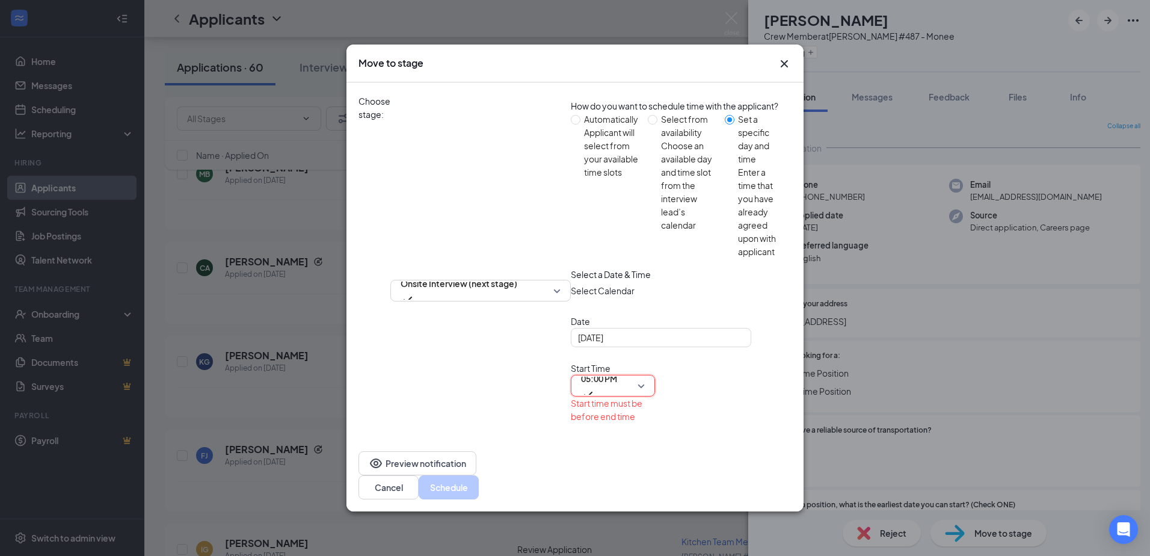
click at [617, 445] on span "12:30 PM" at bounding box center [599, 461] width 36 height 32
click at [479, 475] on button "Schedule" at bounding box center [448, 487] width 60 height 24
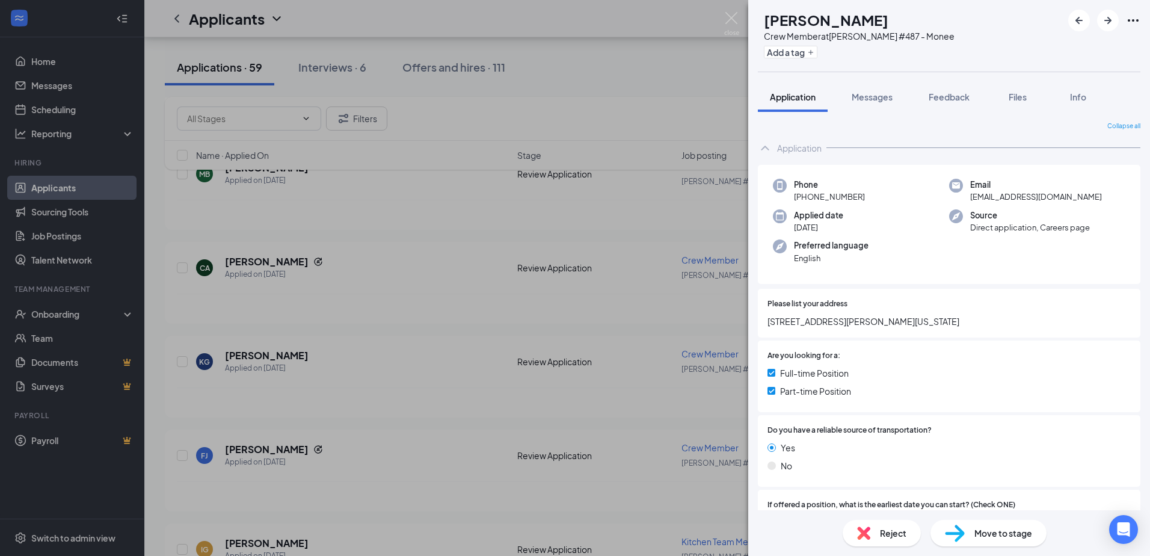
click at [1023, 538] on span "Move to stage" at bounding box center [1003, 532] width 58 height 13
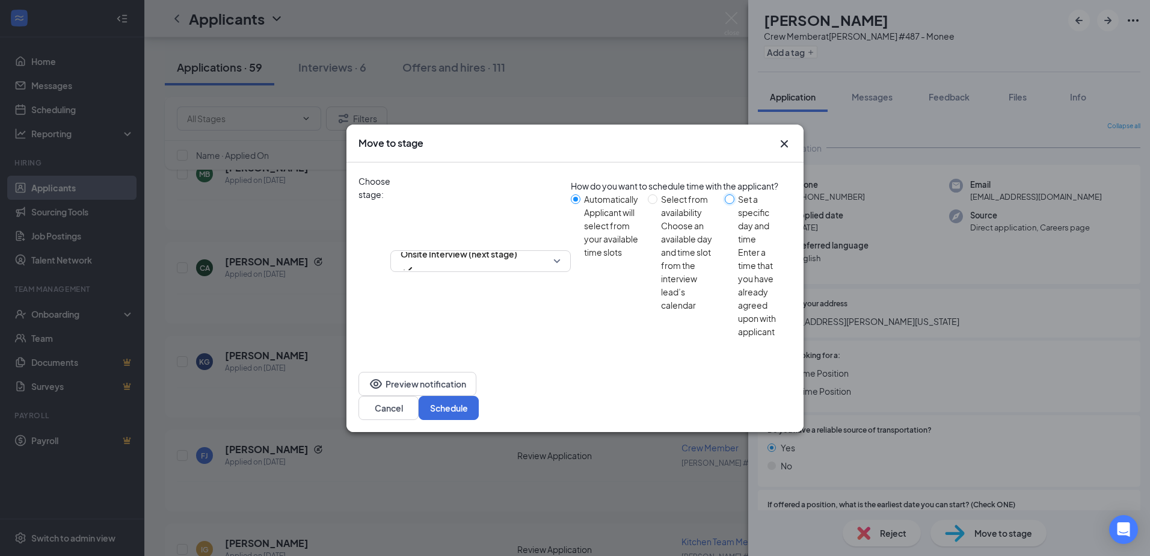
click at [725, 204] on input "Set a specific day and time Enter a time that you have already agreed upon with…" at bounding box center [730, 199] width 10 height 10
radio input "true"
radio input "false"
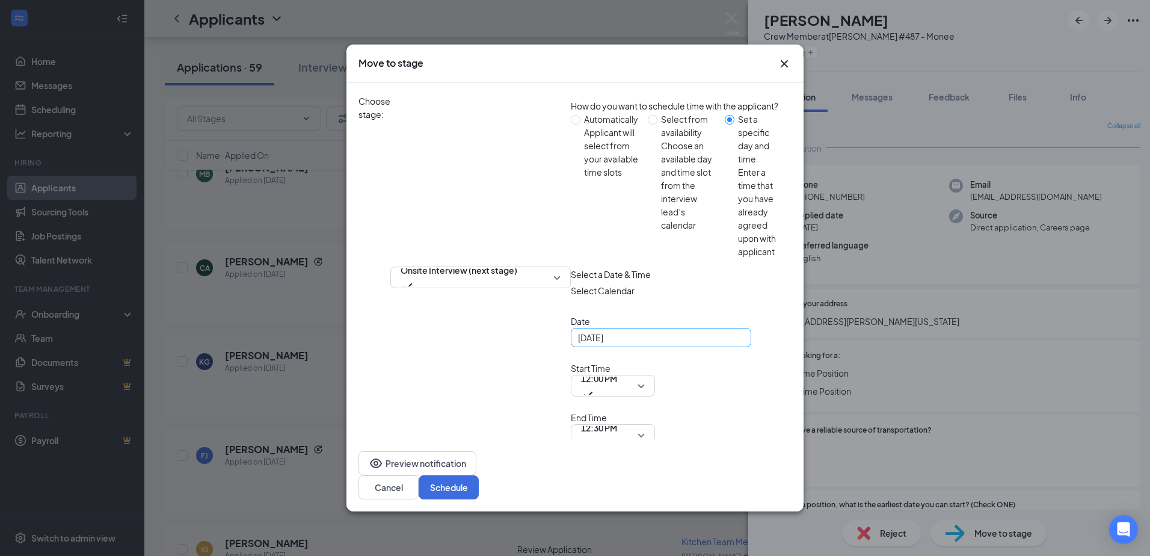
click at [578, 344] on div "[DATE]" at bounding box center [661, 337] width 166 height 13
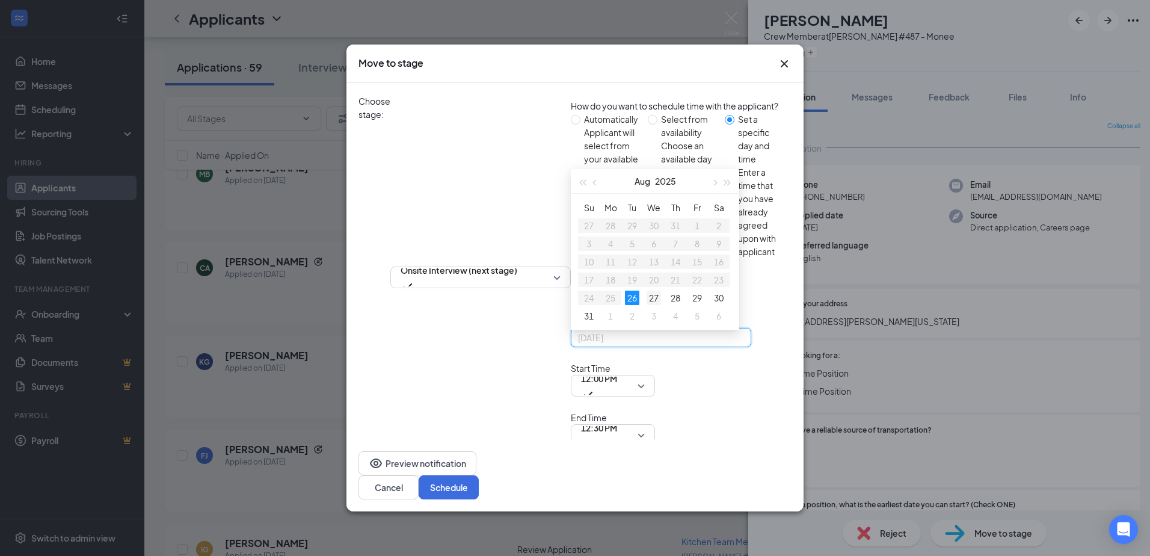
type input "[DATE]"
click at [646, 305] on div "27" at bounding box center [653, 297] width 14 height 14
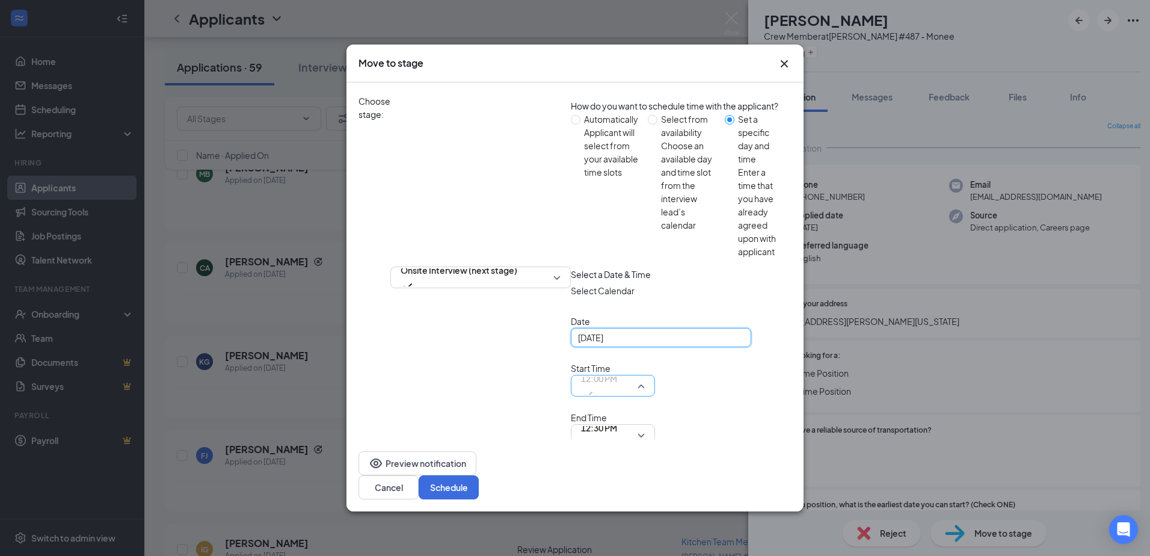
click at [582, 369] on span "12:00 PM" at bounding box center [599, 378] width 36 height 18
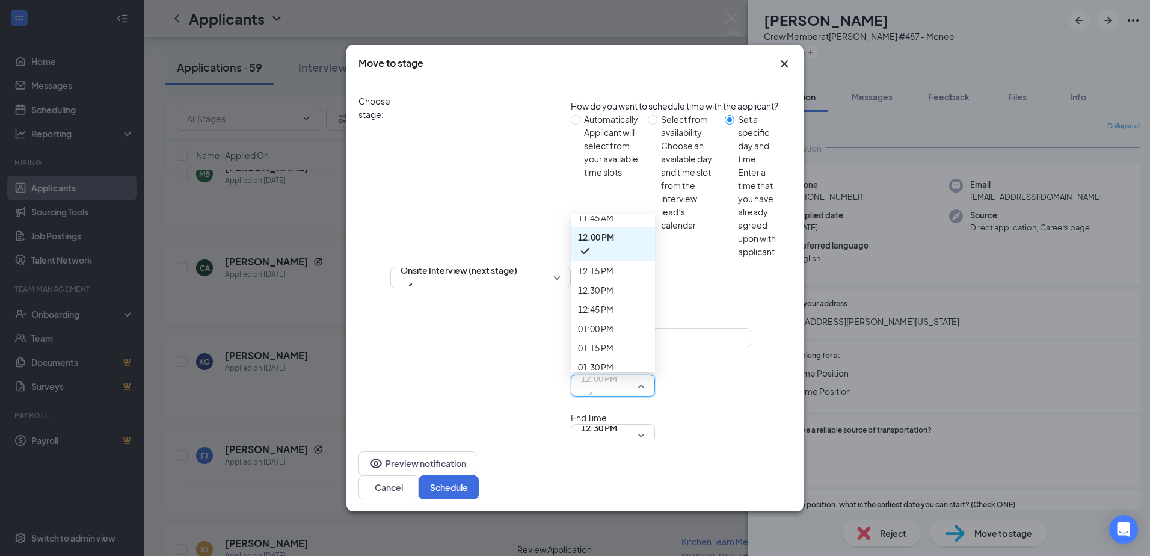
scroll to position [930, 0]
click at [584, 33] on span "09:30 AM" at bounding box center [595, 26] width 35 height 13
click at [645, 426] on span "12:30 PM" at bounding box center [613, 435] width 64 height 18
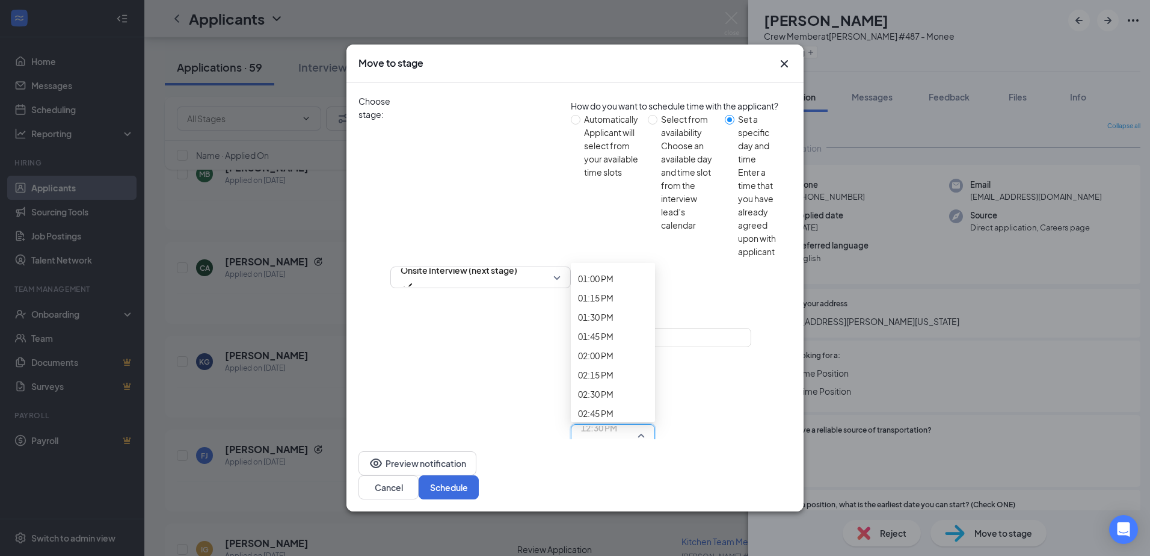
click at [613, 20] on span "09:45 AM" at bounding box center [595, 13] width 35 height 13
click at [479, 475] on button "Schedule" at bounding box center [448, 487] width 60 height 24
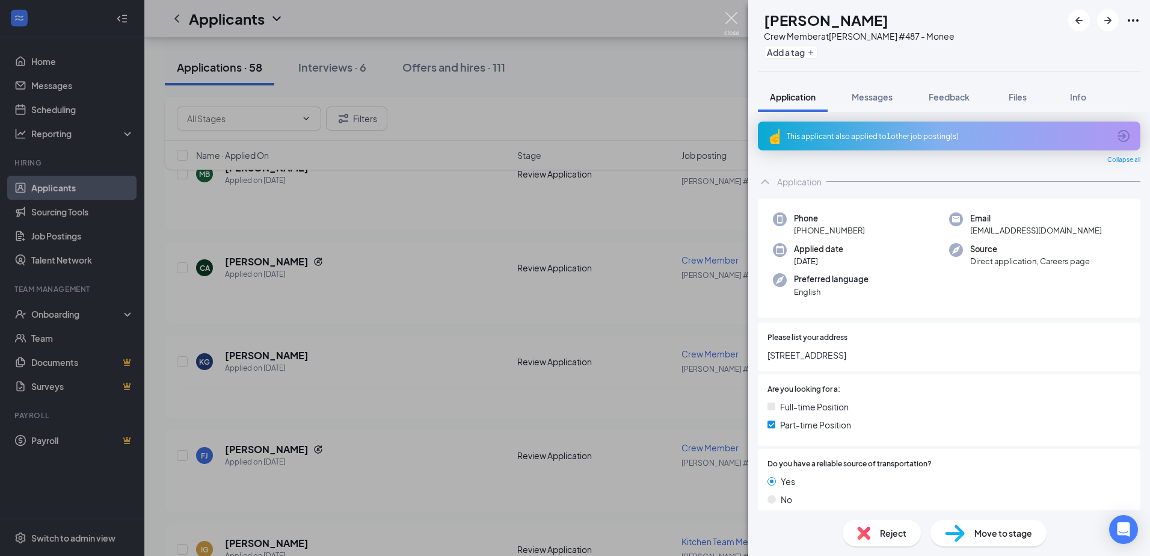
click at [726, 29] on img at bounding box center [731, 23] width 15 height 23
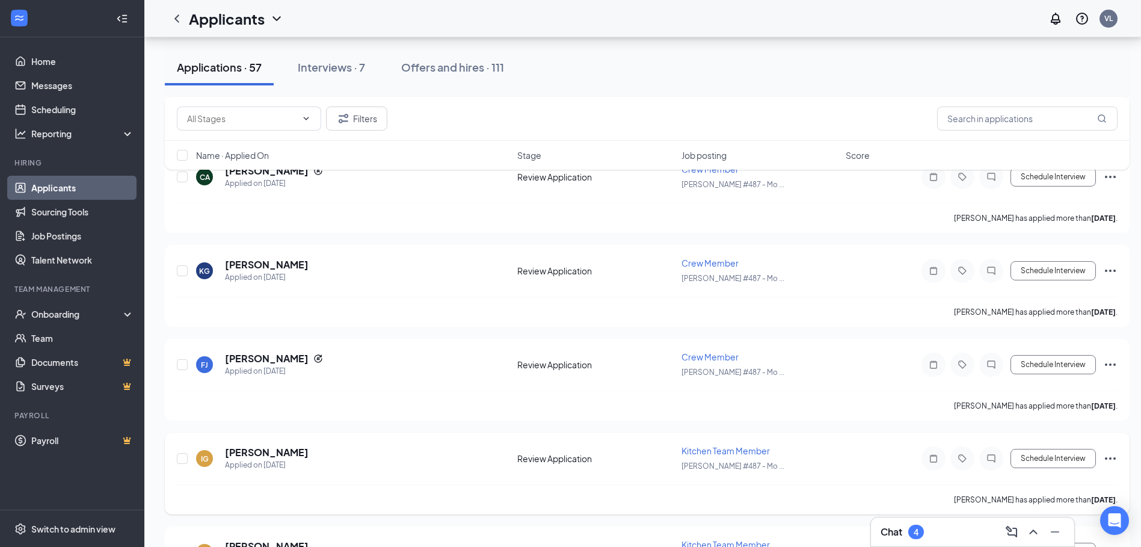
scroll to position [328, 0]
